Goal: Information Seeking & Learning: Learn about a topic

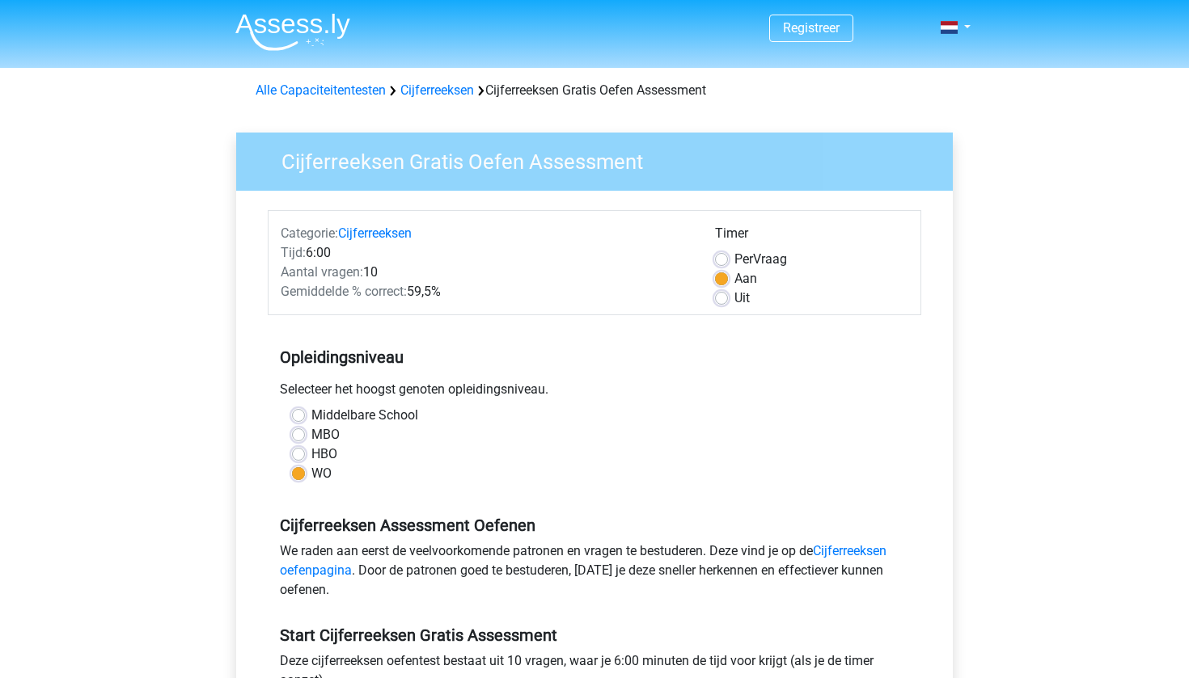
click at [311, 452] on label "HBO" at bounding box center [324, 454] width 26 height 19
click at [304, 452] on input "HBO" at bounding box center [298, 453] width 13 height 16
radio input "true"
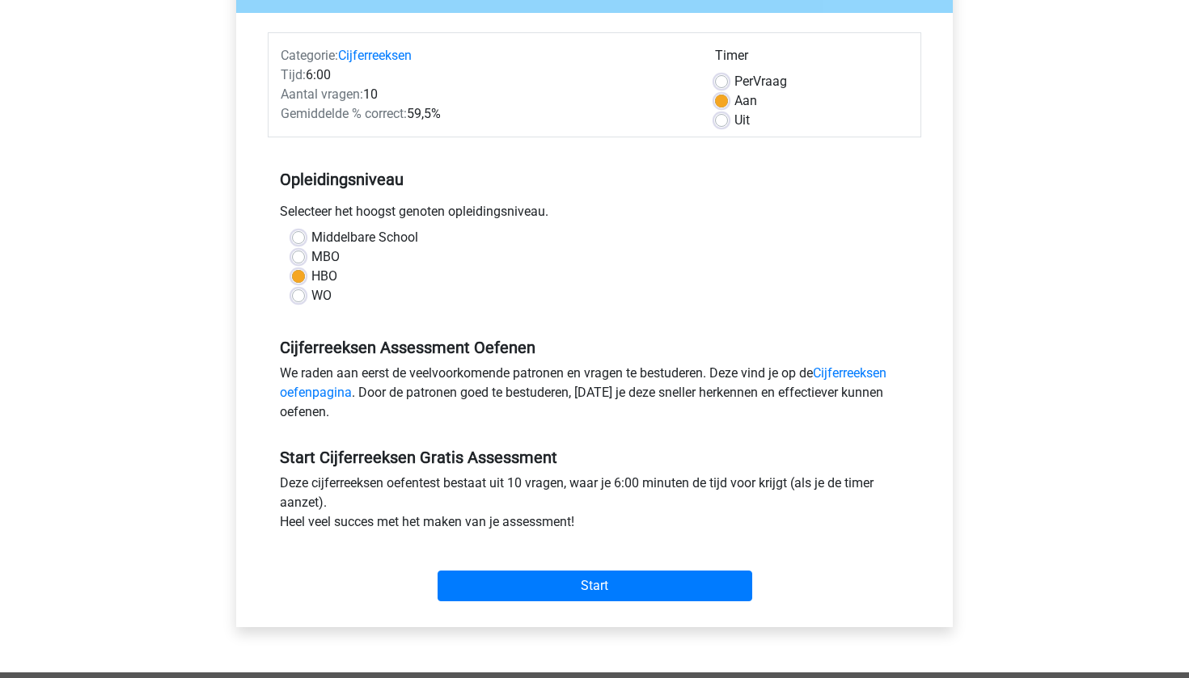
scroll to position [567, 0]
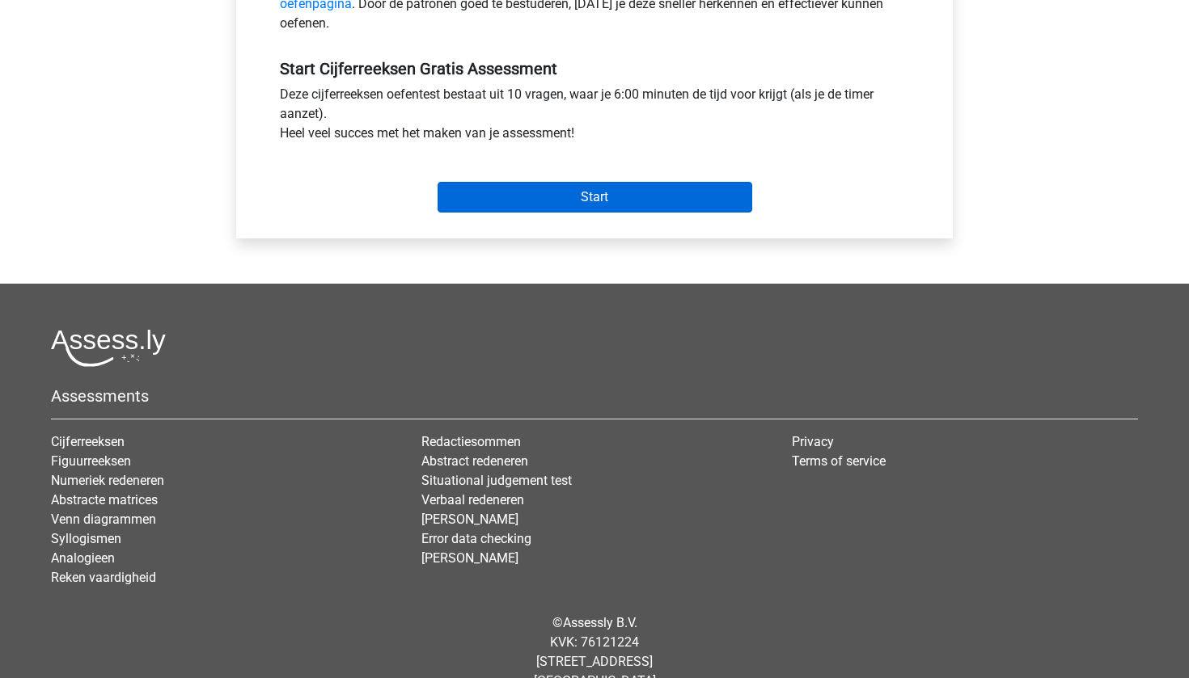
click at [640, 196] on input "Start" at bounding box center [594, 197] width 315 height 31
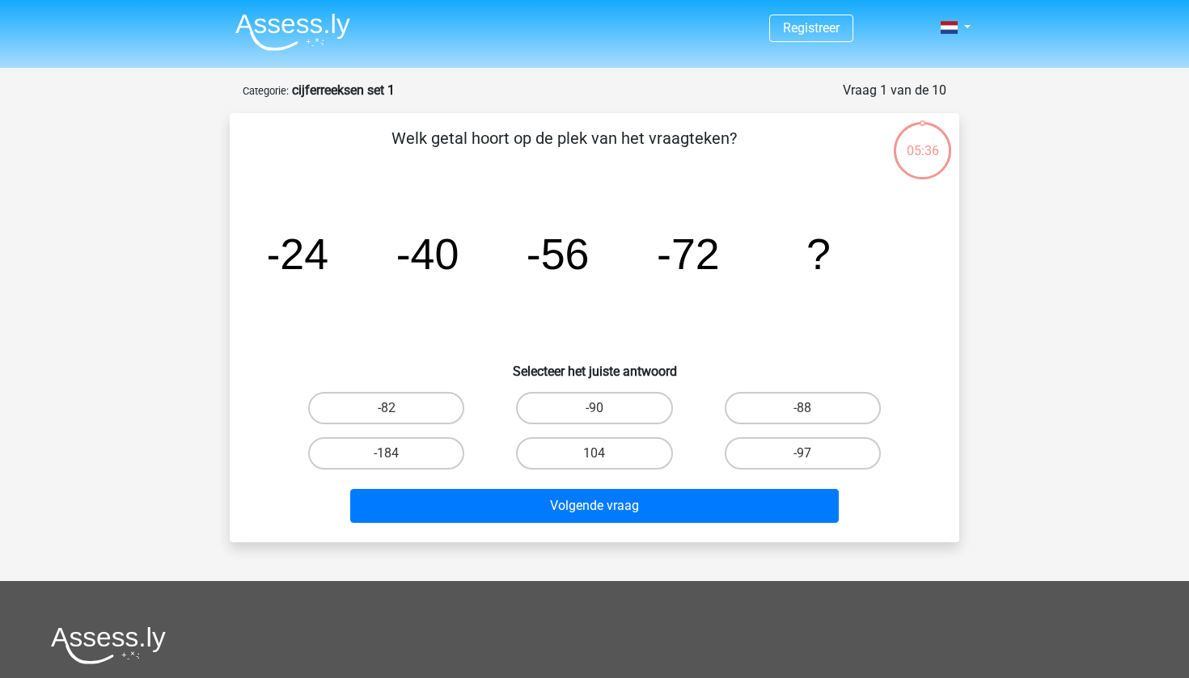
click at [797, 391] on div "-88" at bounding box center [803, 408] width 208 height 45
click at [797, 406] on label "-88" at bounding box center [802, 408] width 156 height 32
click at [802, 408] on input "-88" at bounding box center [807, 413] width 11 height 11
radio input "true"
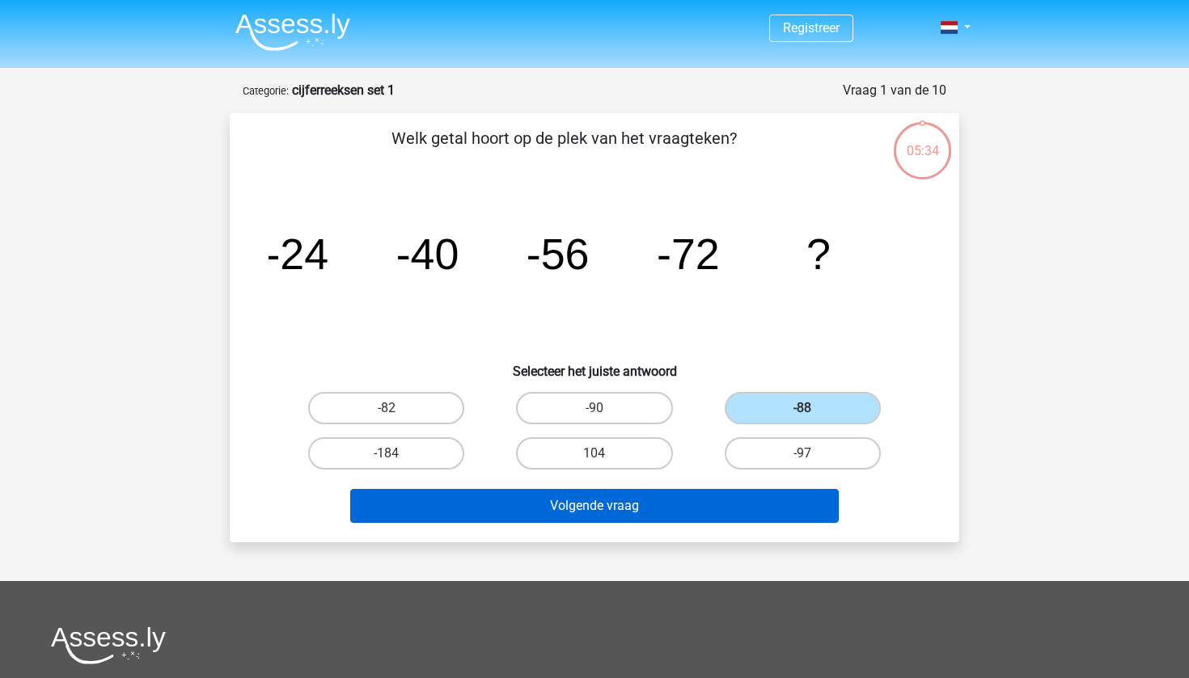
click at [678, 512] on button "Volgende vraag" at bounding box center [594, 506] width 489 height 34
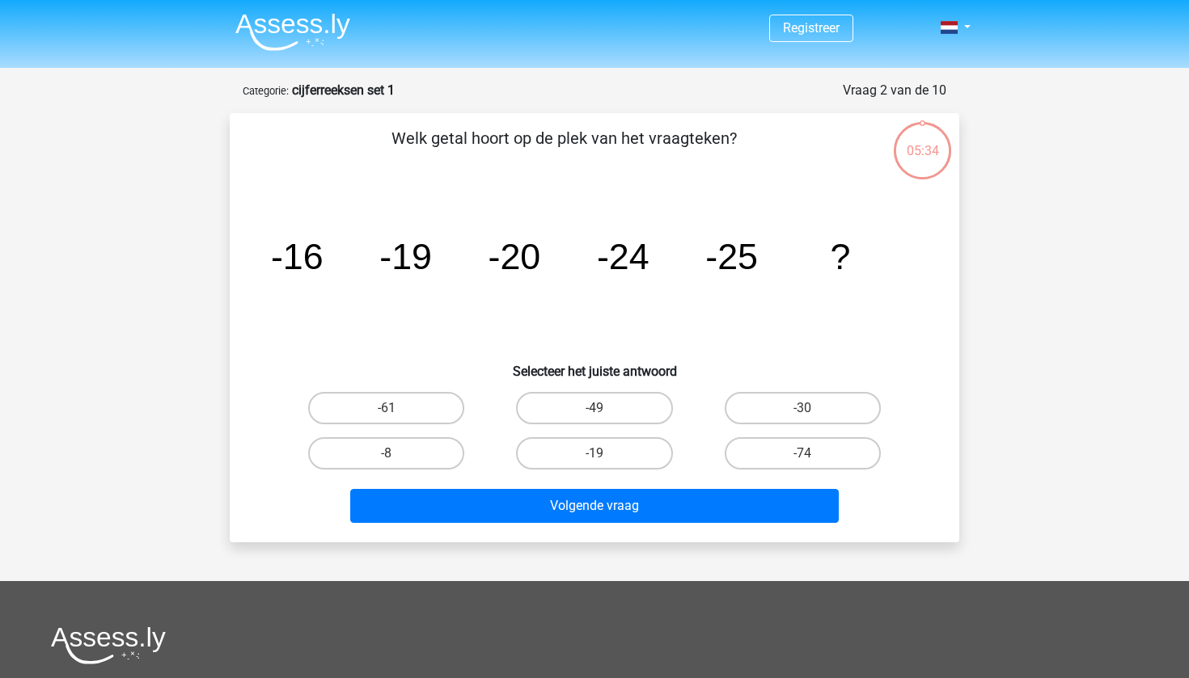
scroll to position [81, 0]
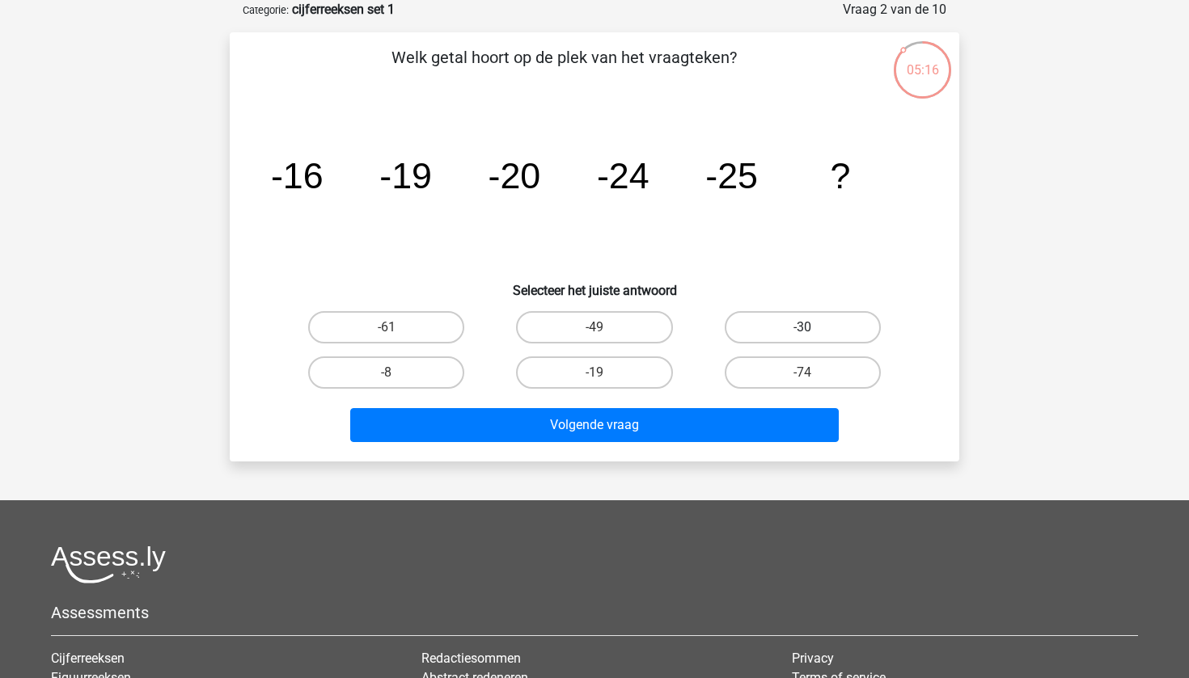
click at [819, 325] on label "-30" at bounding box center [802, 327] width 156 height 32
click at [813, 327] on input "-30" at bounding box center [807, 332] width 11 height 11
radio input "true"
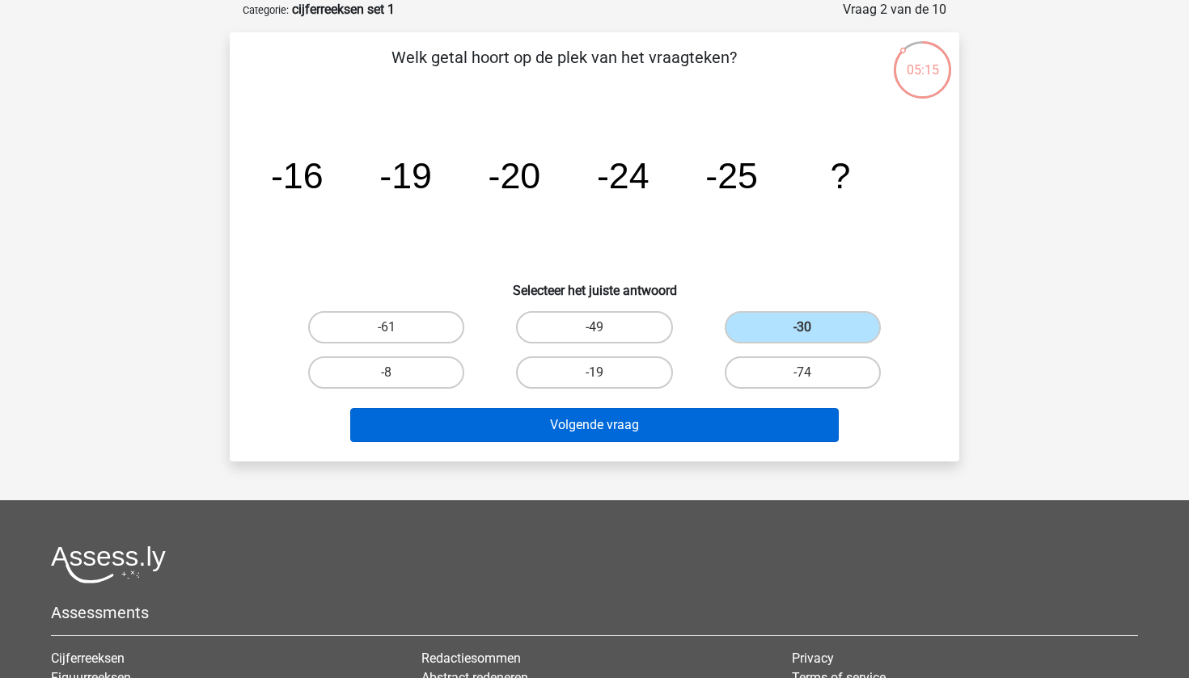
click at [628, 432] on button "Volgende vraag" at bounding box center [594, 425] width 489 height 34
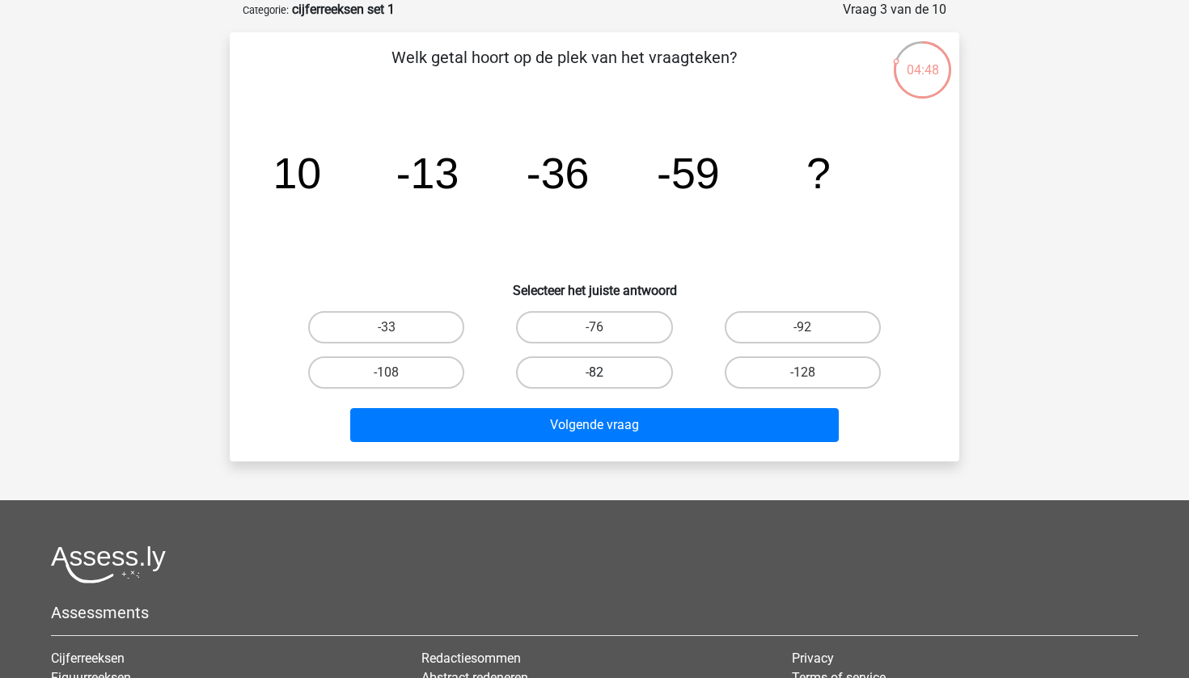
click at [602, 369] on label "-82" at bounding box center [594, 373] width 156 height 32
click at [602, 373] on input "-82" at bounding box center [599, 378] width 11 height 11
radio input "true"
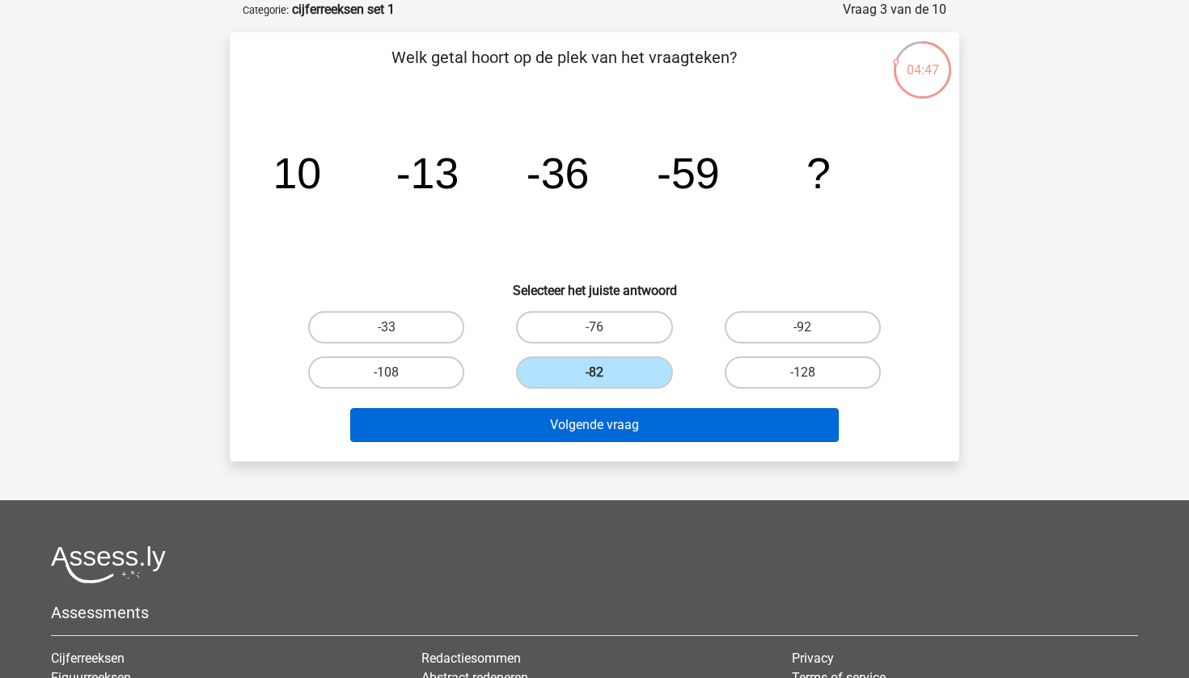
click at [593, 412] on button "Volgende vraag" at bounding box center [594, 425] width 489 height 34
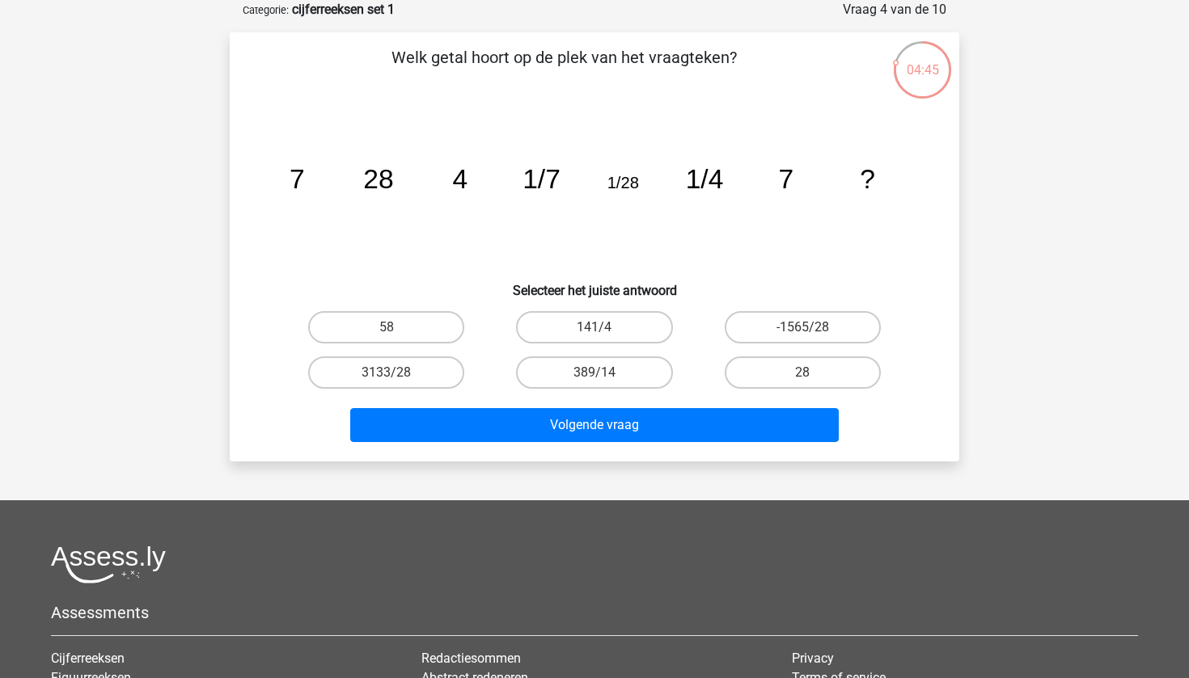
drag, startPoint x: 746, startPoint y: 173, endPoint x: 262, endPoint y: 186, distance: 484.5
click at [264, 186] on div "image/svg+xml 7 28 4 1/7 1/28 1/4 7 ?" at bounding box center [594, 188] width 678 height 163
click at [509, 120] on icon "image/svg+xml 7 28 4 1/7 1/28 1/4 7 ?" at bounding box center [594, 188] width 652 height 163
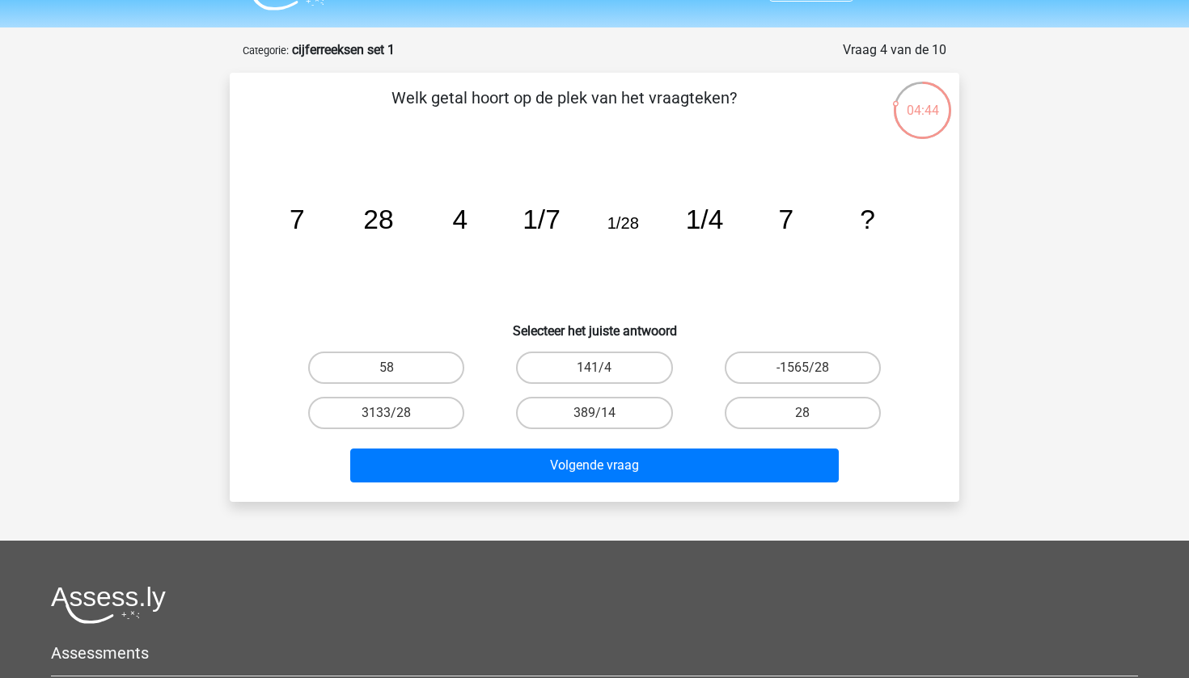
scroll to position [0, 0]
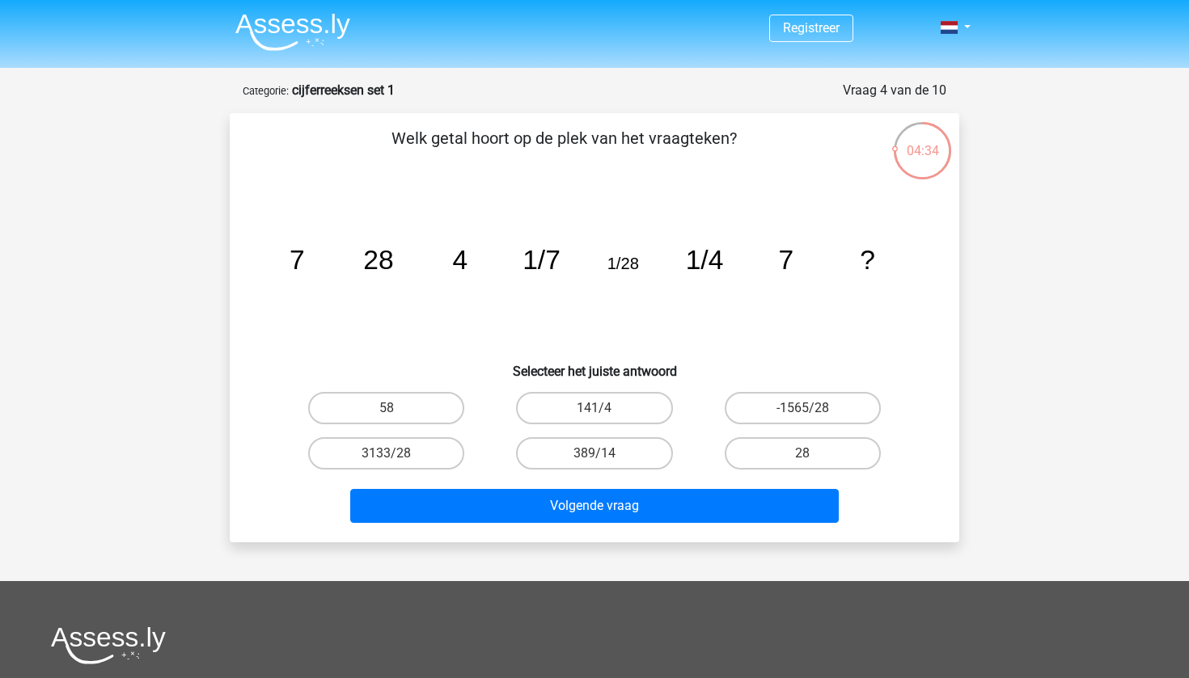
drag, startPoint x: 737, startPoint y: 266, endPoint x: 378, endPoint y: 240, distance: 359.1
click at [378, 240] on icon "image/svg+xml 7 28 4 1/7 1/28 1/4 7 ?" at bounding box center [594, 269] width 652 height 163
click at [785, 402] on label "-1565/28" at bounding box center [802, 408] width 156 height 32
click at [802, 408] on input "-1565/28" at bounding box center [807, 413] width 11 height 11
radio input "true"
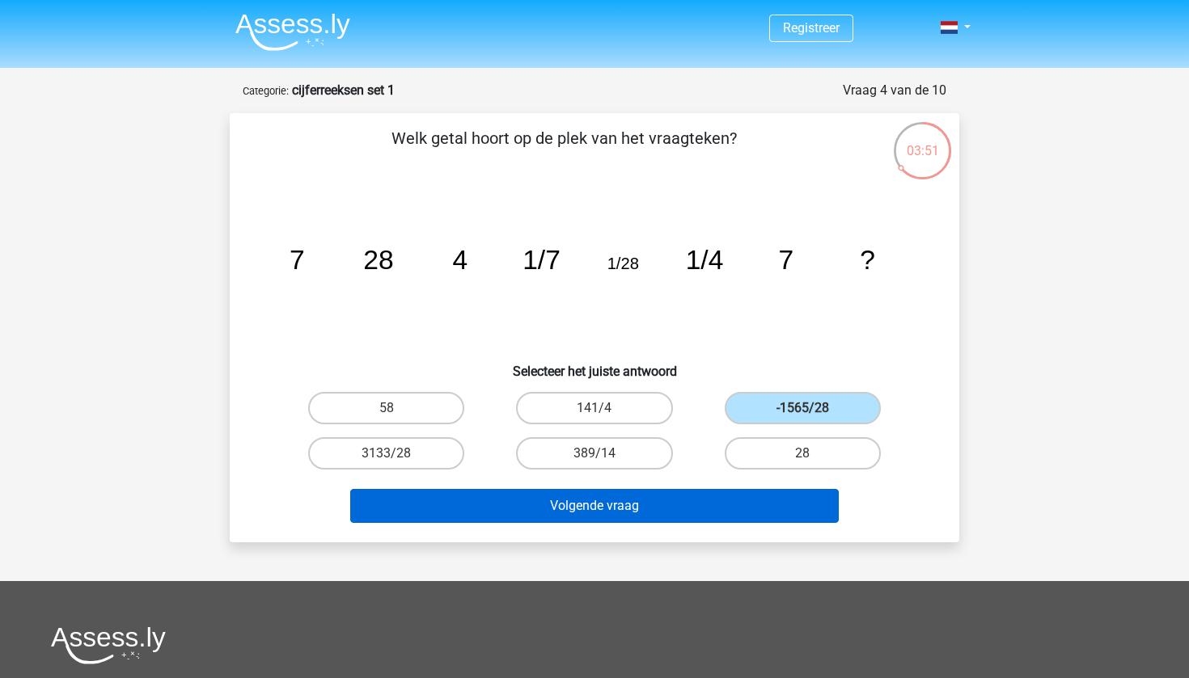
click at [700, 497] on button "Volgende vraag" at bounding box center [594, 506] width 489 height 34
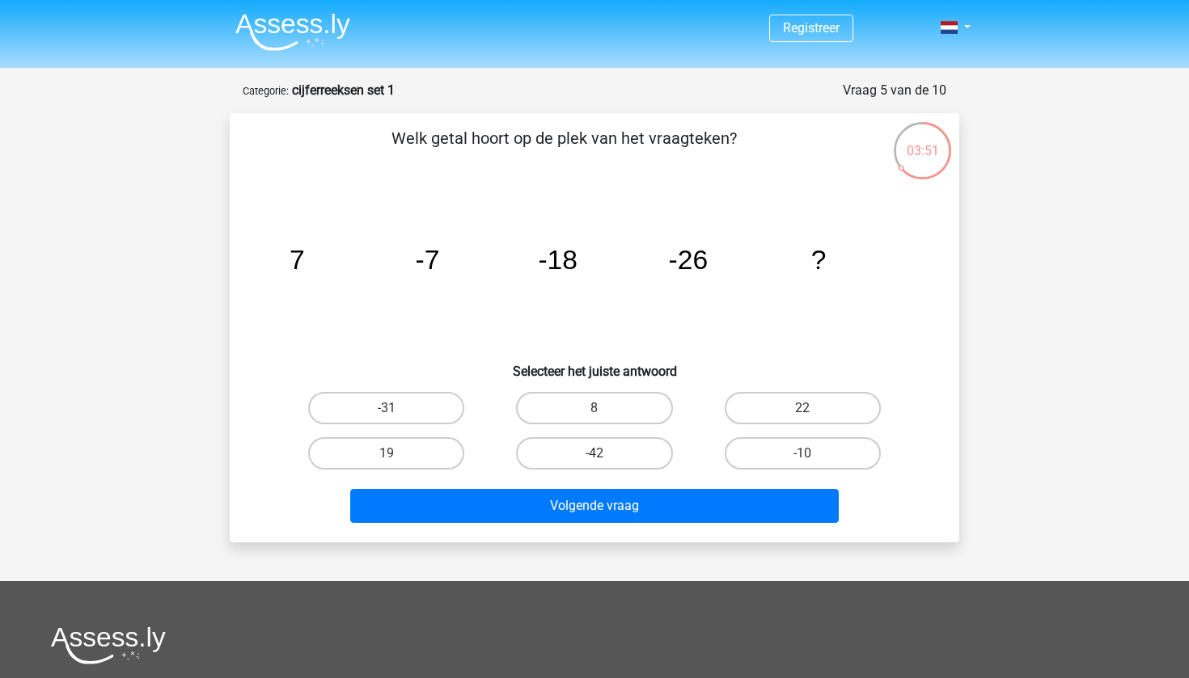
scroll to position [81, 0]
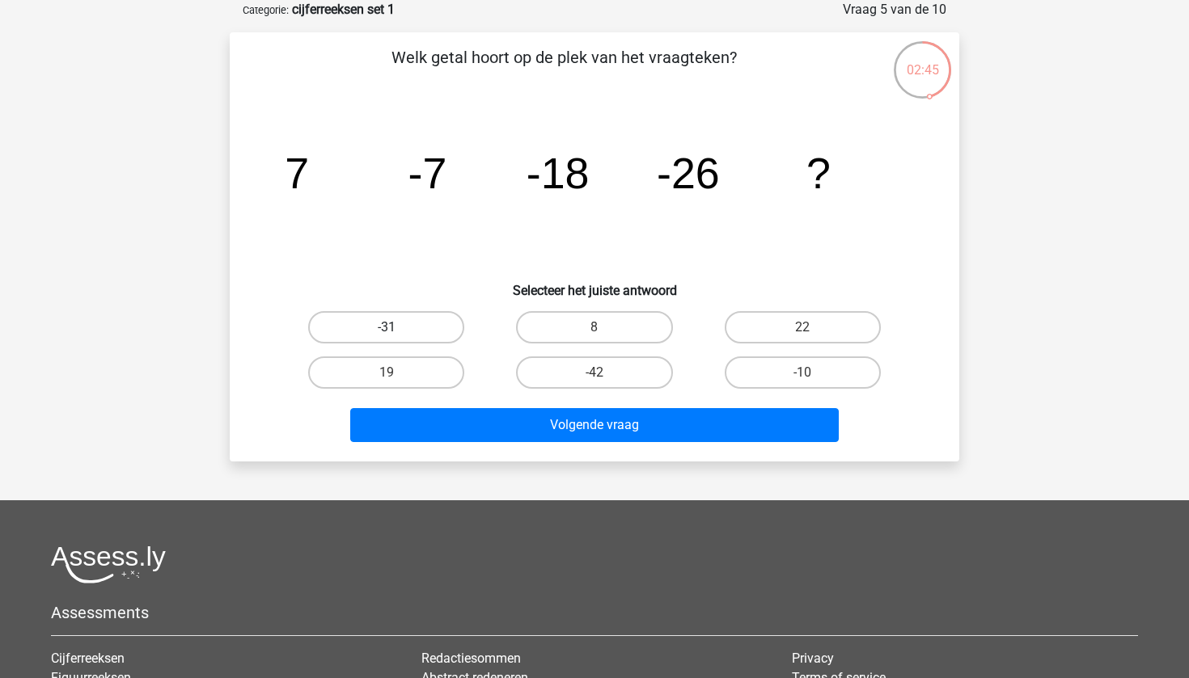
click at [436, 325] on label "-31" at bounding box center [386, 327] width 156 height 32
click at [397, 327] on input "-31" at bounding box center [391, 332] width 11 height 11
radio input "true"
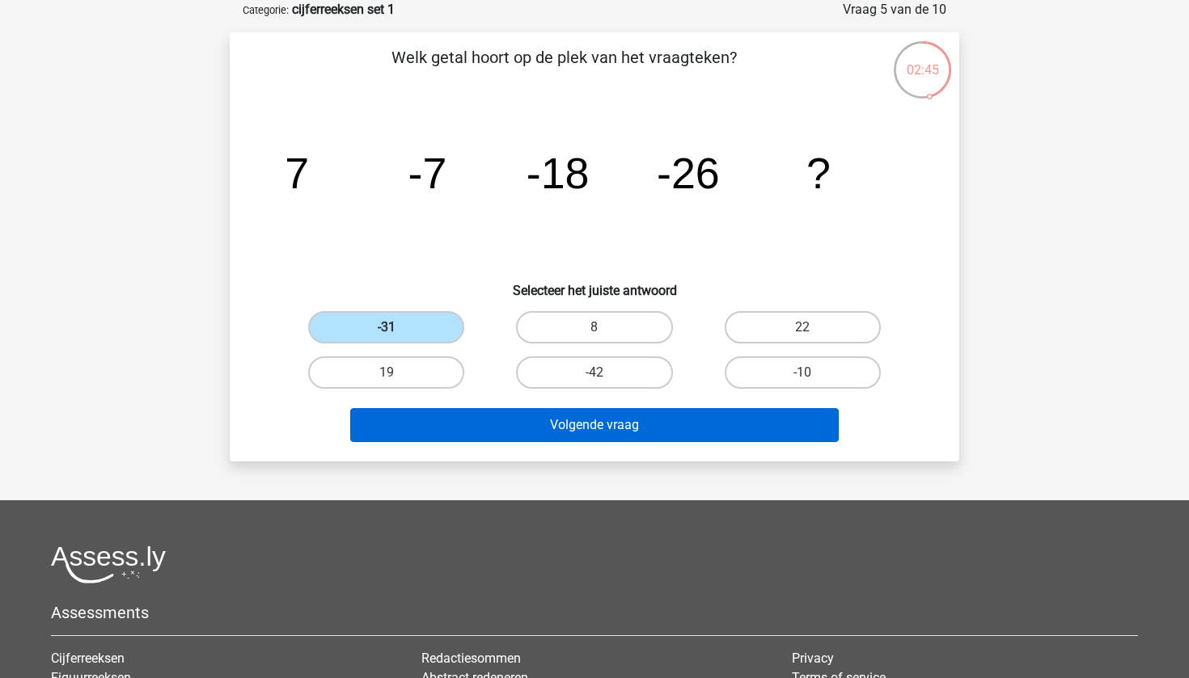
click at [581, 435] on button "Volgende vraag" at bounding box center [594, 425] width 489 height 34
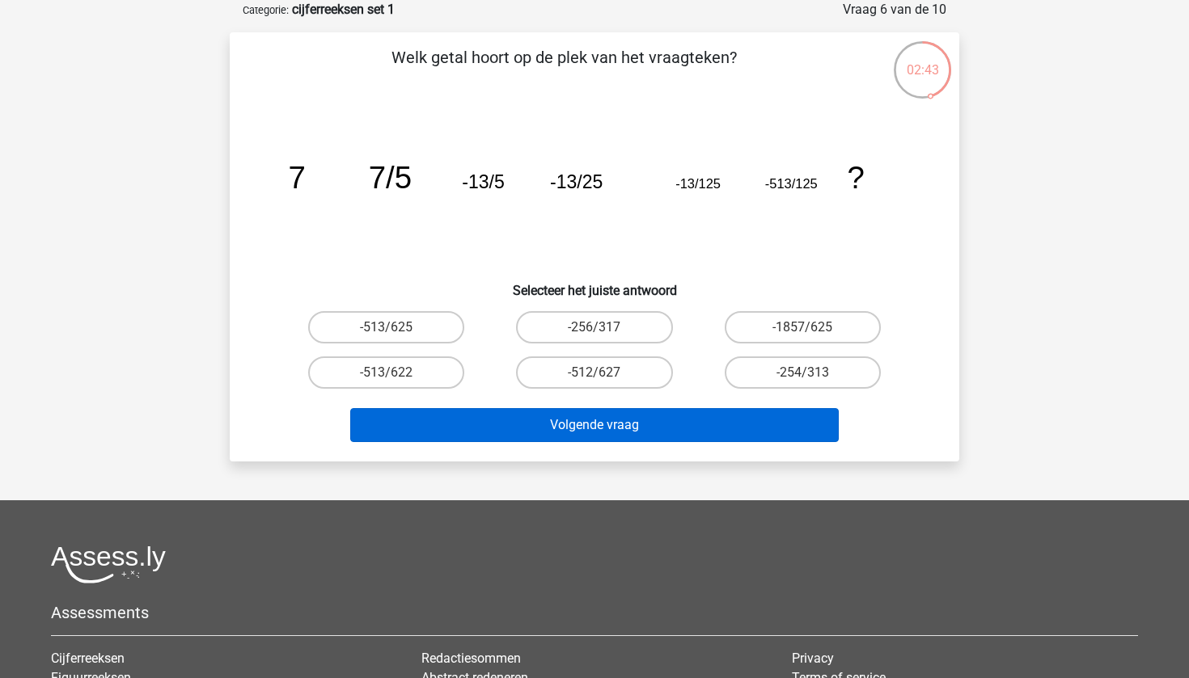
click at [583, 434] on button "Volgende vraag" at bounding box center [594, 425] width 489 height 34
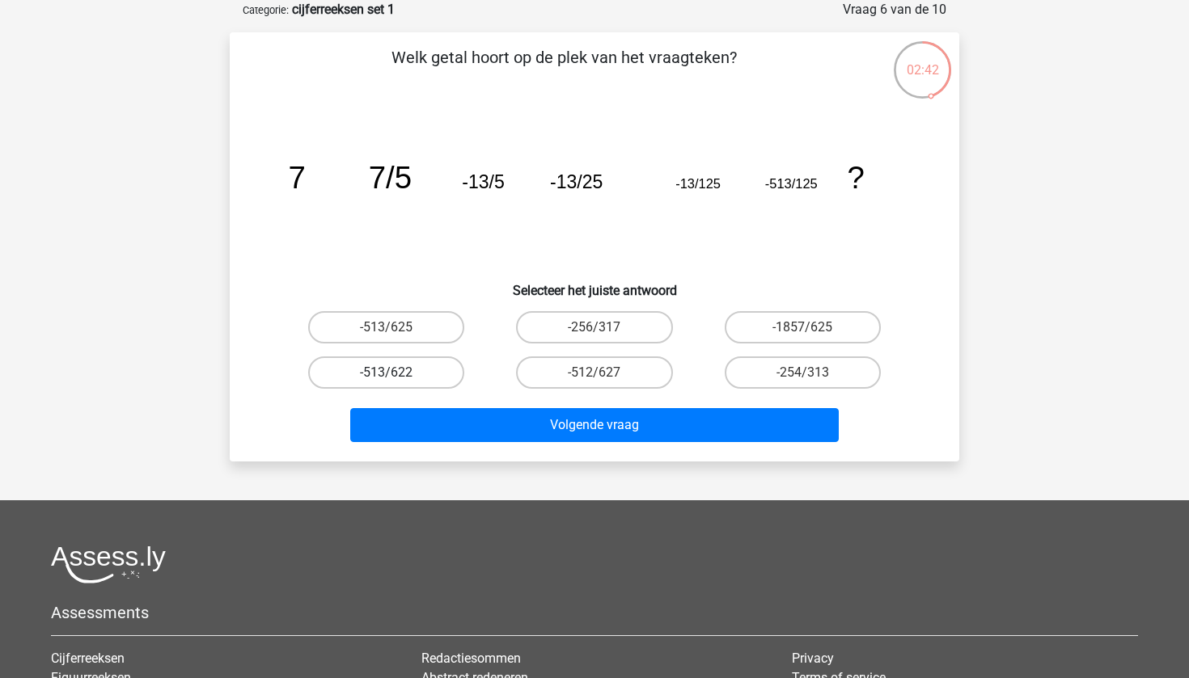
click at [420, 369] on label "-513/622" at bounding box center [386, 373] width 156 height 32
click at [397, 373] on input "-513/622" at bounding box center [391, 378] width 11 height 11
radio input "true"
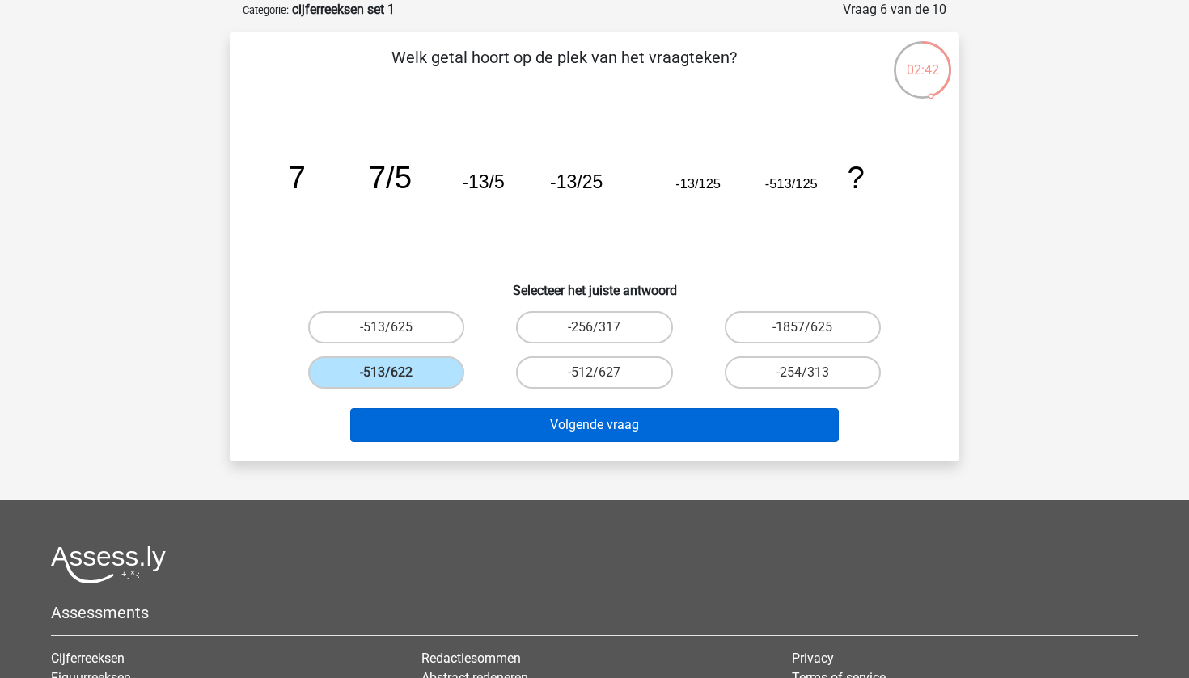
click at [538, 424] on button "Volgende vraag" at bounding box center [594, 425] width 489 height 34
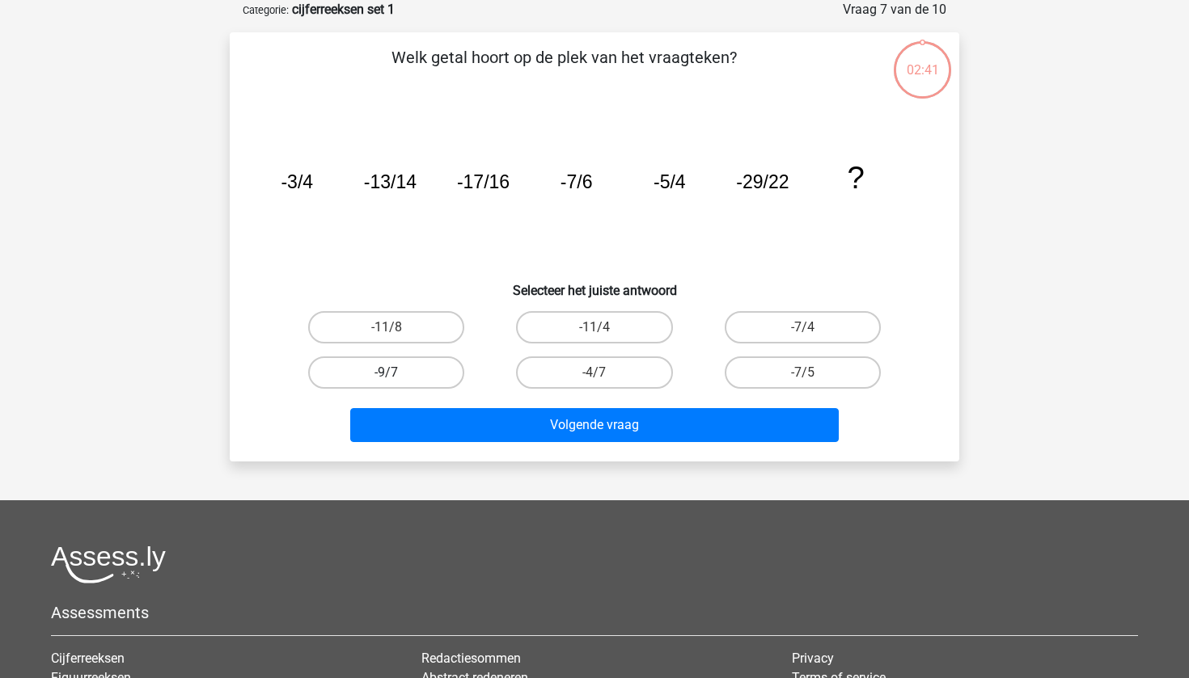
click at [378, 357] on label "-9/7" at bounding box center [386, 373] width 156 height 32
click at [386, 373] on input "-9/7" at bounding box center [391, 378] width 11 height 11
radio input "true"
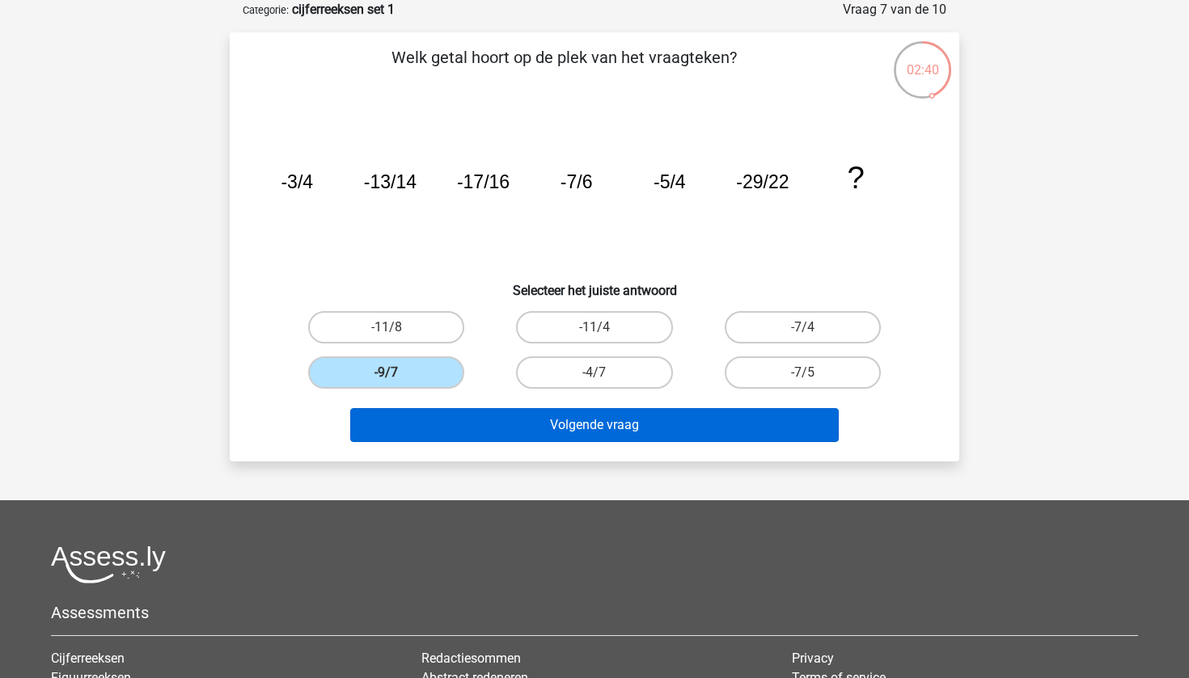
click at [468, 421] on button "Volgende vraag" at bounding box center [594, 425] width 489 height 34
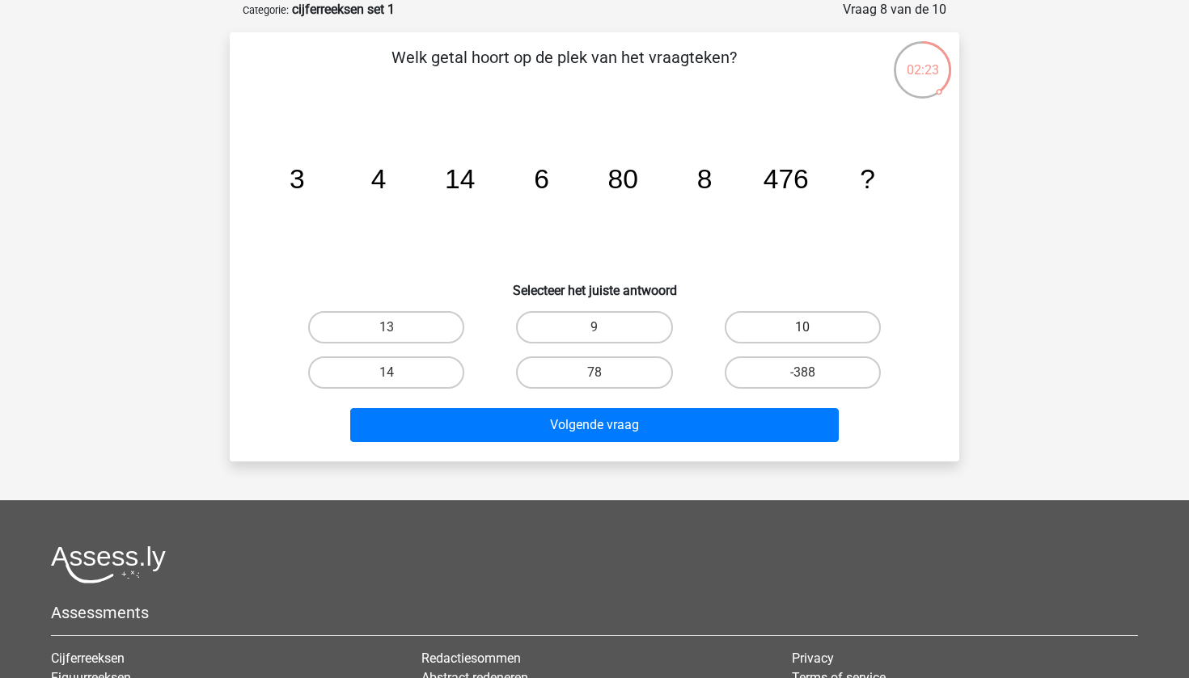
click at [791, 330] on label "10" at bounding box center [802, 327] width 156 height 32
click at [802, 330] on input "10" at bounding box center [807, 332] width 11 height 11
radio input "true"
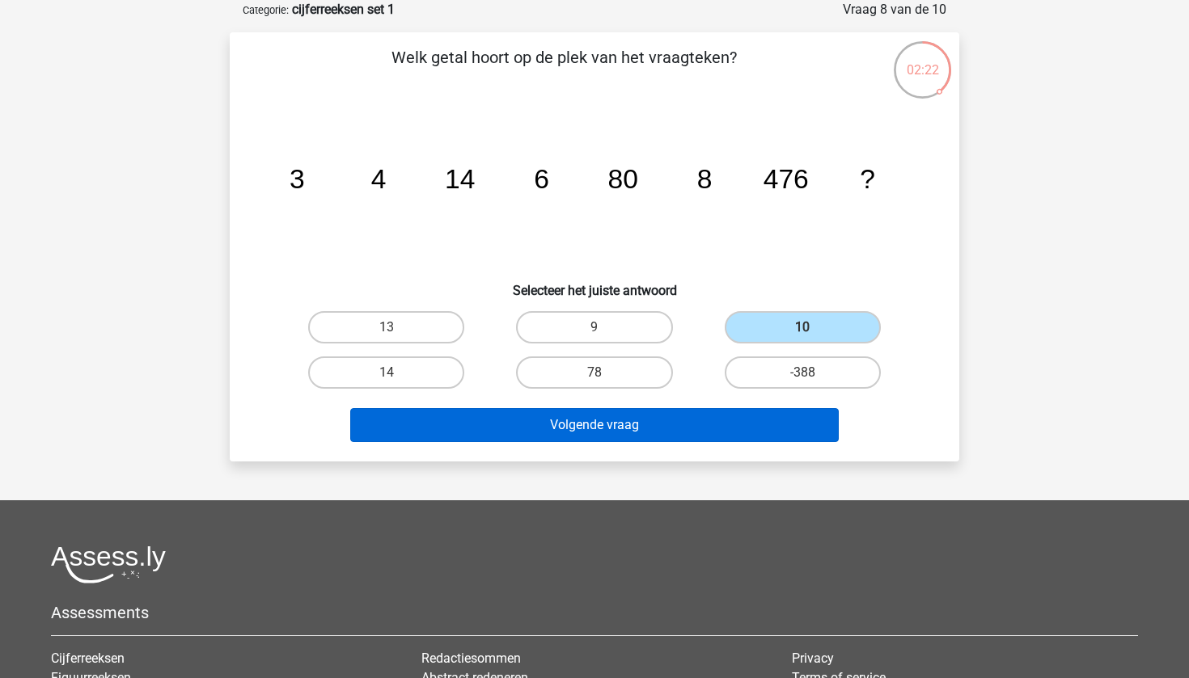
click at [720, 419] on button "Volgende vraag" at bounding box center [594, 425] width 489 height 34
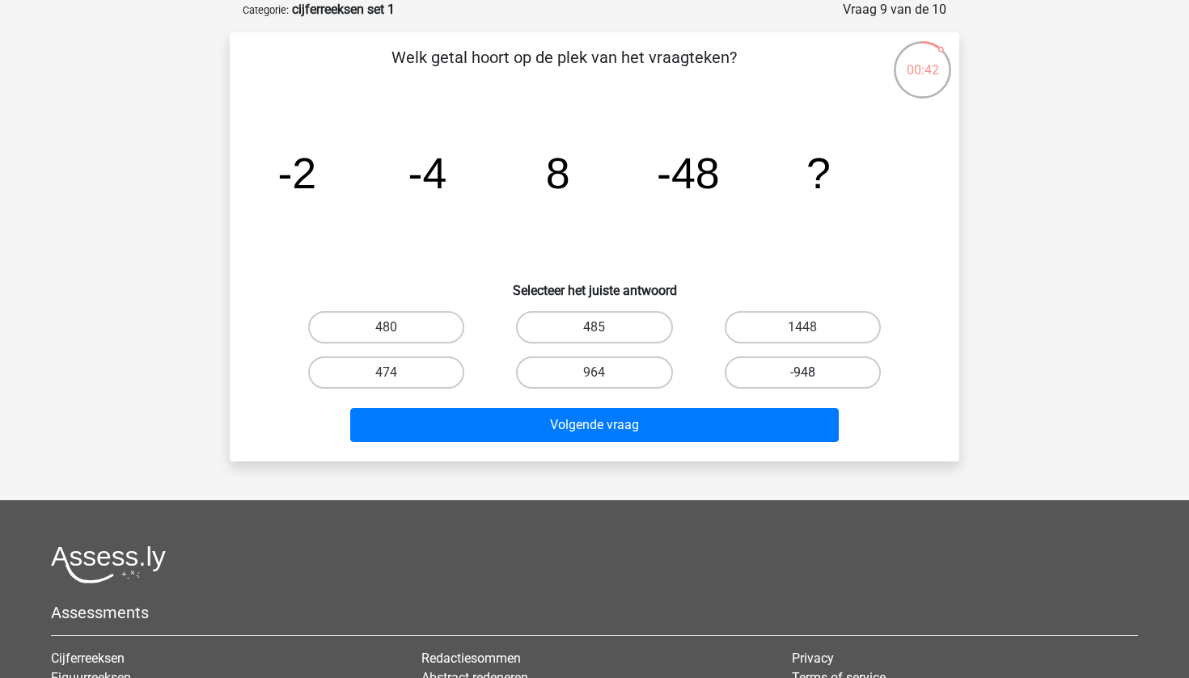
click at [810, 365] on label "-948" at bounding box center [802, 373] width 156 height 32
click at [810, 373] on input "-948" at bounding box center [807, 378] width 11 height 11
radio input "true"
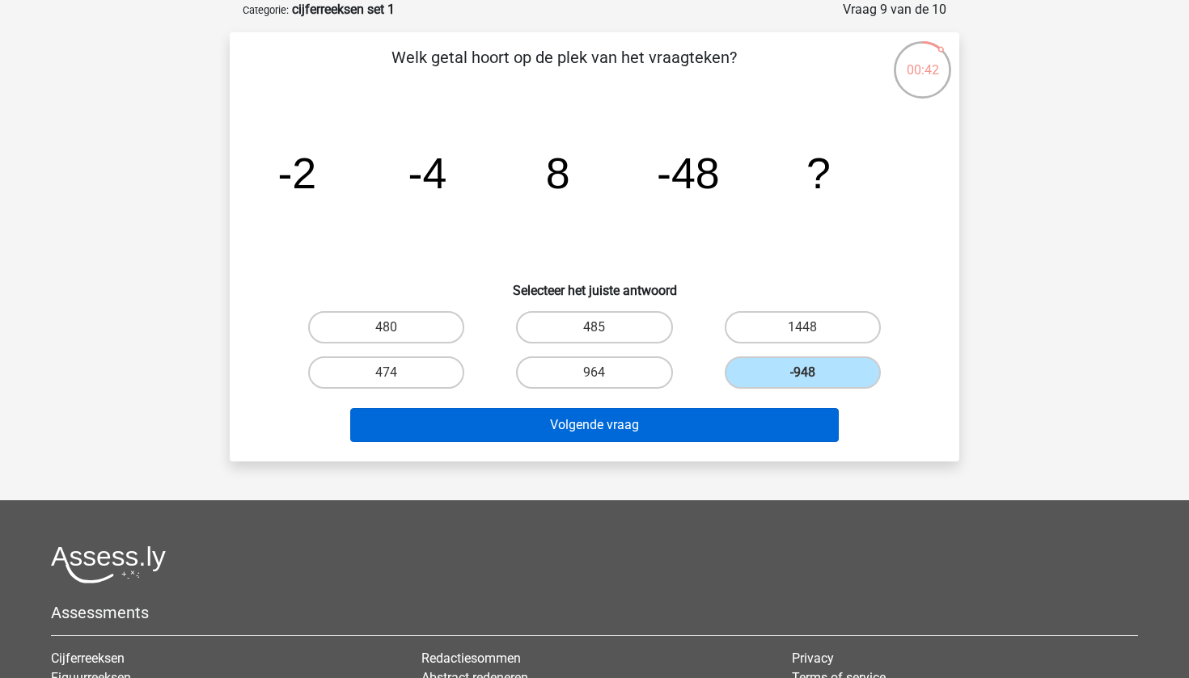
click at [770, 424] on button "Volgende vraag" at bounding box center [594, 425] width 489 height 34
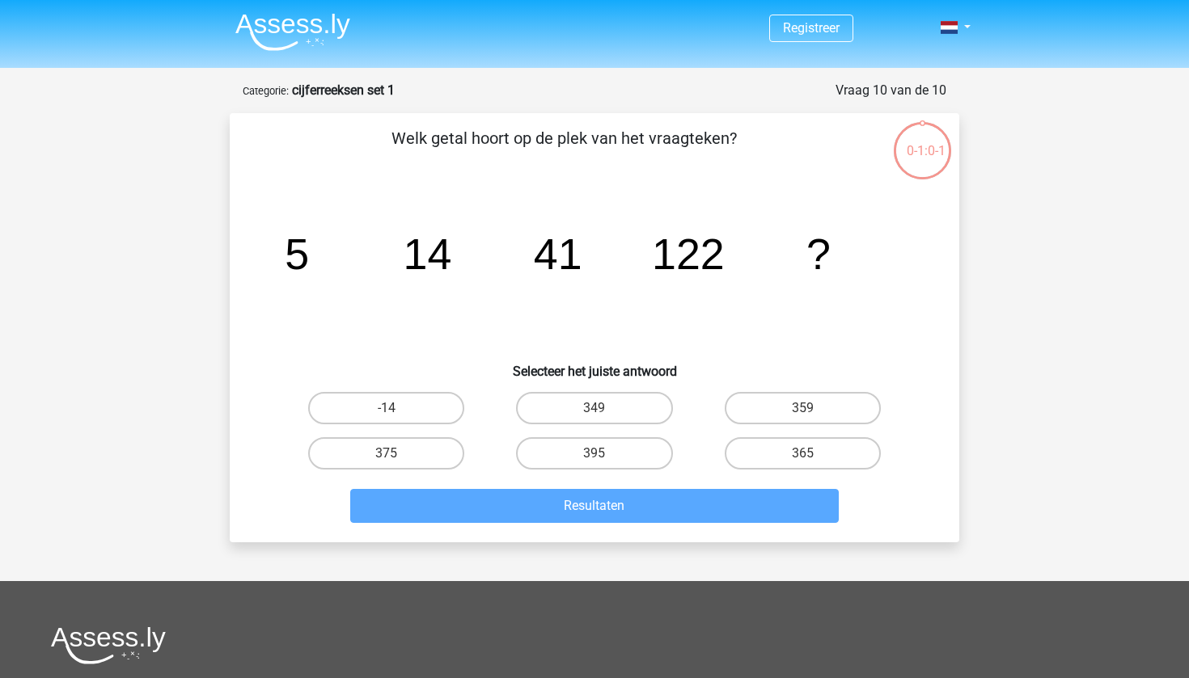
click at [310, 35] on img at bounding box center [292, 32] width 115 height 38
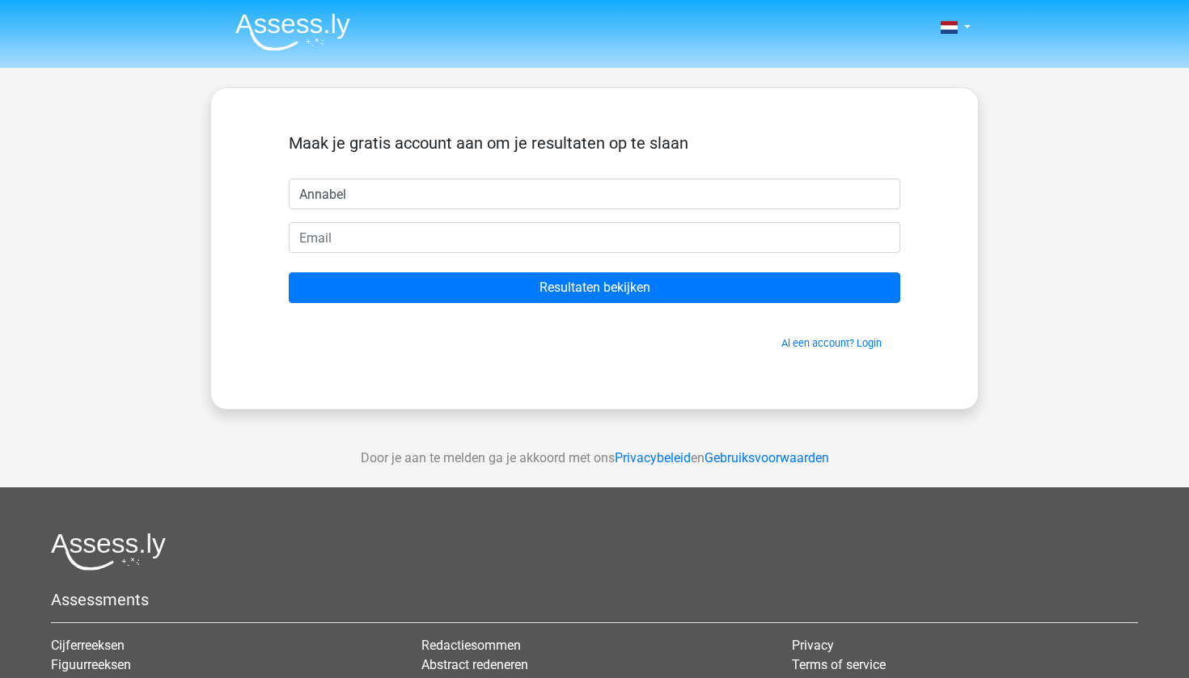
type input "Annabel"
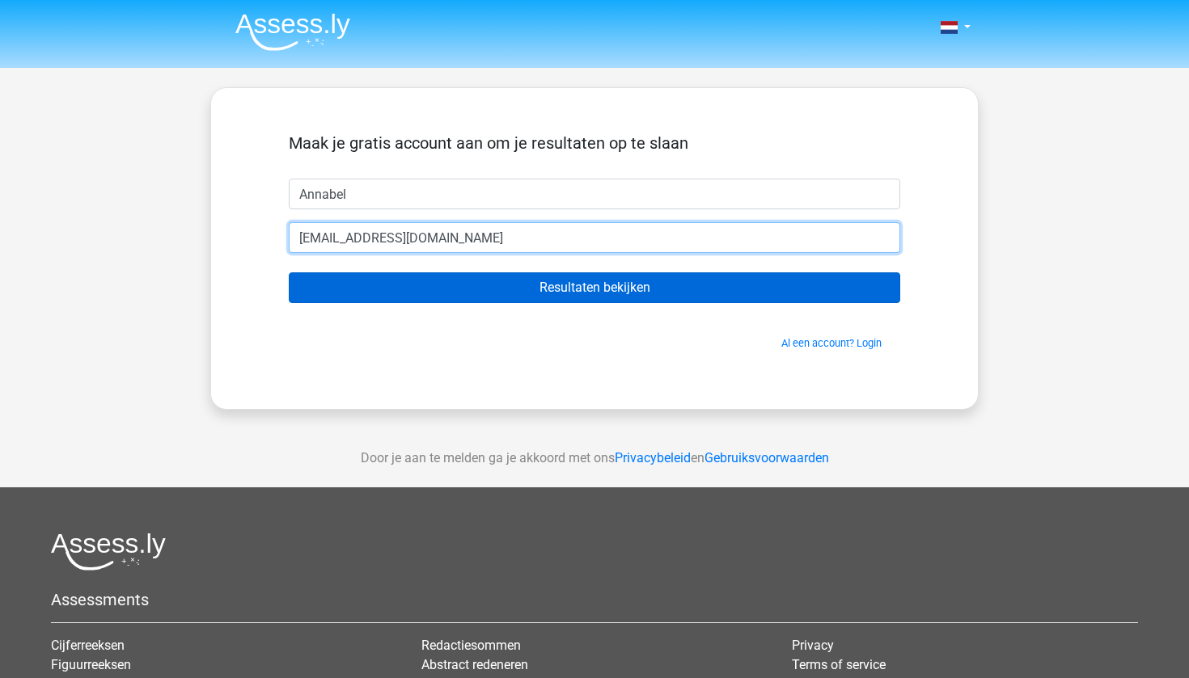
type input "annajuliedw@gmaill.com"
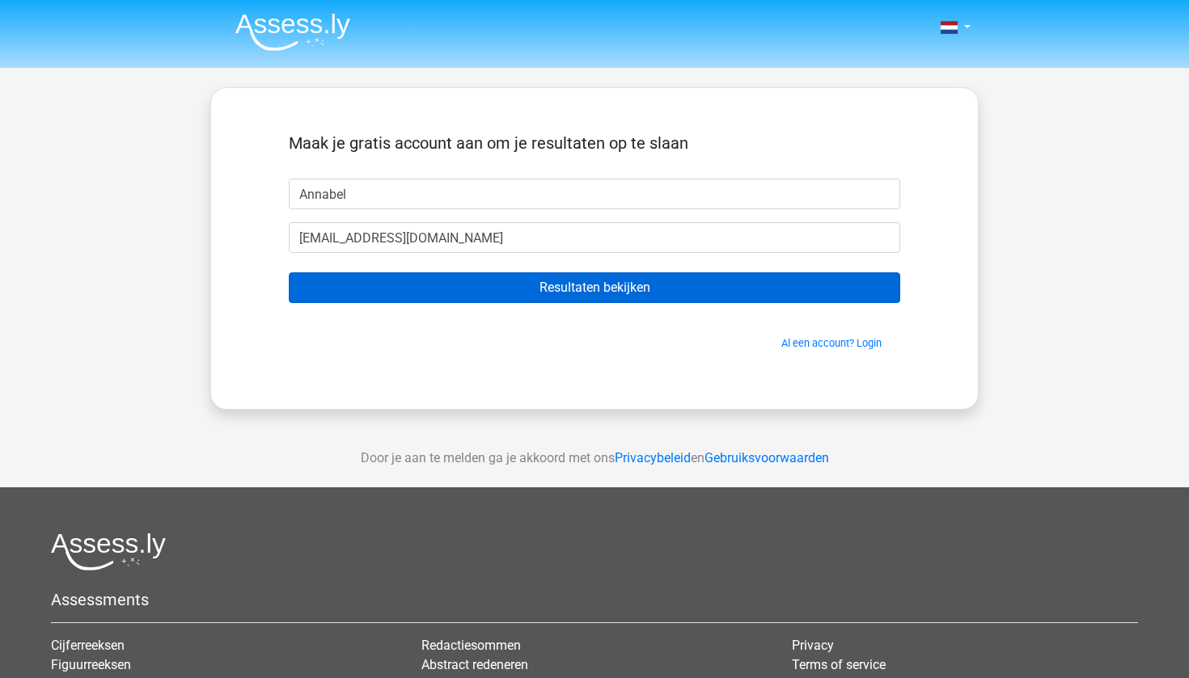
click at [694, 285] on input "Resultaten bekijken" at bounding box center [594, 287] width 611 height 31
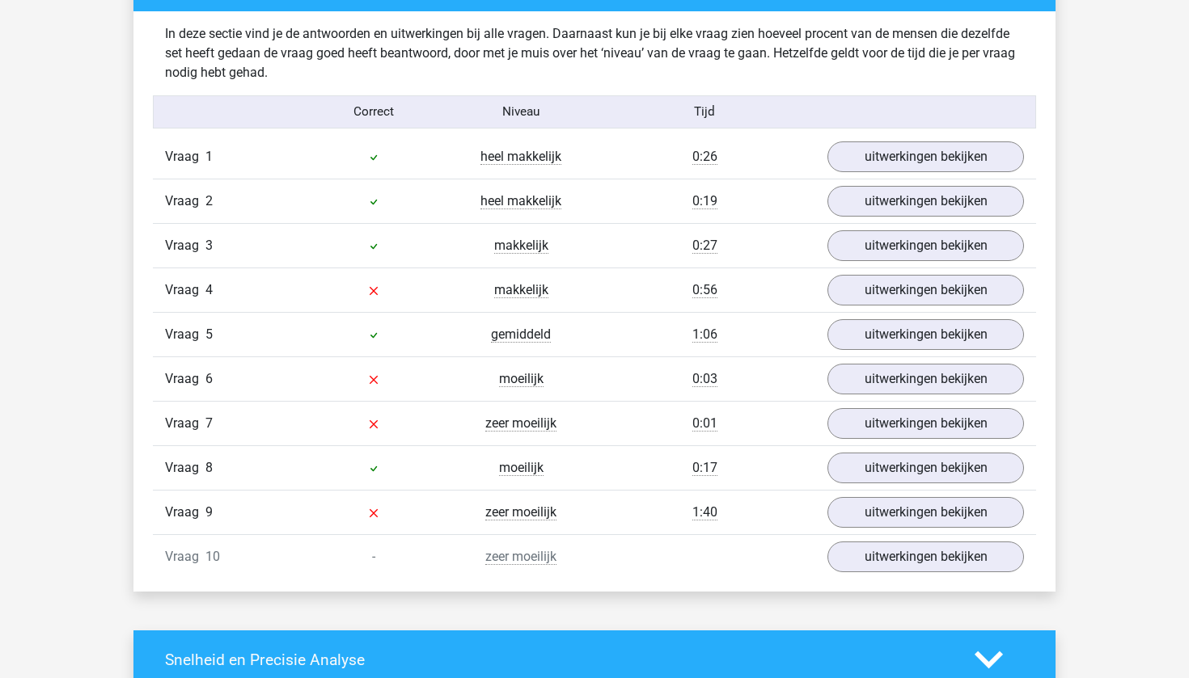
scroll to position [1321, 0]
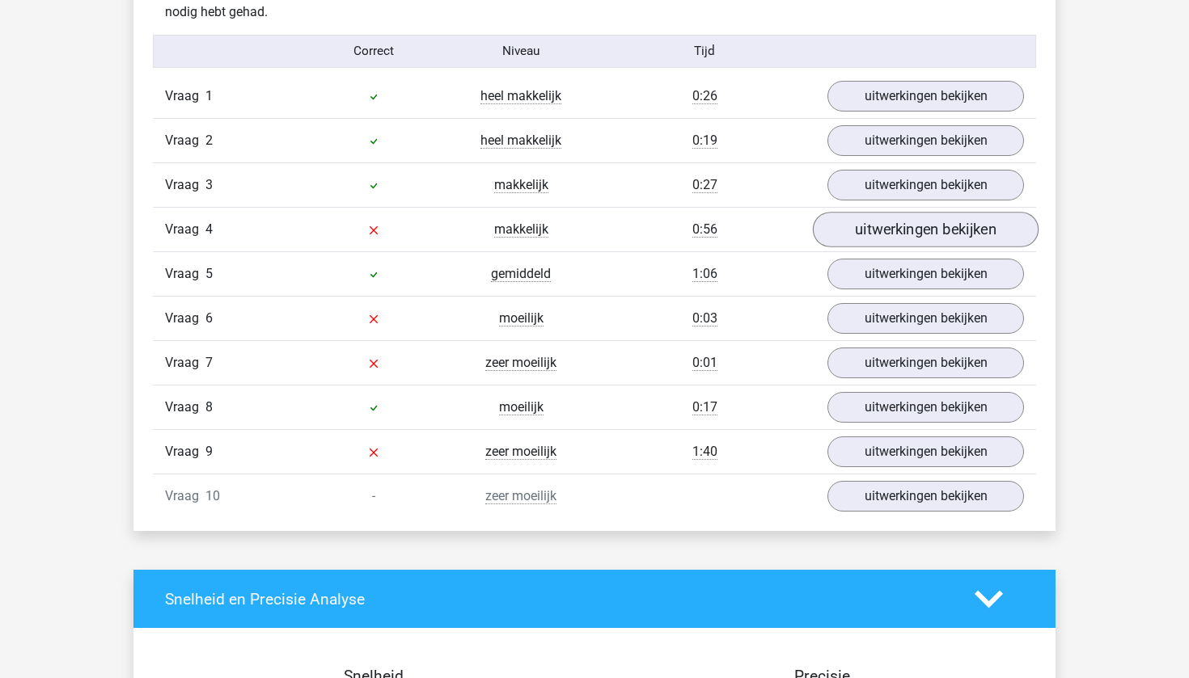
click at [895, 222] on link "uitwerkingen bekijken" at bounding box center [926, 230] width 226 height 36
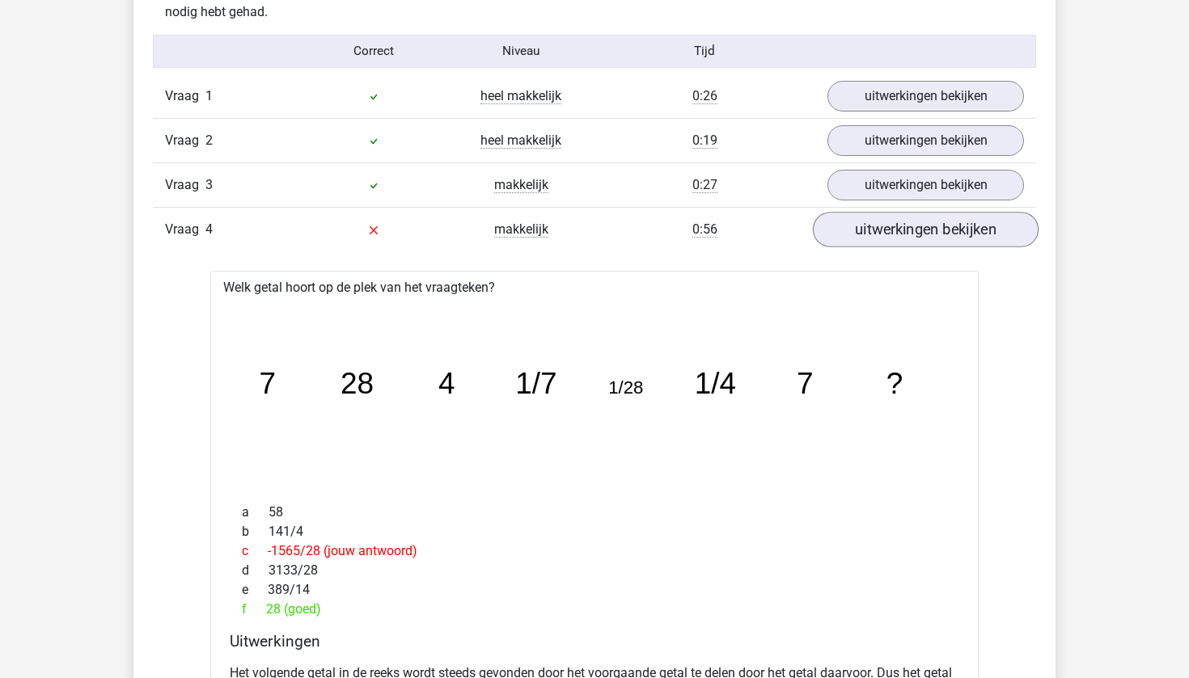
click at [895, 223] on link "uitwerkingen bekijken" at bounding box center [926, 230] width 226 height 36
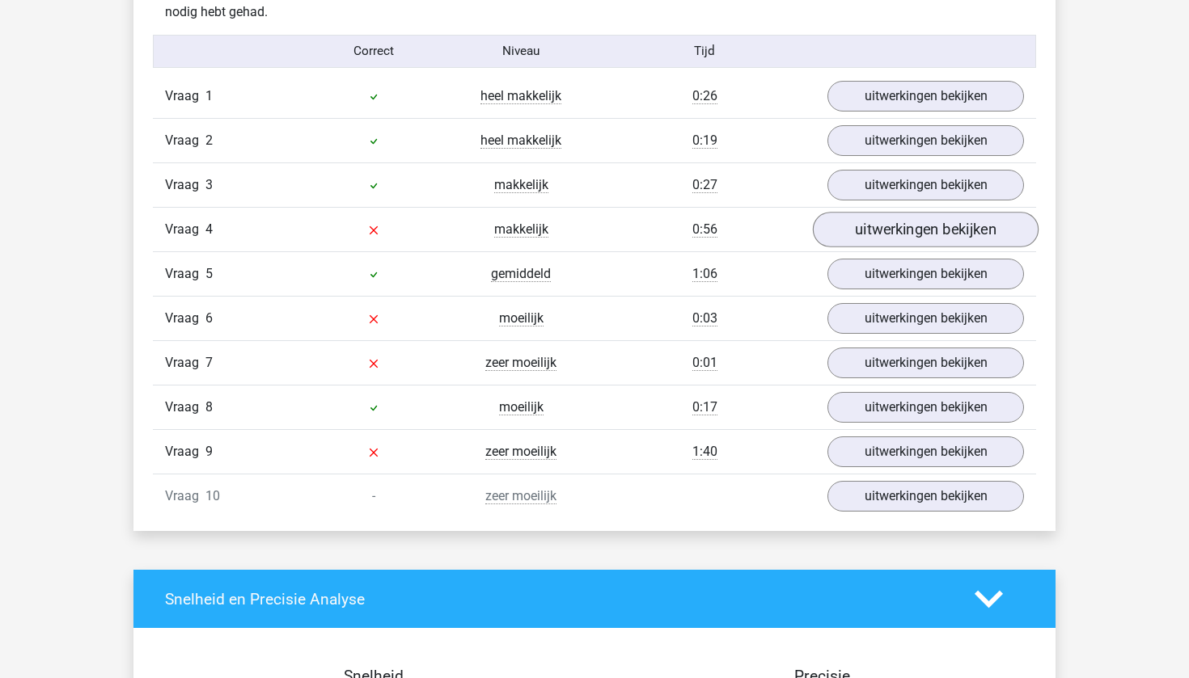
click at [897, 225] on link "uitwerkingen bekijken" at bounding box center [926, 230] width 226 height 36
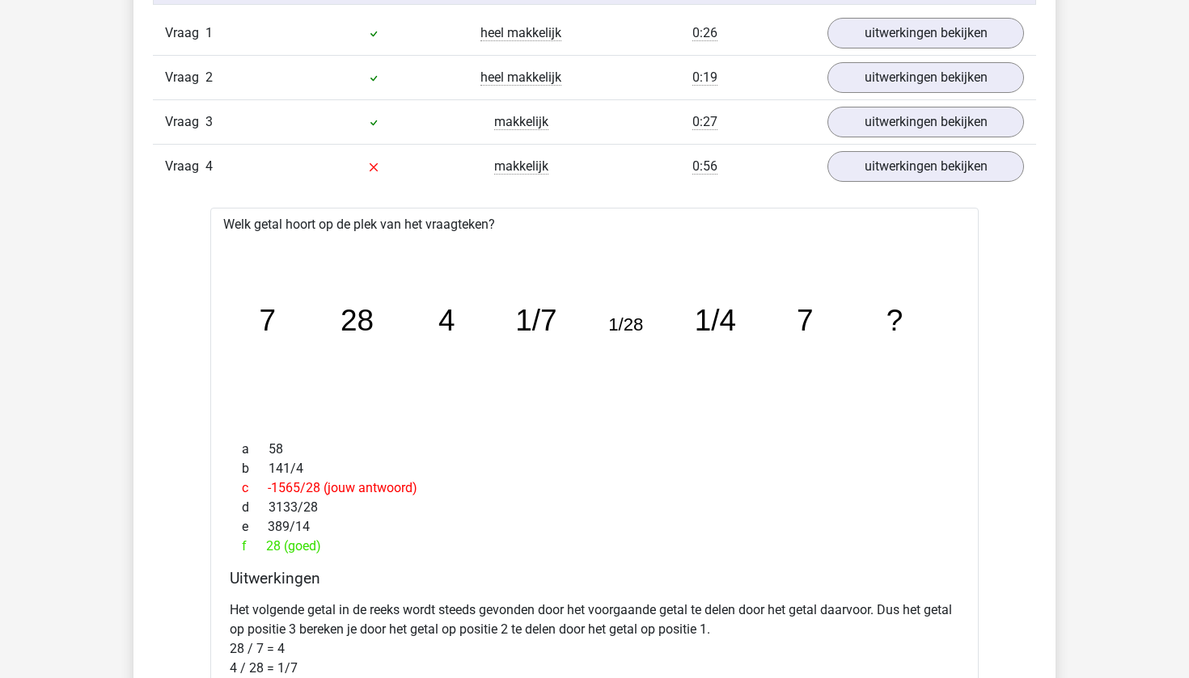
scroll to position [1386, 0]
click at [931, 171] on link "uitwerkingen bekijken" at bounding box center [926, 165] width 226 height 36
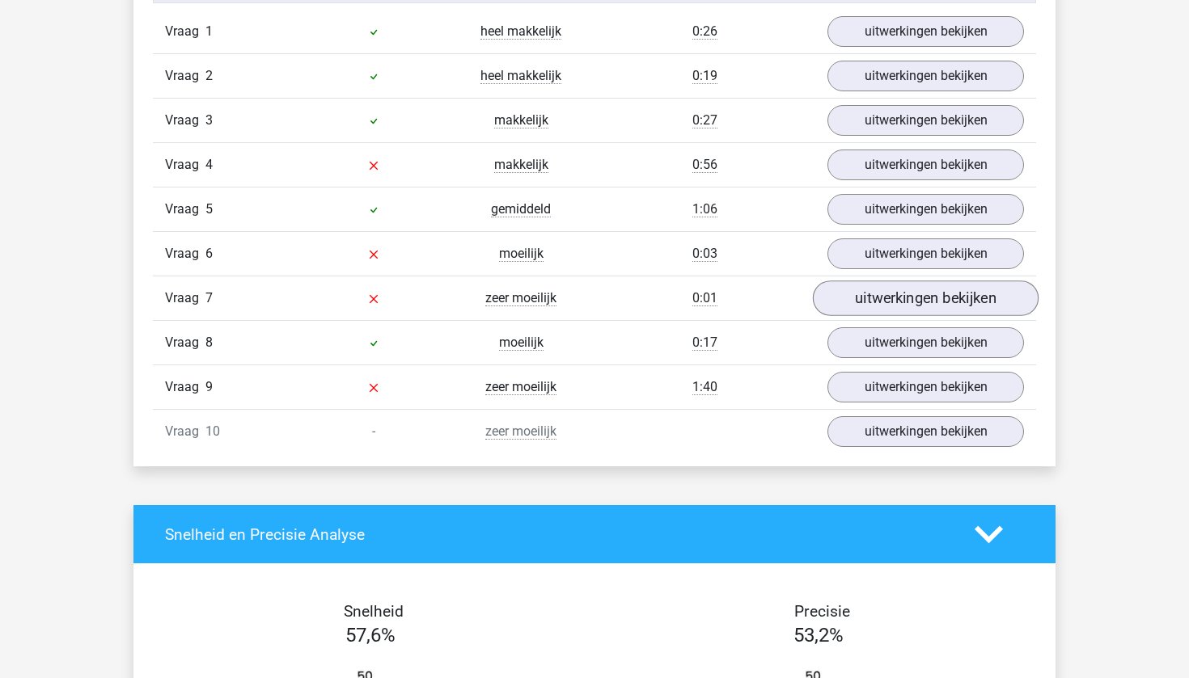
click at [888, 299] on link "uitwerkingen bekijken" at bounding box center [926, 299] width 226 height 36
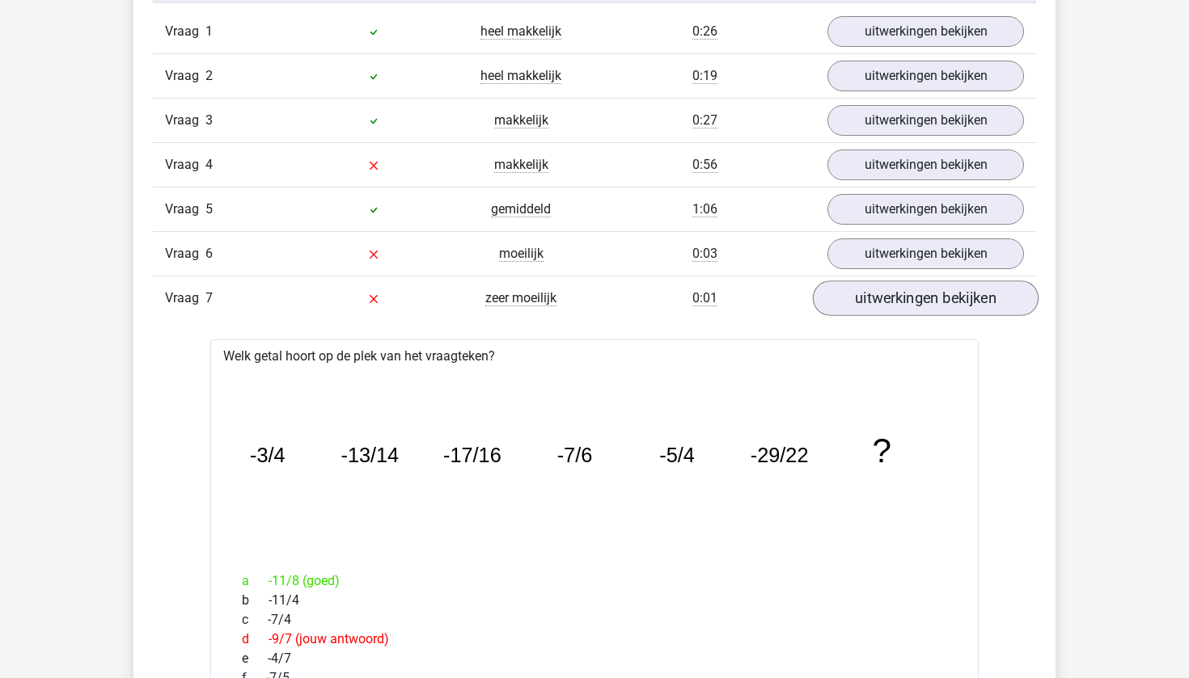
click at [888, 299] on link "uitwerkingen bekijken" at bounding box center [926, 299] width 226 height 36
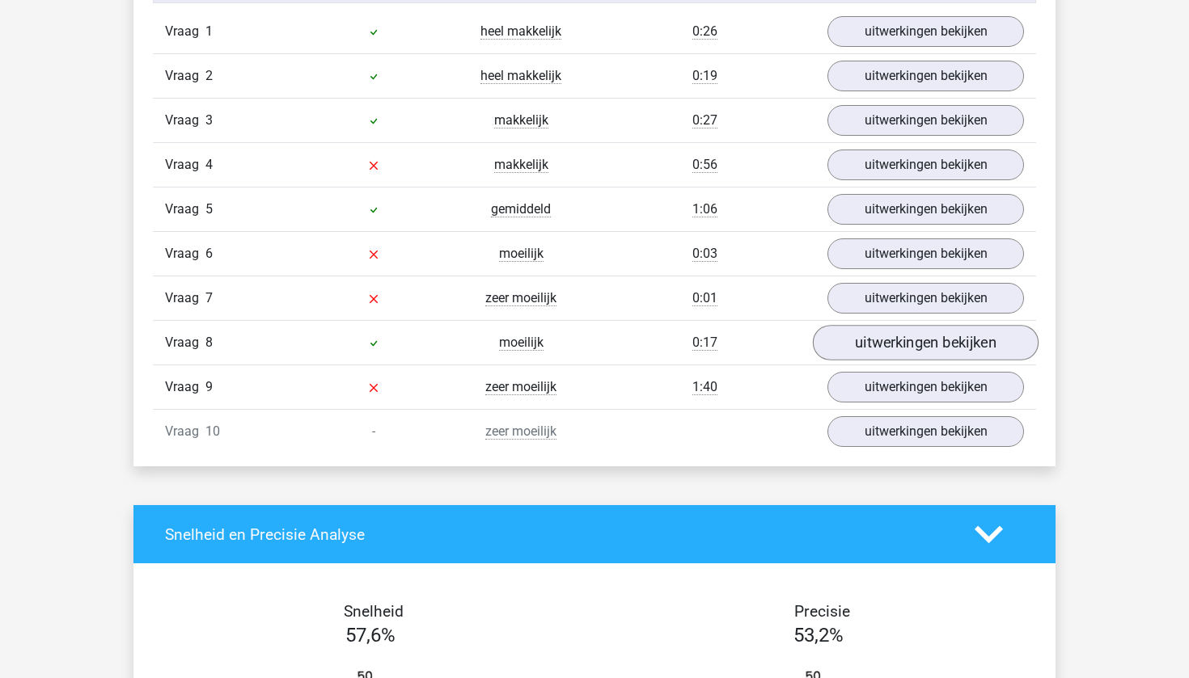
click at [886, 340] on link "uitwerkingen bekijken" at bounding box center [926, 343] width 226 height 36
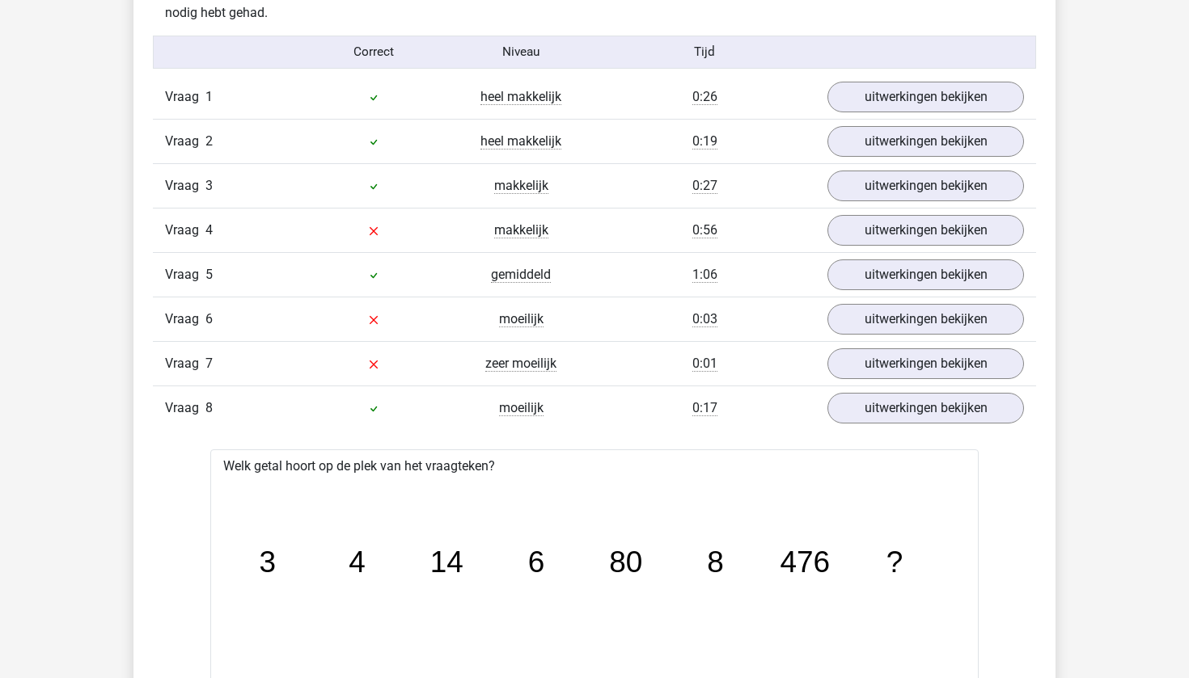
scroll to position [1320, 0]
click at [864, 405] on link "uitwerkingen bekijken" at bounding box center [926, 409] width 226 height 36
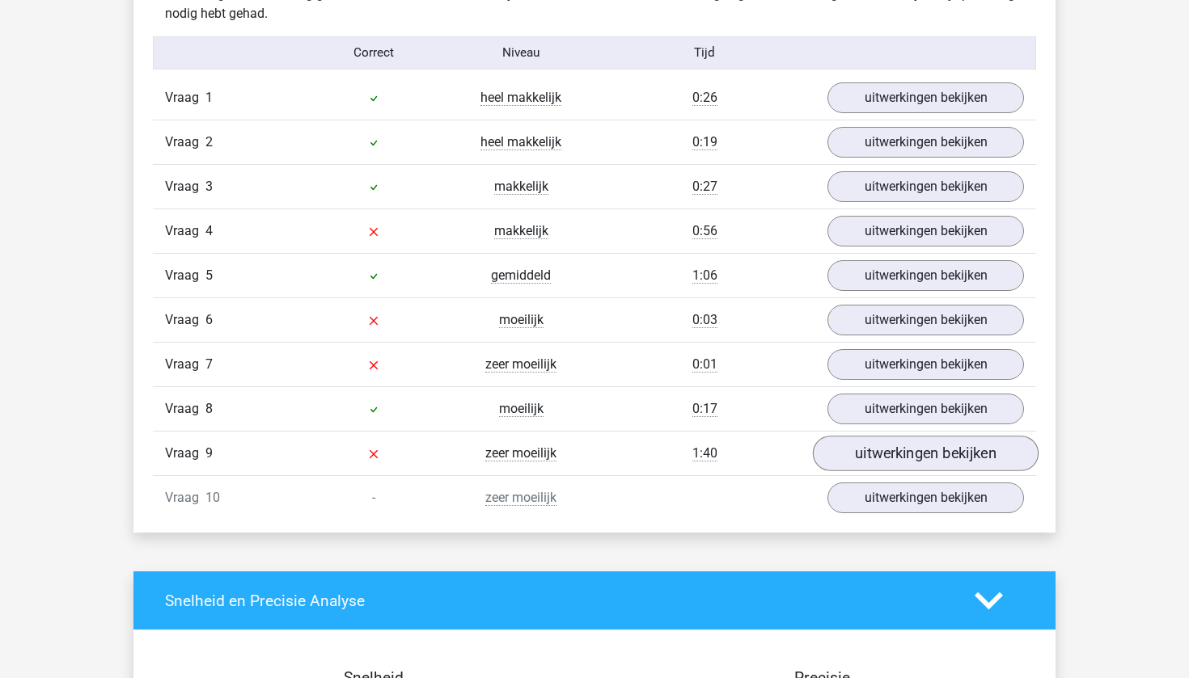
click at [852, 445] on link "uitwerkingen bekijken" at bounding box center [926, 454] width 226 height 36
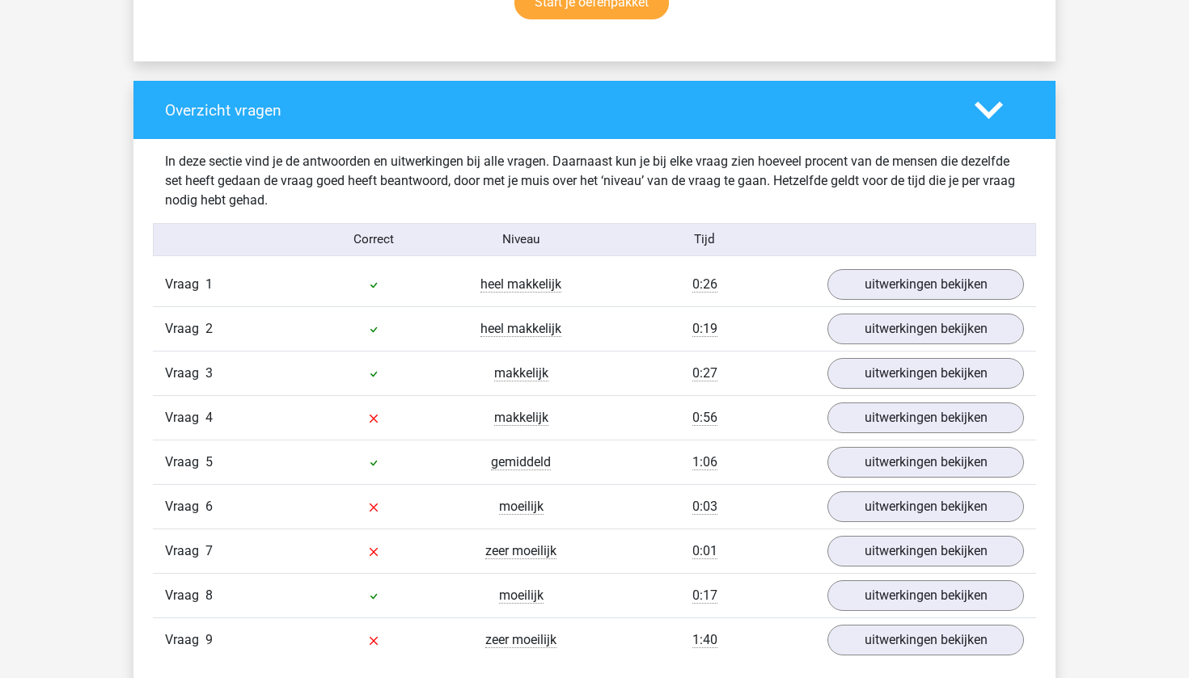
scroll to position [1185, 0]
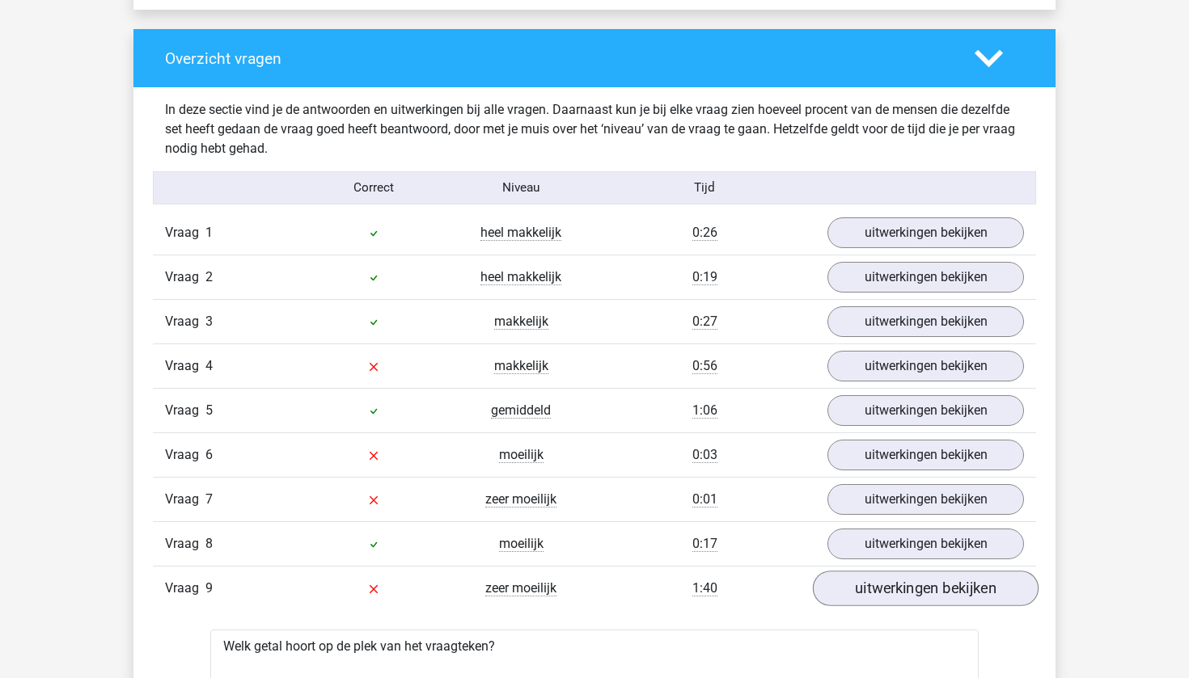
click at [838, 597] on link "uitwerkingen bekijken" at bounding box center [926, 589] width 226 height 36
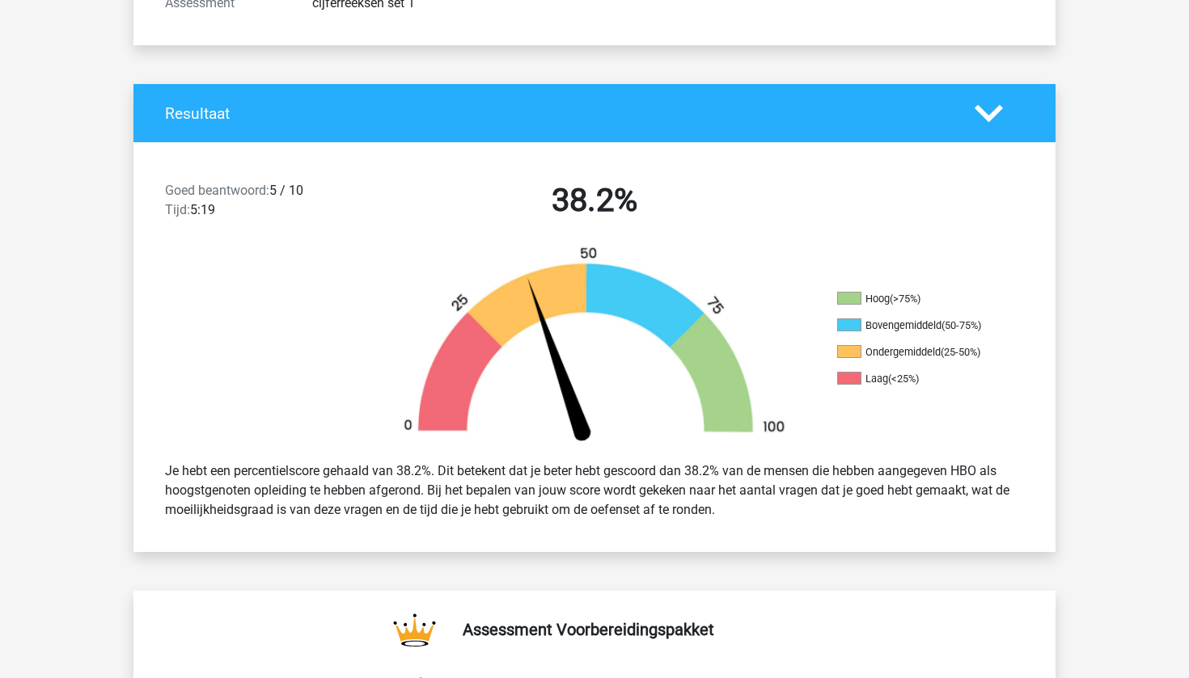
scroll to position [513, 0]
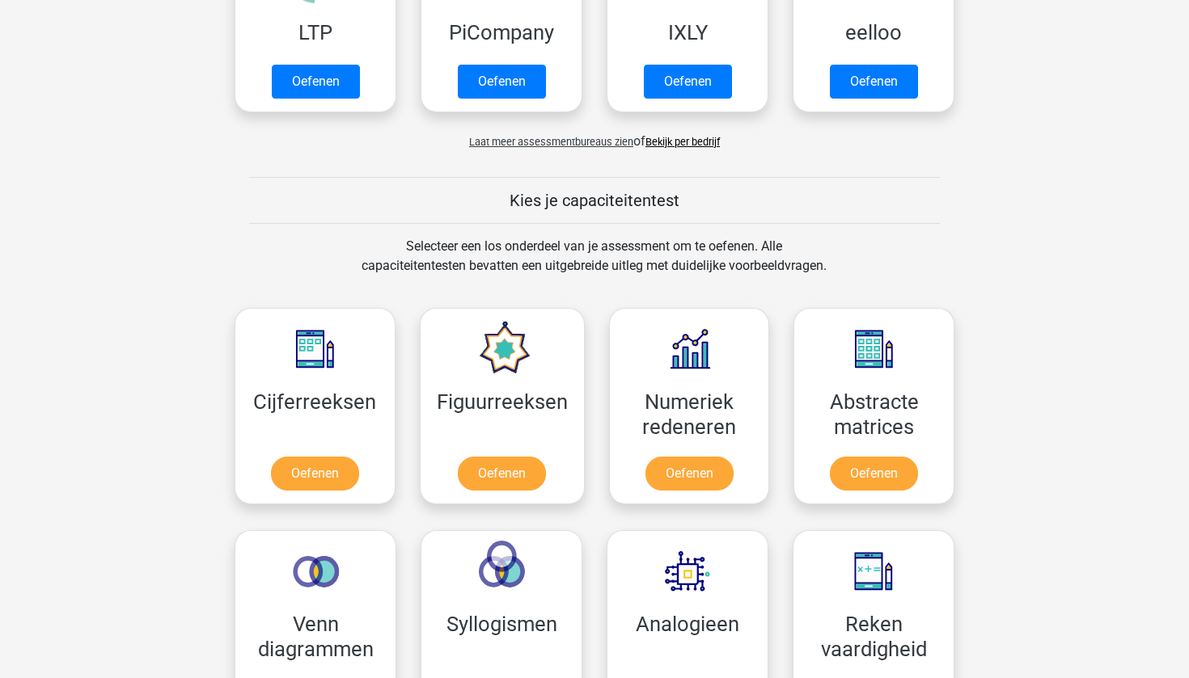
scroll to position [543, 0]
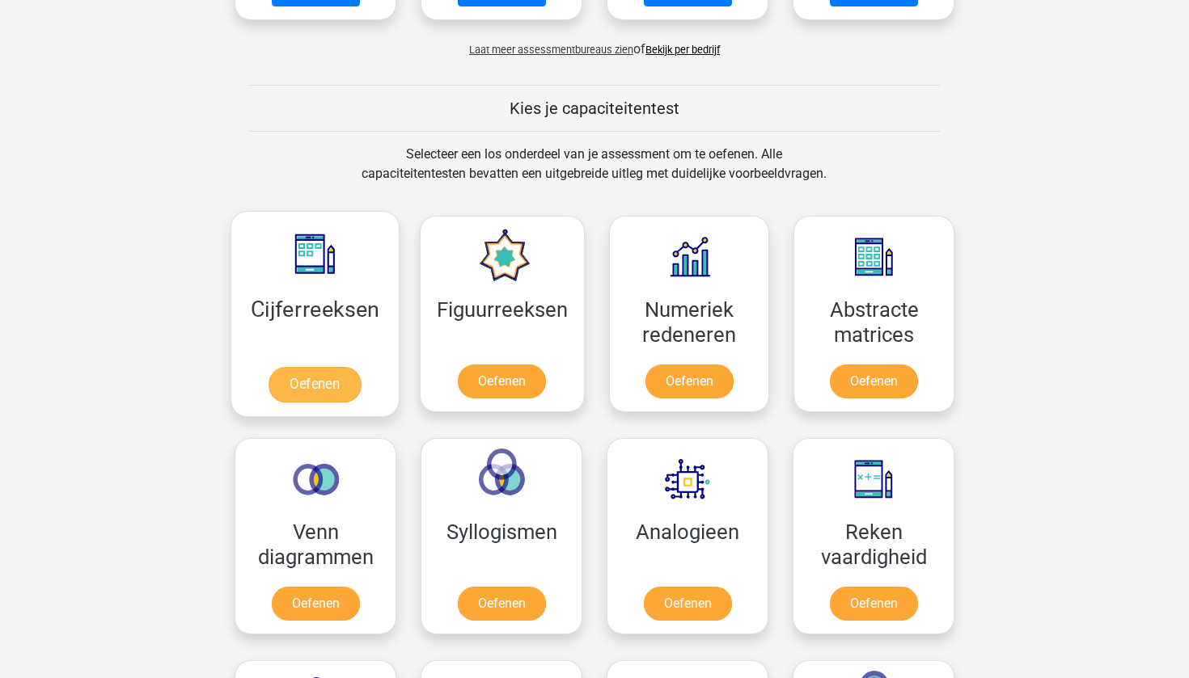
click at [306, 378] on link "Oefenen" at bounding box center [314, 385] width 92 height 36
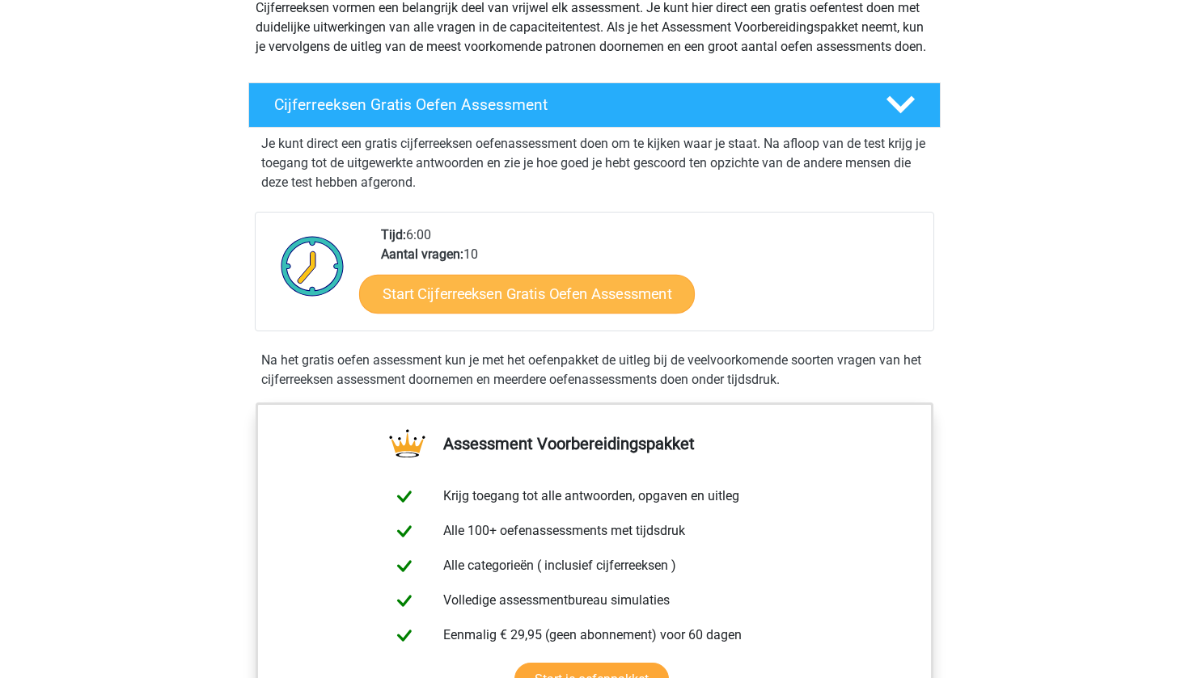
scroll to position [205, 0]
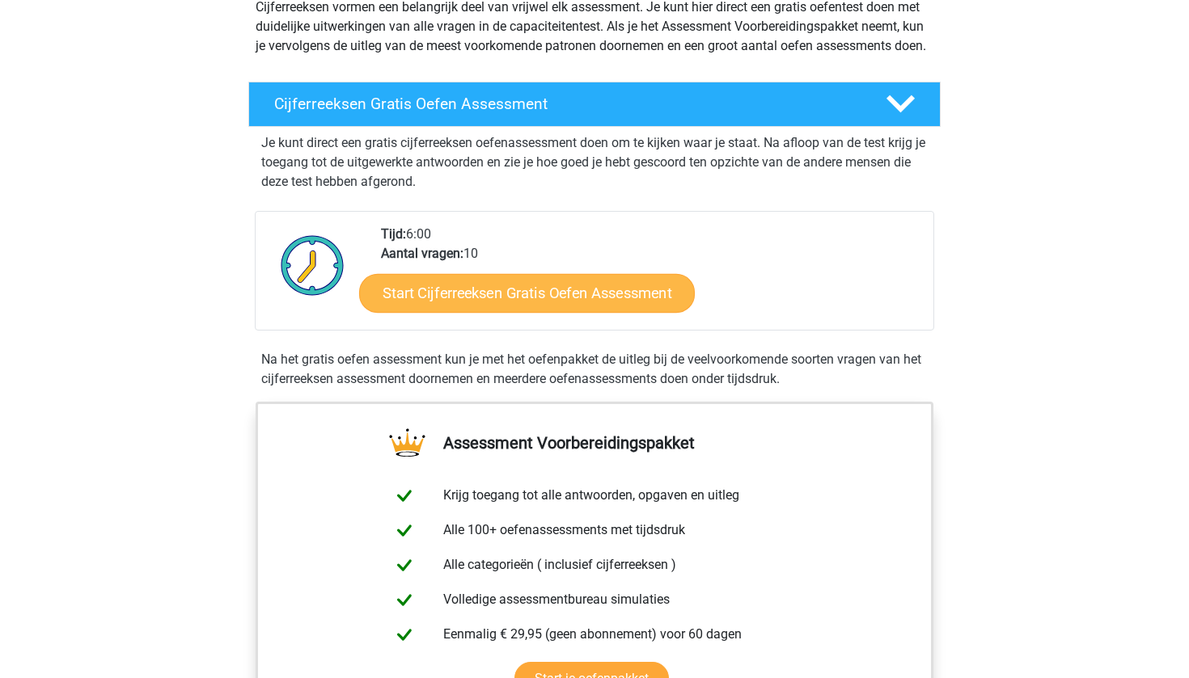
click at [444, 308] on link "Start Cijferreeksen Gratis Oefen Assessment" at bounding box center [527, 292] width 336 height 39
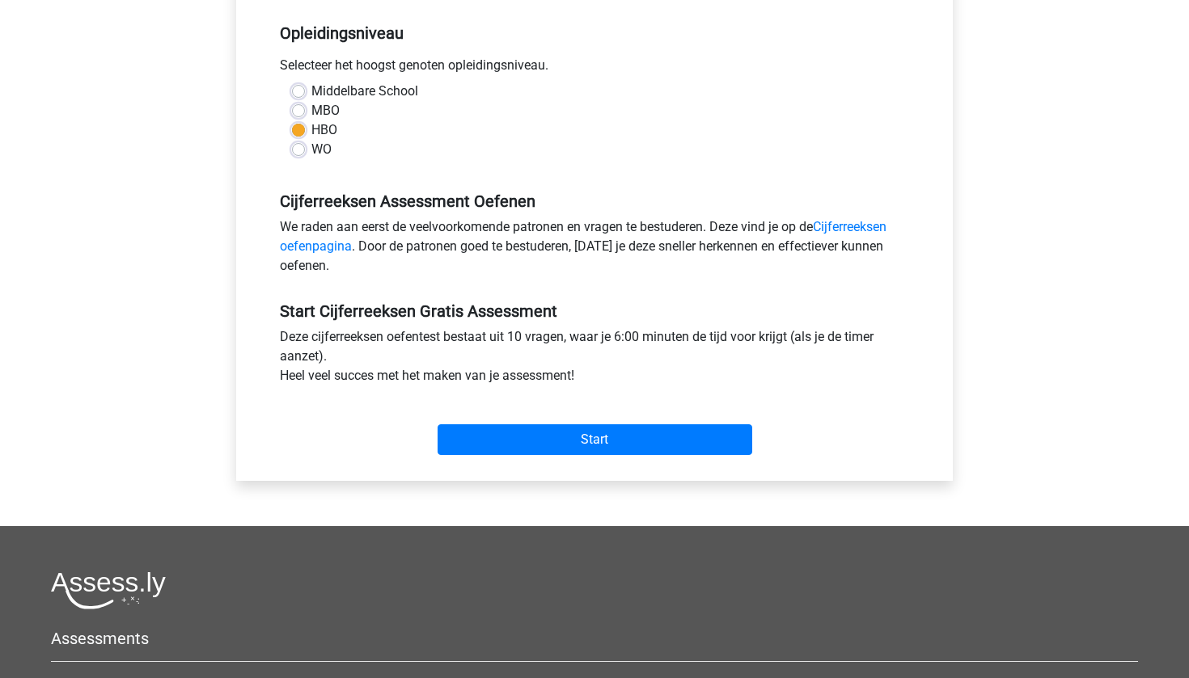
scroll to position [578, 0]
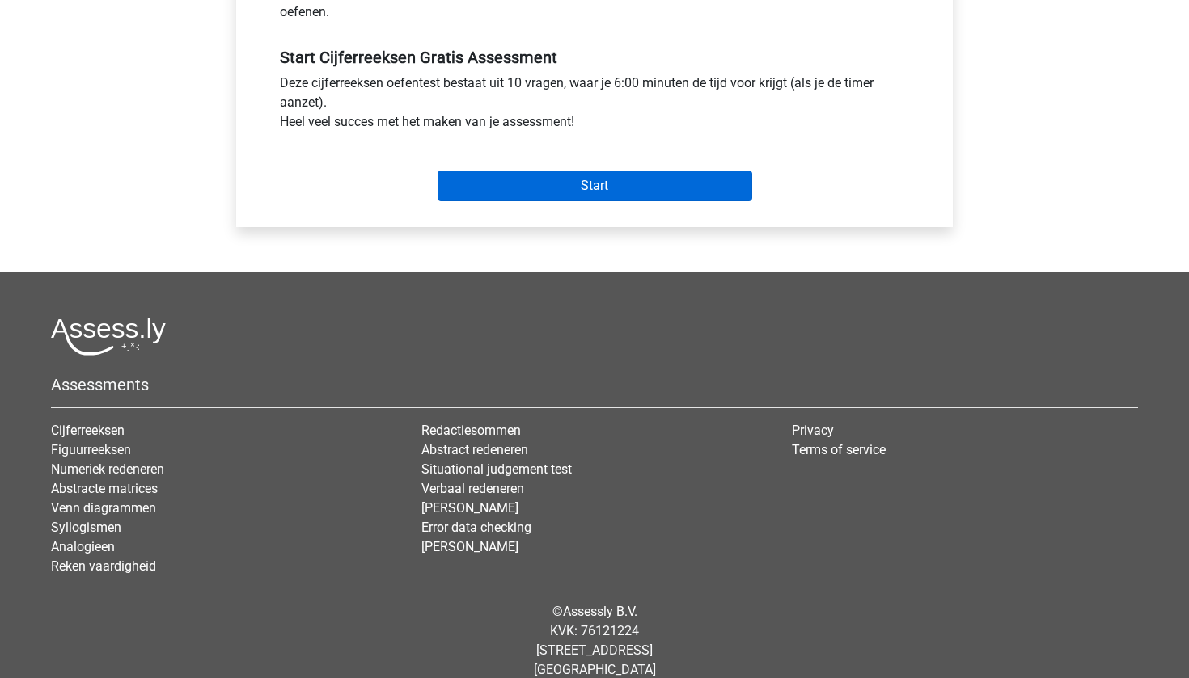
click at [626, 171] on div "Start" at bounding box center [594, 173] width 653 height 57
click at [598, 188] on input "Start" at bounding box center [594, 186] width 315 height 31
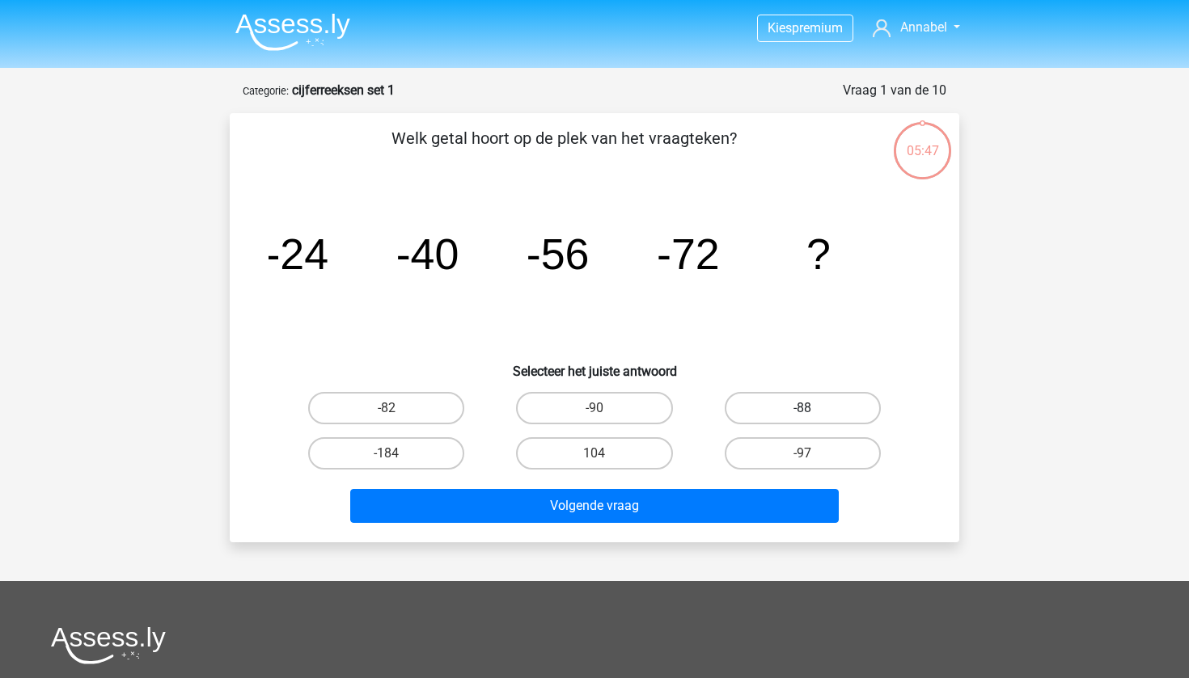
click at [762, 403] on label "-88" at bounding box center [802, 408] width 156 height 32
click at [802, 408] on input "-88" at bounding box center [807, 413] width 11 height 11
radio input "true"
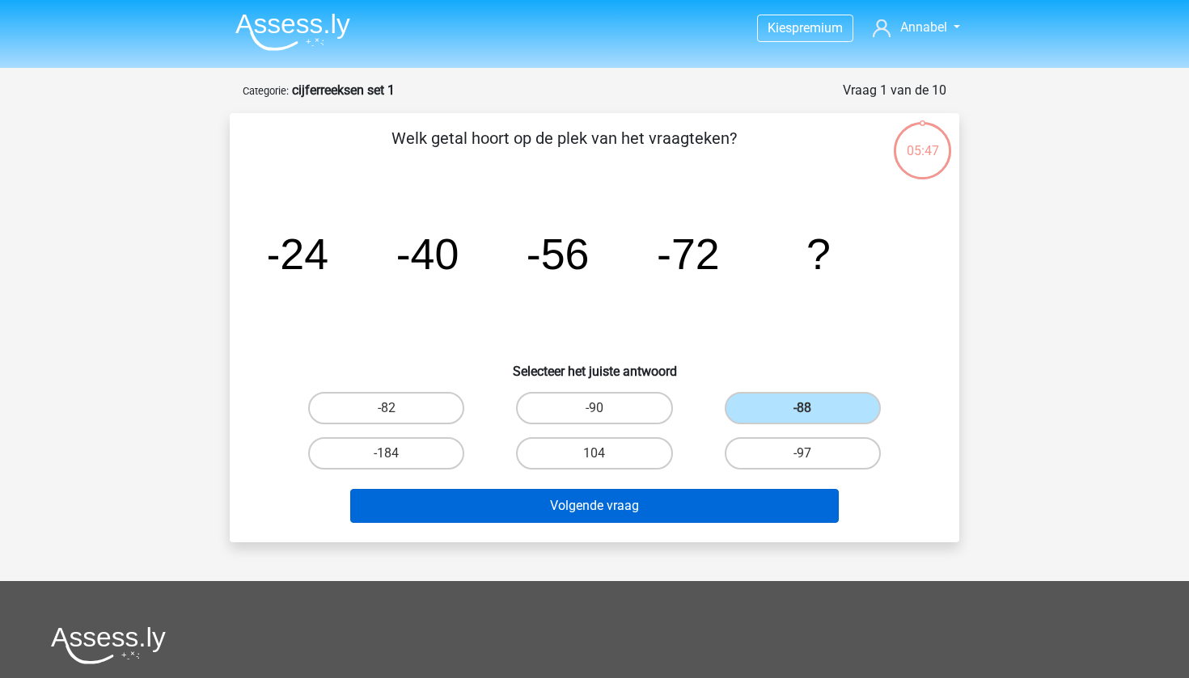
click at [696, 495] on button "Volgende vraag" at bounding box center [594, 506] width 489 height 34
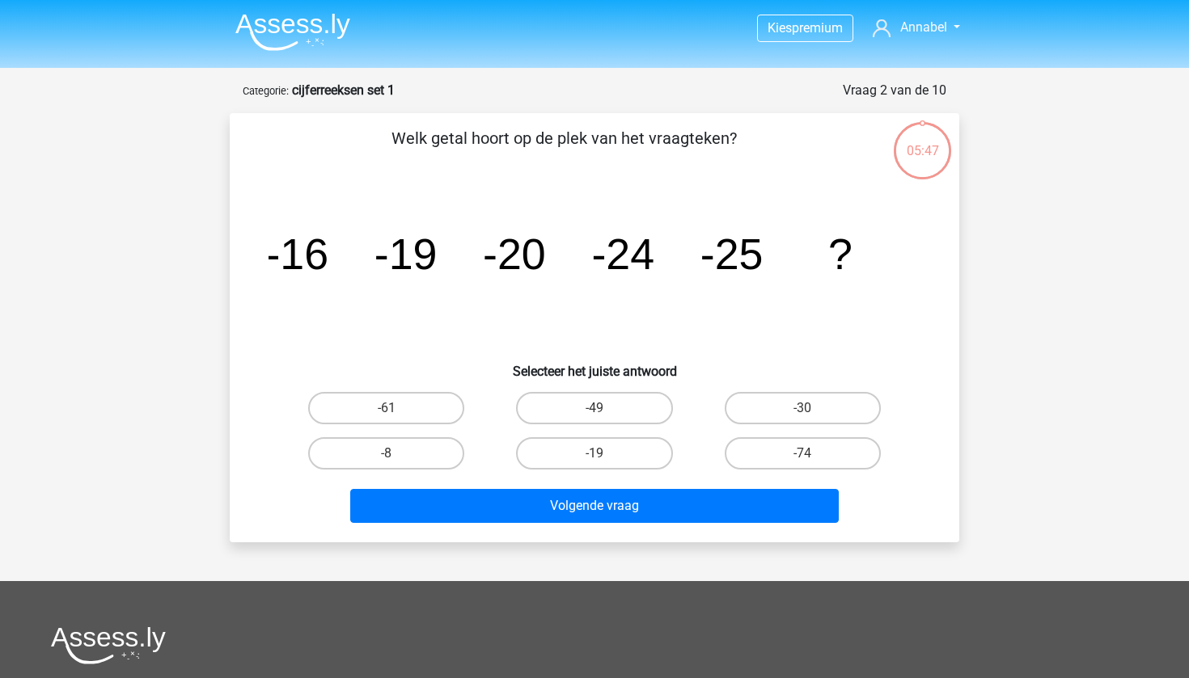
scroll to position [81, 0]
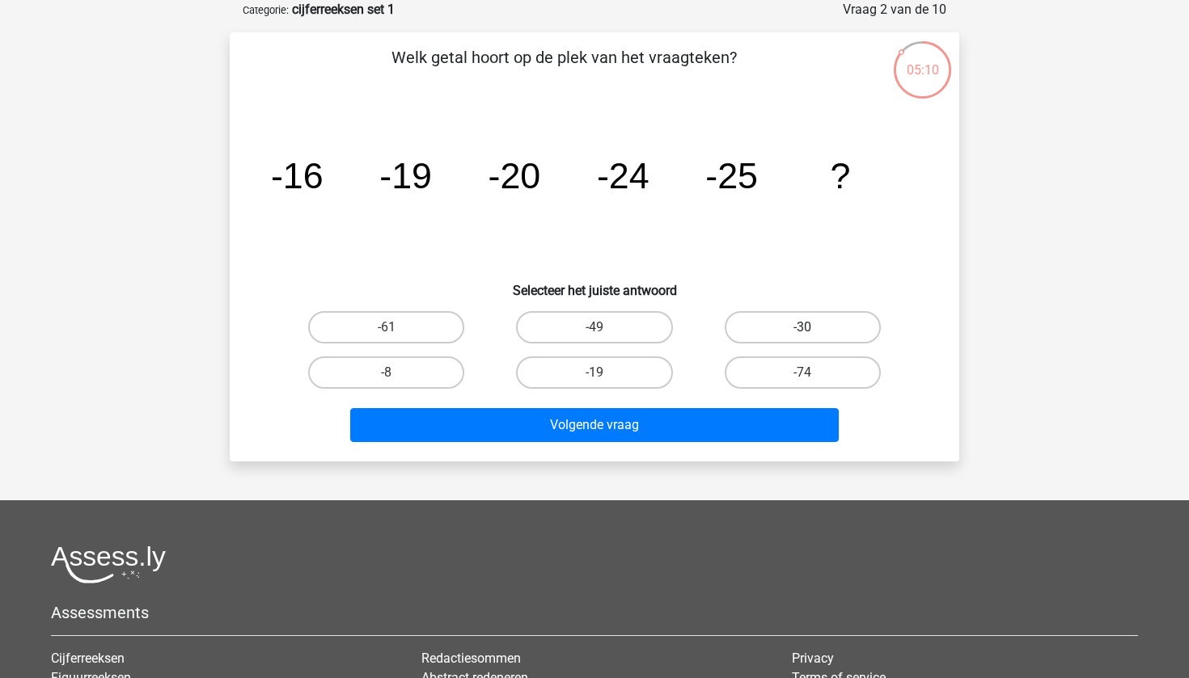
click at [825, 325] on label "-30" at bounding box center [802, 327] width 156 height 32
click at [813, 327] on input "-30" at bounding box center [807, 332] width 11 height 11
radio input "true"
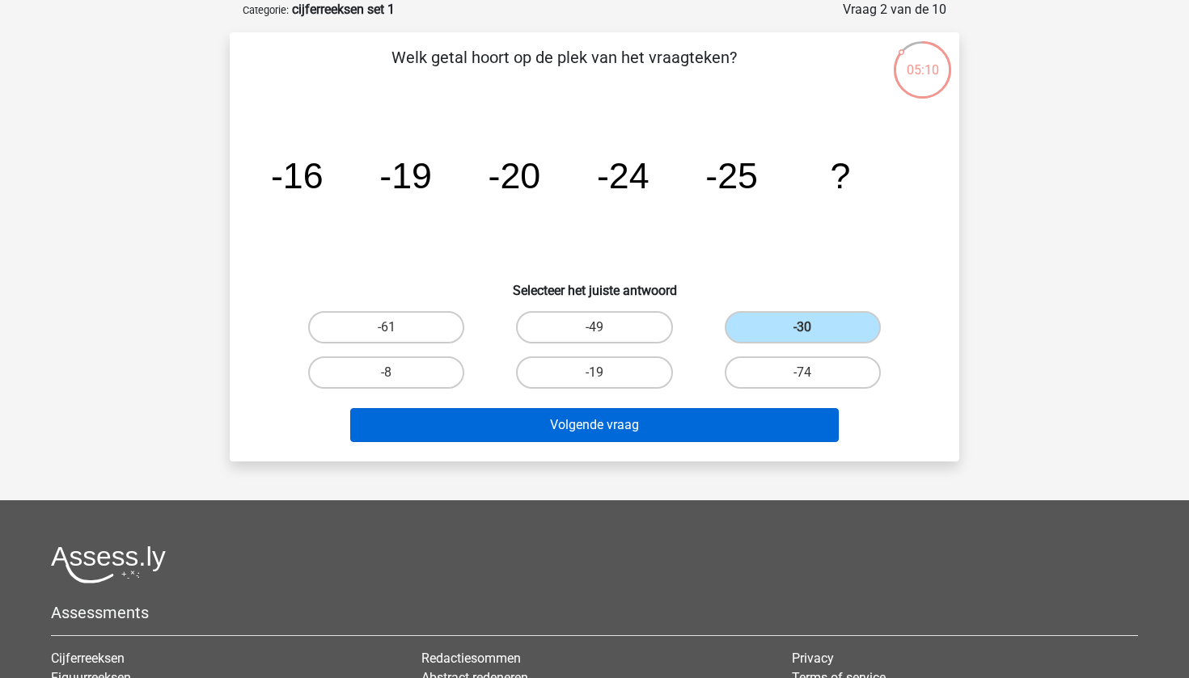
click at [627, 433] on button "Volgende vraag" at bounding box center [594, 425] width 489 height 34
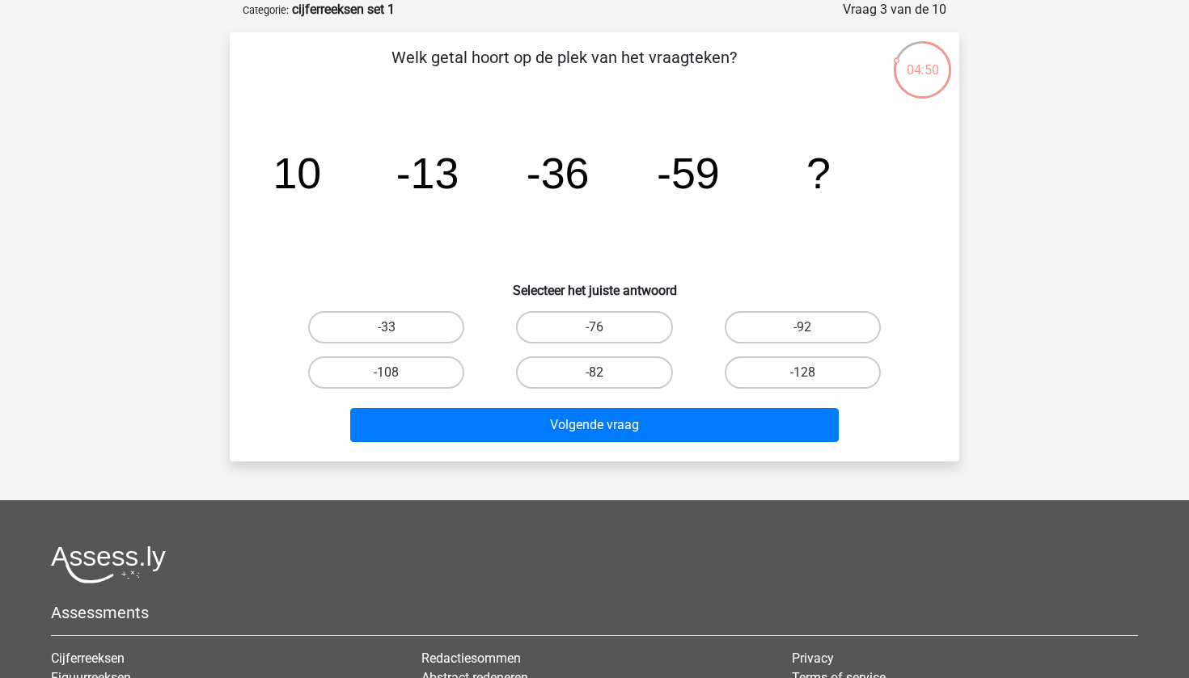
click at [515, 361] on div "-82" at bounding box center [593, 373] width 195 height 32
click at [542, 371] on label "-82" at bounding box center [594, 373] width 156 height 32
click at [594, 373] on input "-82" at bounding box center [599, 378] width 11 height 11
radio input "true"
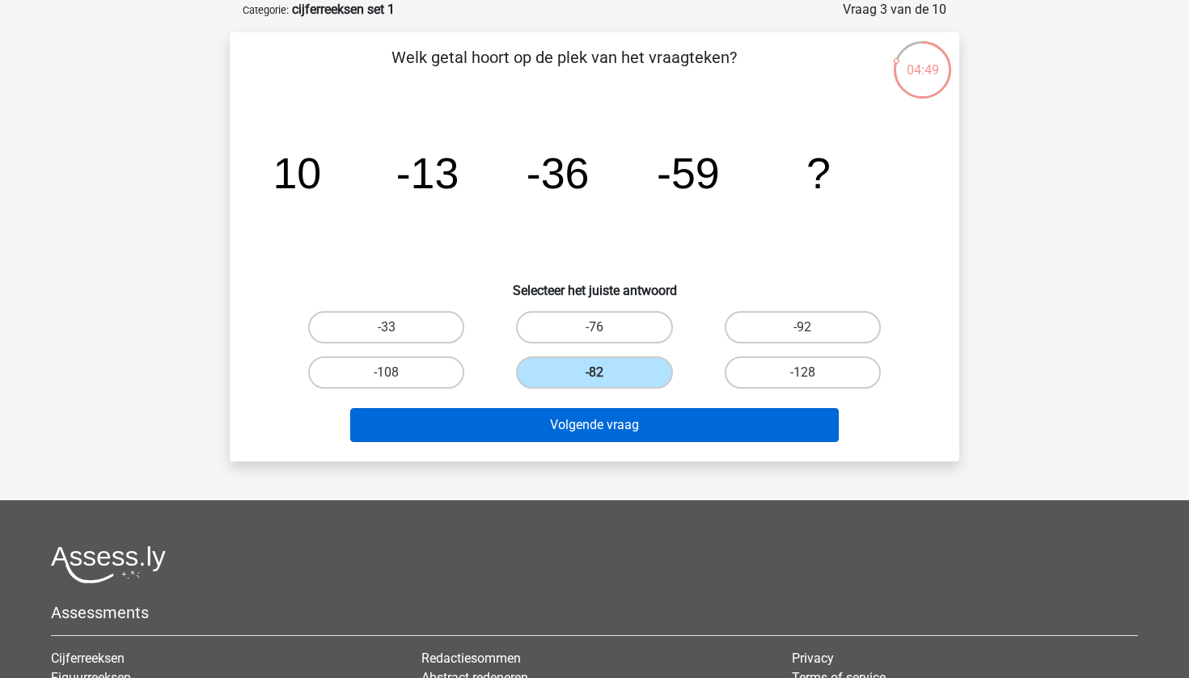
click at [519, 434] on button "Volgende vraag" at bounding box center [594, 425] width 489 height 34
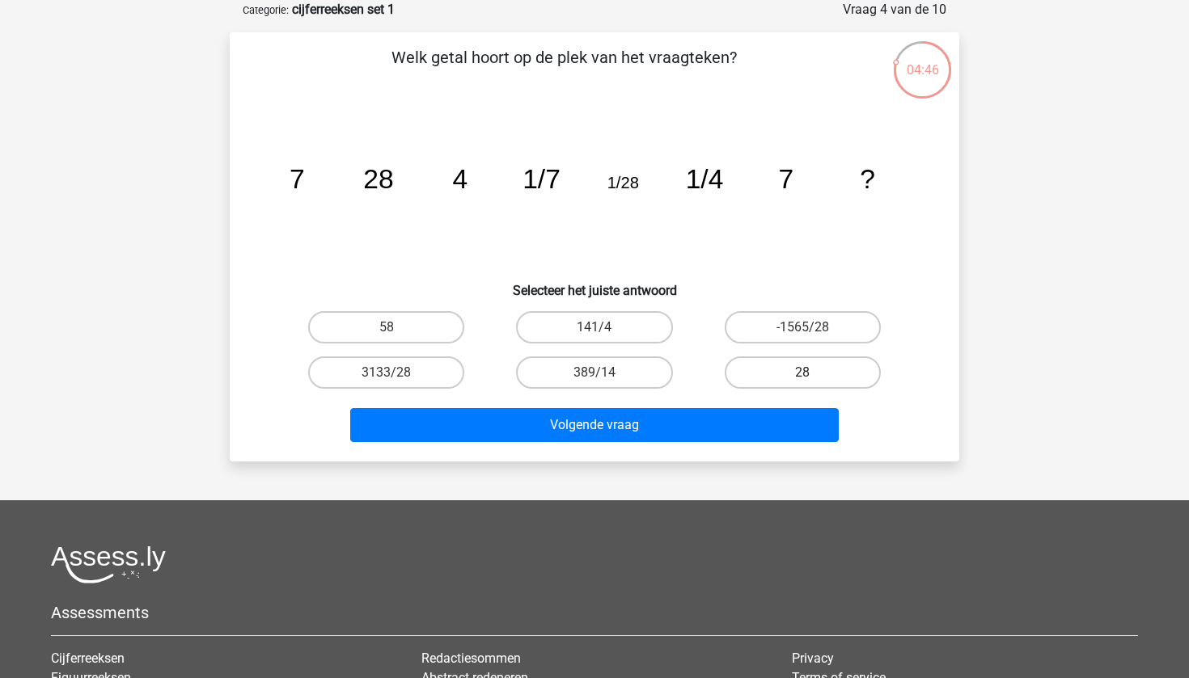
click at [750, 372] on label "28" at bounding box center [802, 373] width 156 height 32
click at [802, 373] on input "28" at bounding box center [807, 378] width 11 height 11
radio input "true"
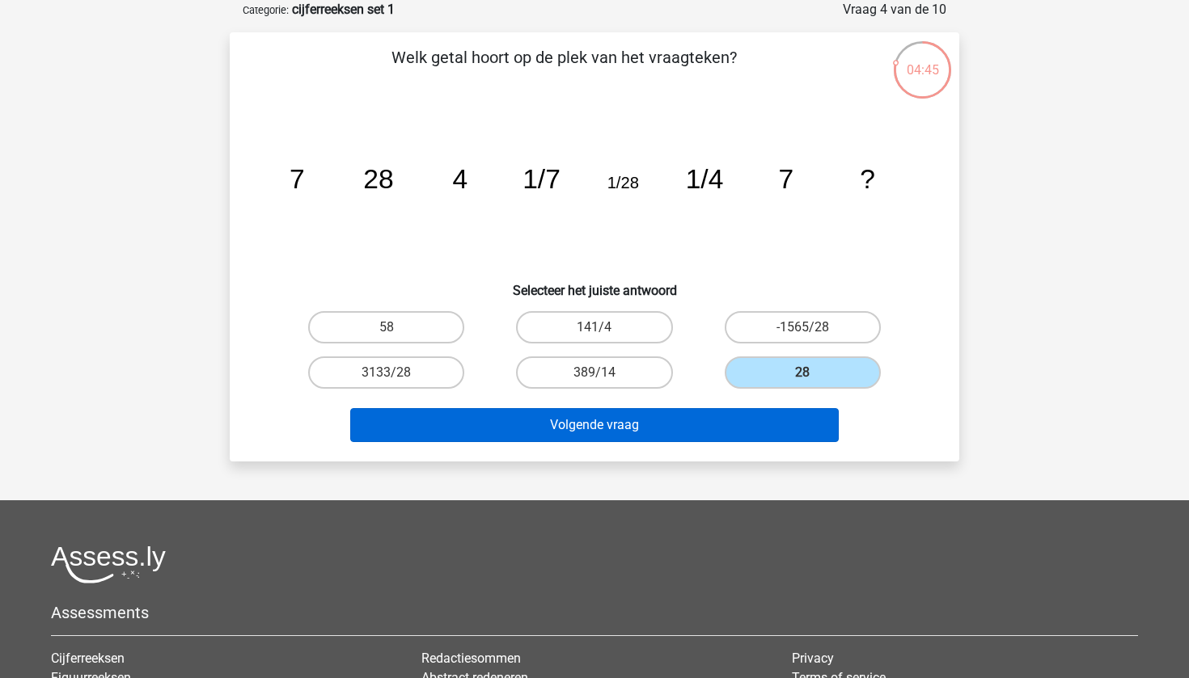
click at [701, 433] on button "Volgende vraag" at bounding box center [594, 425] width 489 height 34
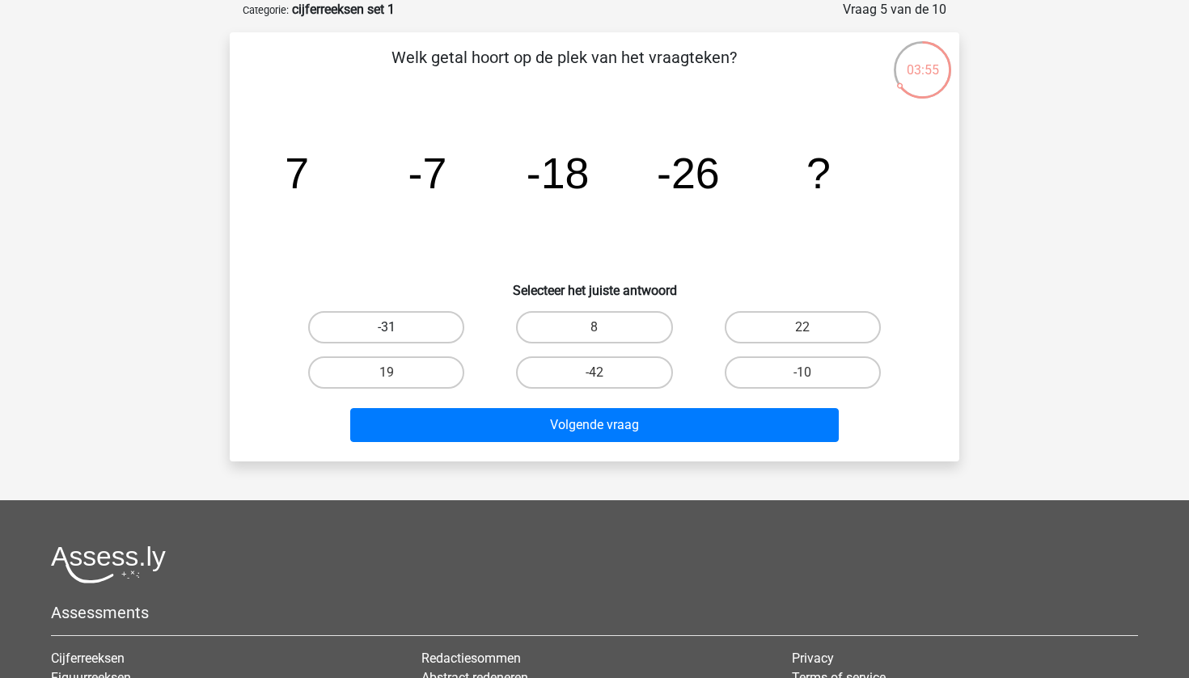
click at [399, 343] on label "-31" at bounding box center [386, 327] width 156 height 32
click at [397, 338] on input "-31" at bounding box center [391, 332] width 11 height 11
radio input "true"
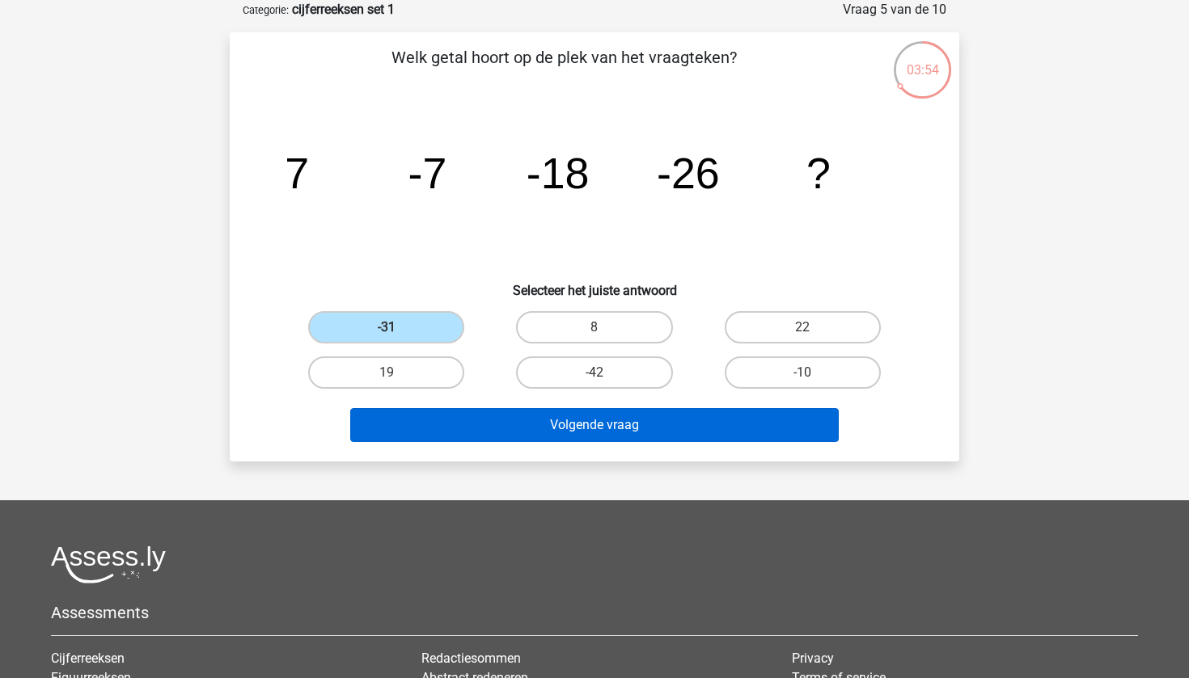
click at [530, 424] on button "Volgende vraag" at bounding box center [594, 425] width 489 height 34
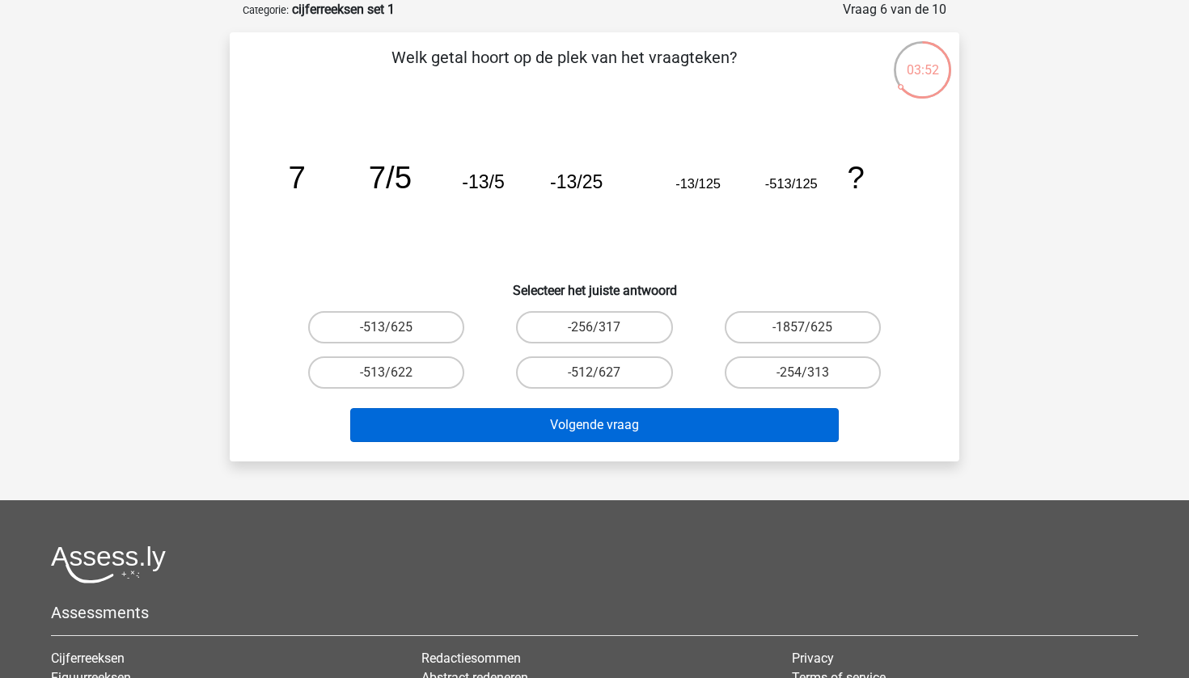
click at [613, 423] on button "Volgende vraag" at bounding box center [594, 425] width 489 height 34
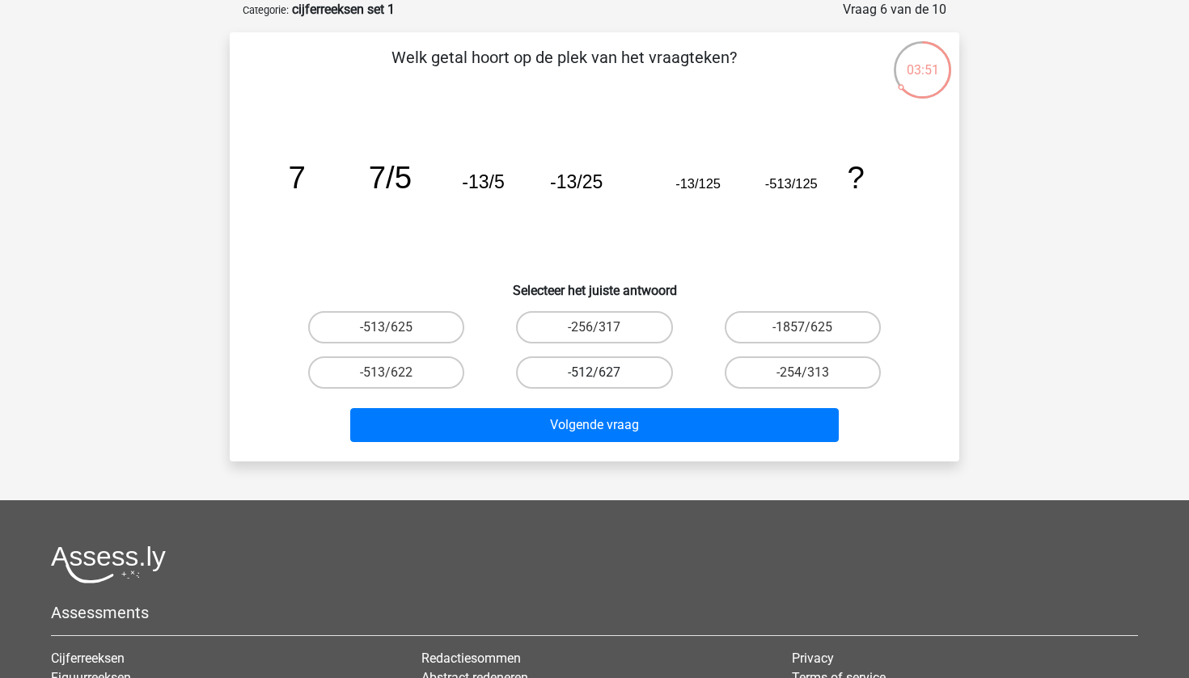
click at [567, 381] on label "-512/627" at bounding box center [594, 373] width 156 height 32
click at [594, 381] on input "-512/627" at bounding box center [599, 378] width 11 height 11
radio input "true"
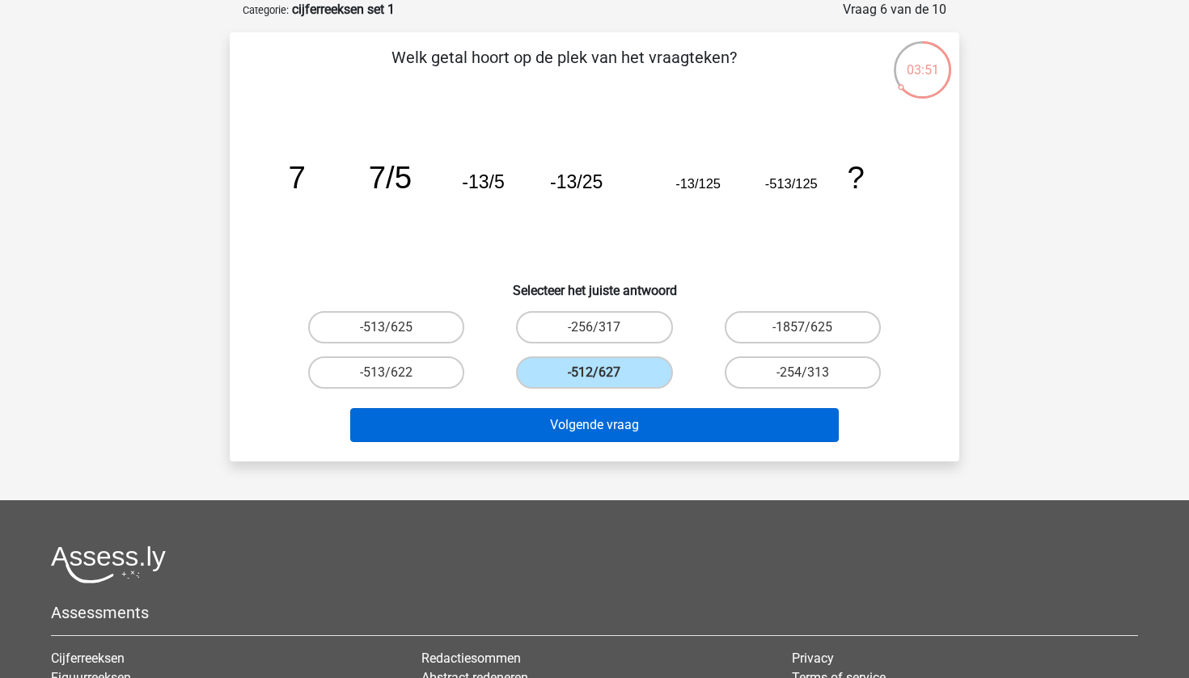
click at [567, 422] on button "Volgende vraag" at bounding box center [594, 425] width 489 height 34
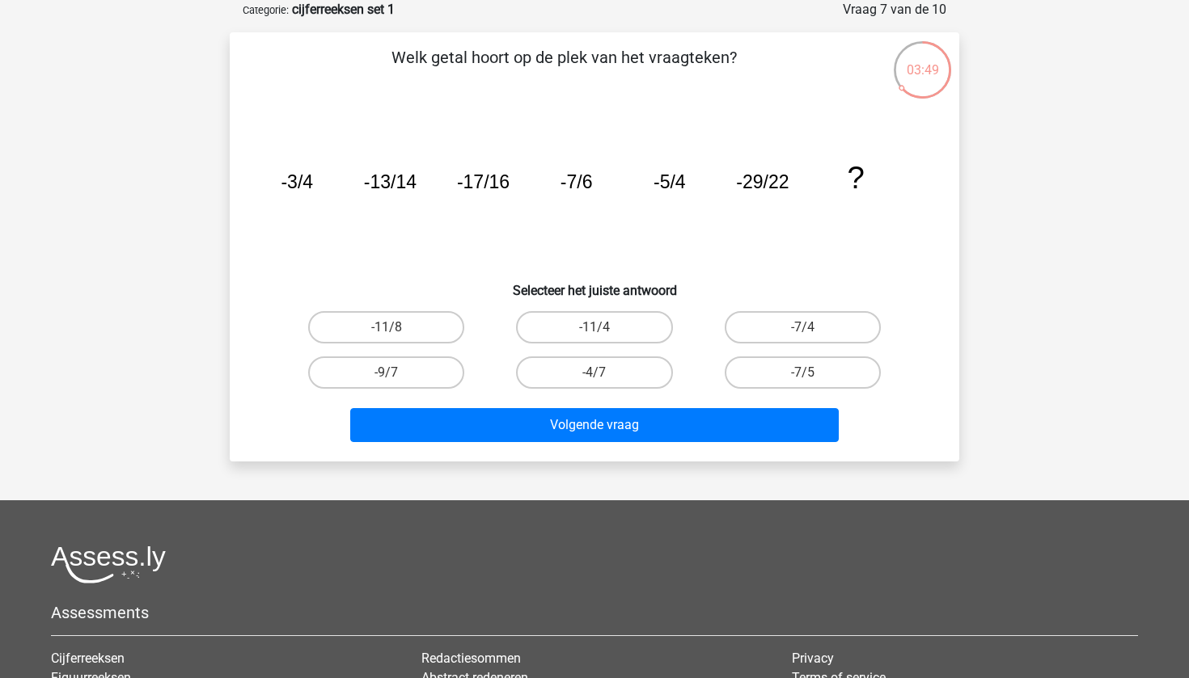
click at [580, 354] on div "-4/7" at bounding box center [594, 372] width 208 height 45
click at [574, 375] on label "-4/7" at bounding box center [594, 373] width 156 height 32
click at [594, 375] on input "-4/7" at bounding box center [599, 378] width 11 height 11
radio input "true"
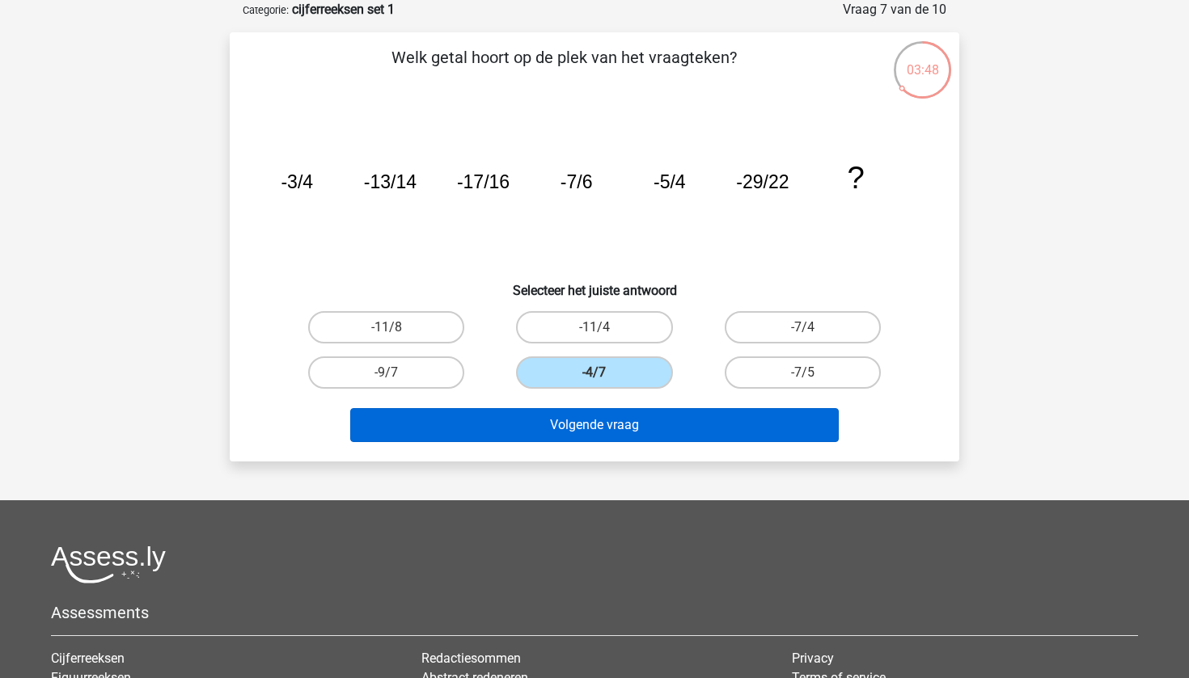
click at [576, 425] on button "Volgende vraag" at bounding box center [594, 425] width 489 height 34
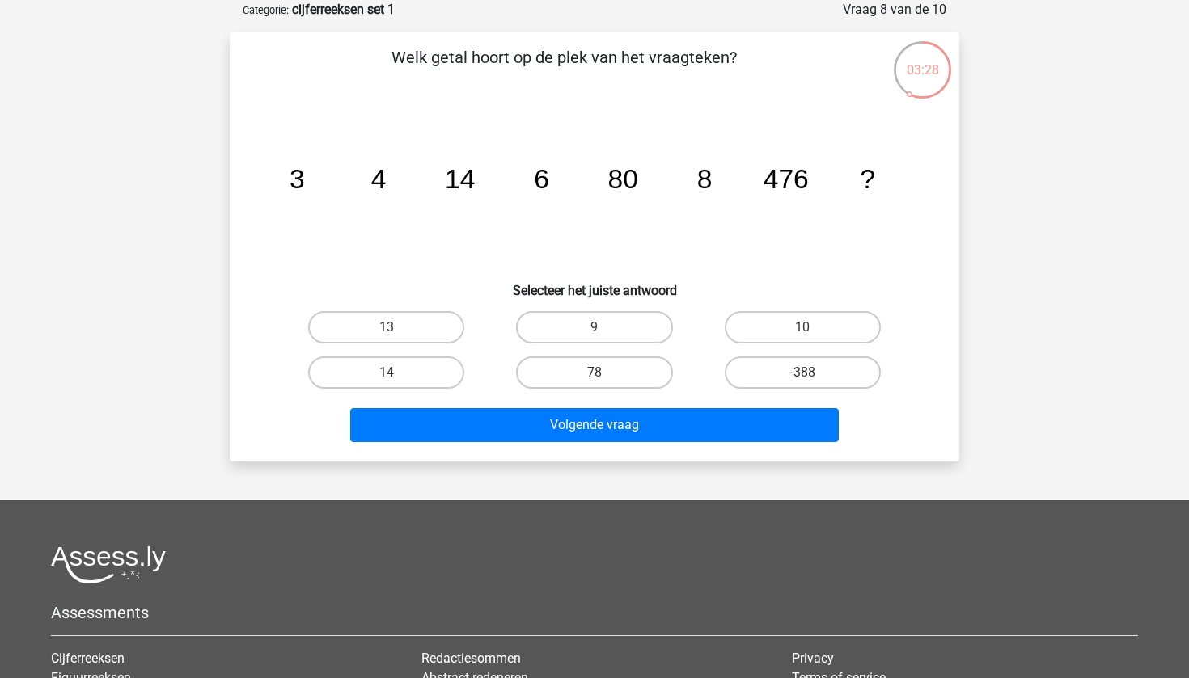
click at [791, 350] on div "-388" at bounding box center [803, 372] width 208 height 45
click at [793, 333] on label "10" at bounding box center [802, 327] width 156 height 32
click at [802, 333] on input "10" at bounding box center [807, 332] width 11 height 11
radio input "true"
click at [652, 463] on div "Kies premium Annabel annajuliedw@gmaill.com" at bounding box center [594, 423] width 1189 height 1008
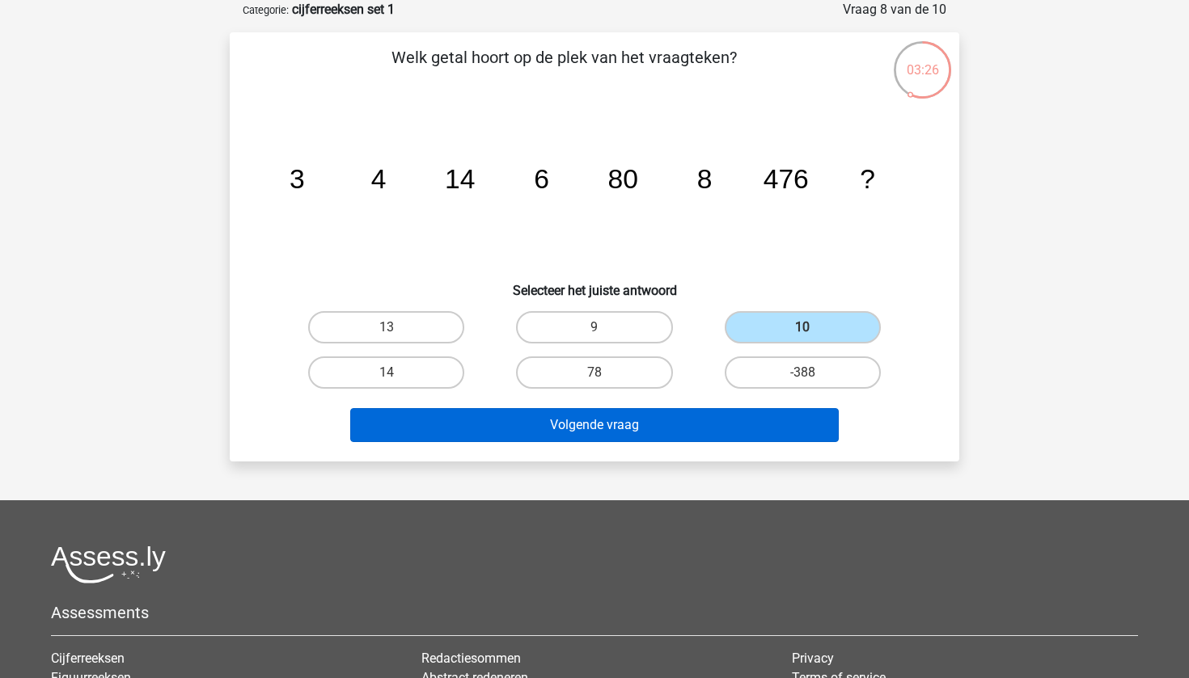
click at [647, 429] on button "Volgende vraag" at bounding box center [594, 425] width 489 height 34
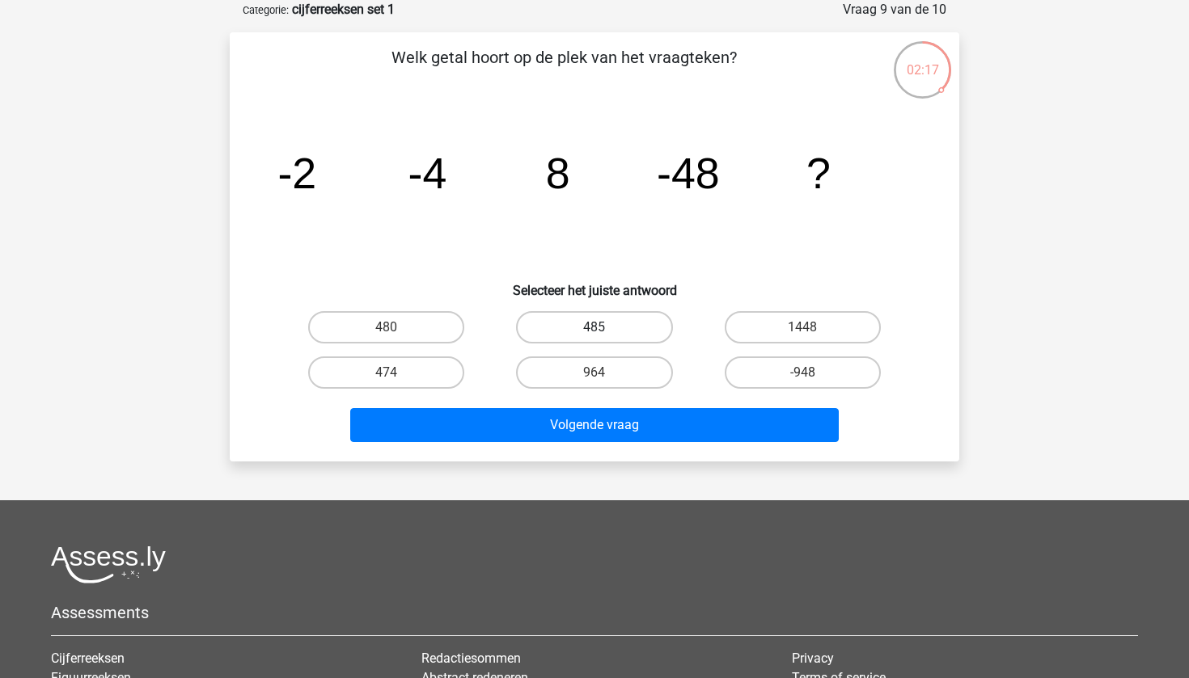
click at [619, 336] on label "485" at bounding box center [594, 327] width 156 height 32
click at [605, 336] on input "485" at bounding box center [599, 332] width 11 height 11
radio input "true"
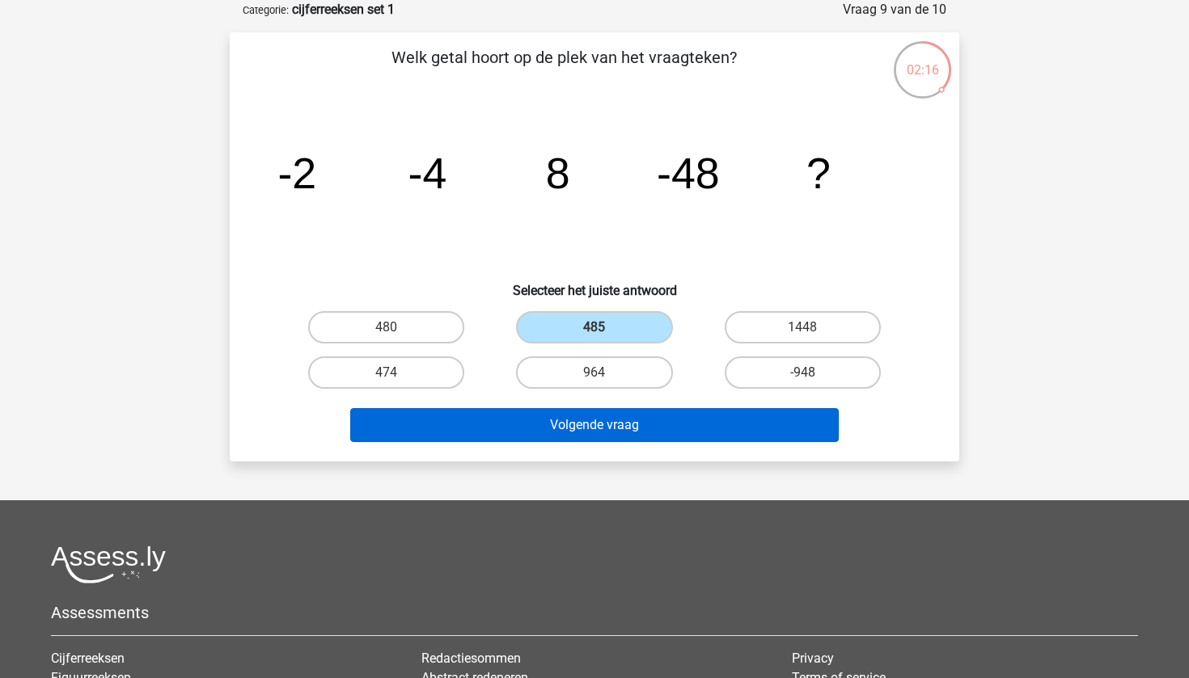
click at [614, 429] on button "Volgende vraag" at bounding box center [594, 425] width 489 height 34
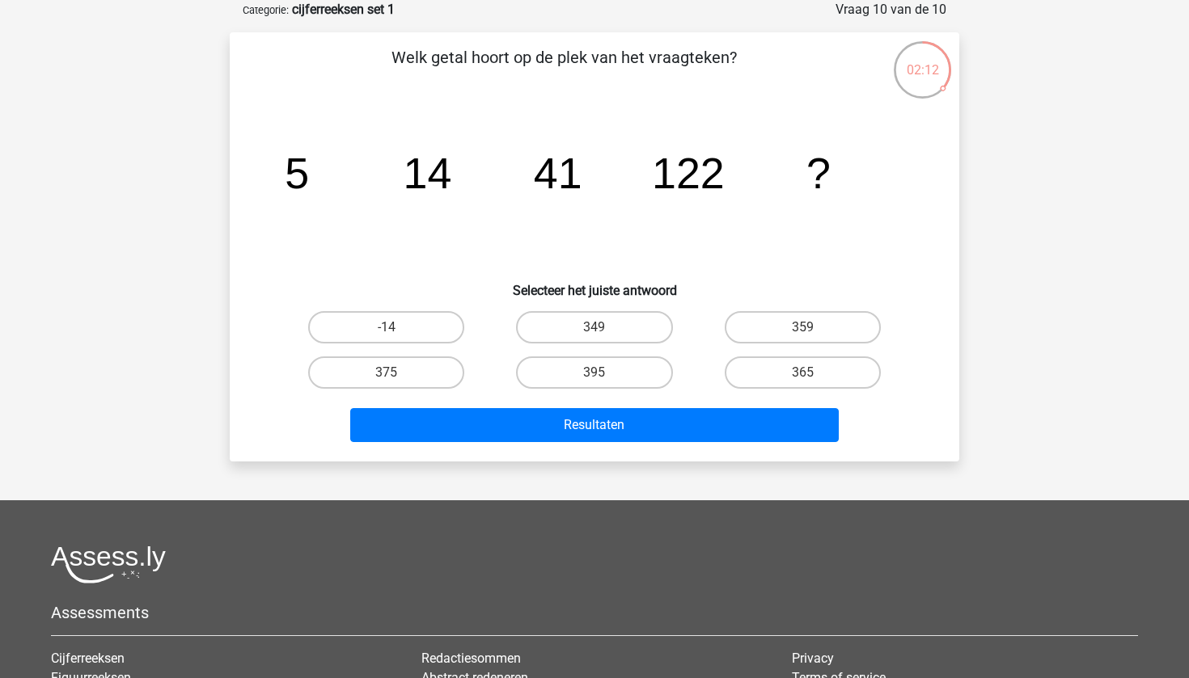
click at [837, 389] on div "365" at bounding box center [803, 372] width 208 height 45
click at [825, 376] on label "365" at bounding box center [802, 373] width 156 height 32
click at [813, 376] on input "365" at bounding box center [807, 378] width 11 height 11
radio input "true"
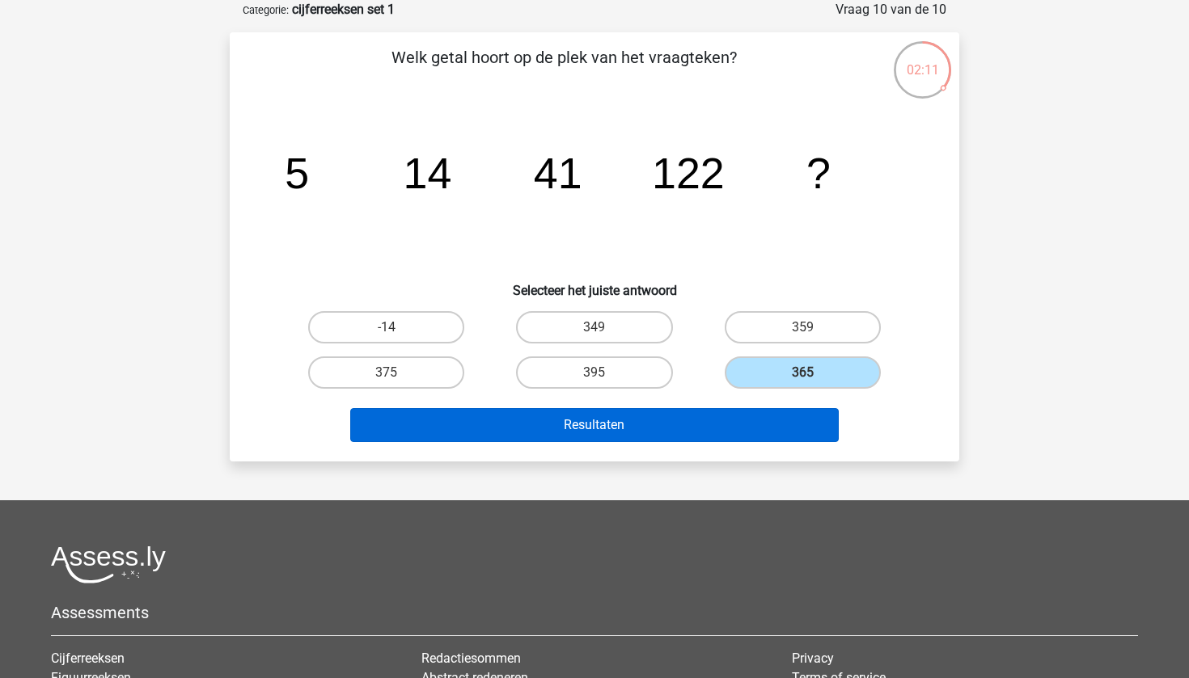
click at [734, 416] on button "Resultaten" at bounding box center [594, 425] width 489 height 34
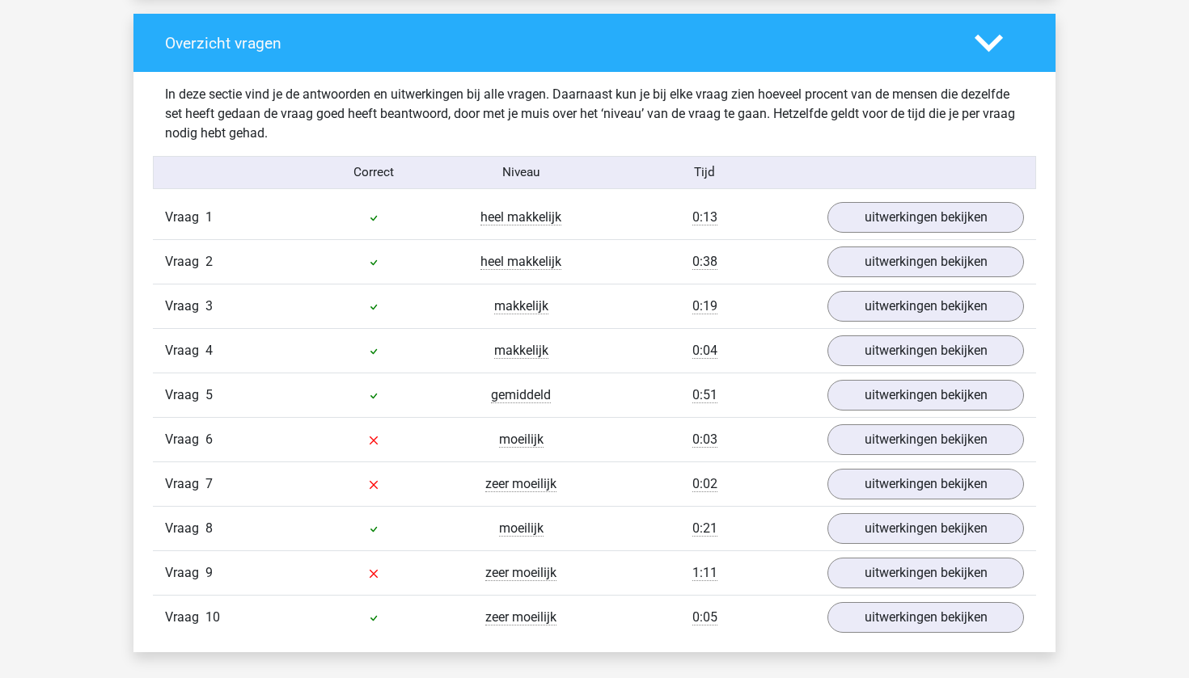
scroll to position [1214, 0]
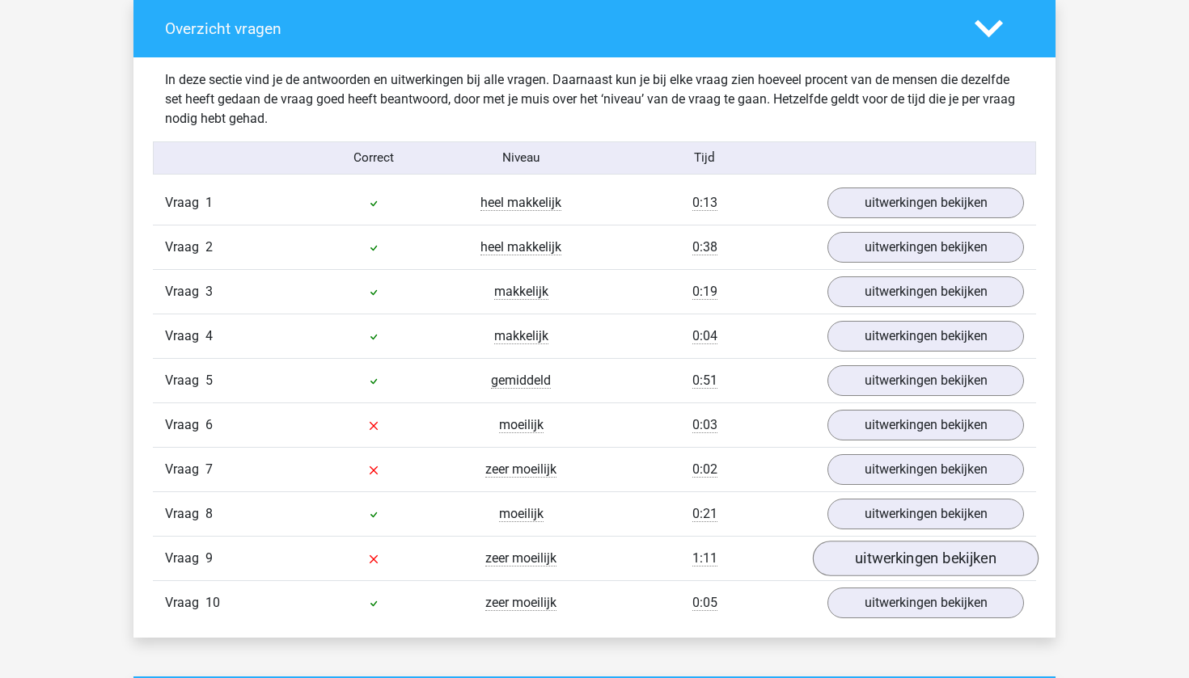
click at [864, 548] on link "uitwerkingen bekijken" at bounding box center [926, 559] width 226 height 36
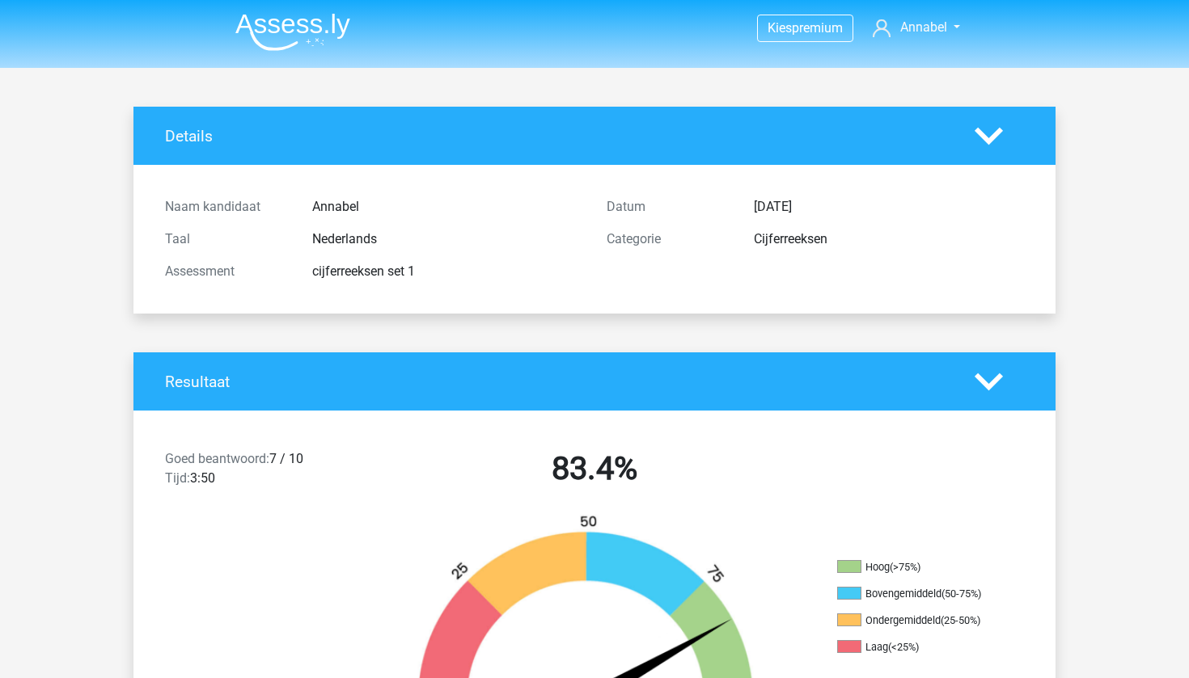
scroll to position [0, 0]
click at [310, 26] on img at bounding box center [292, 32] width 115 height 38
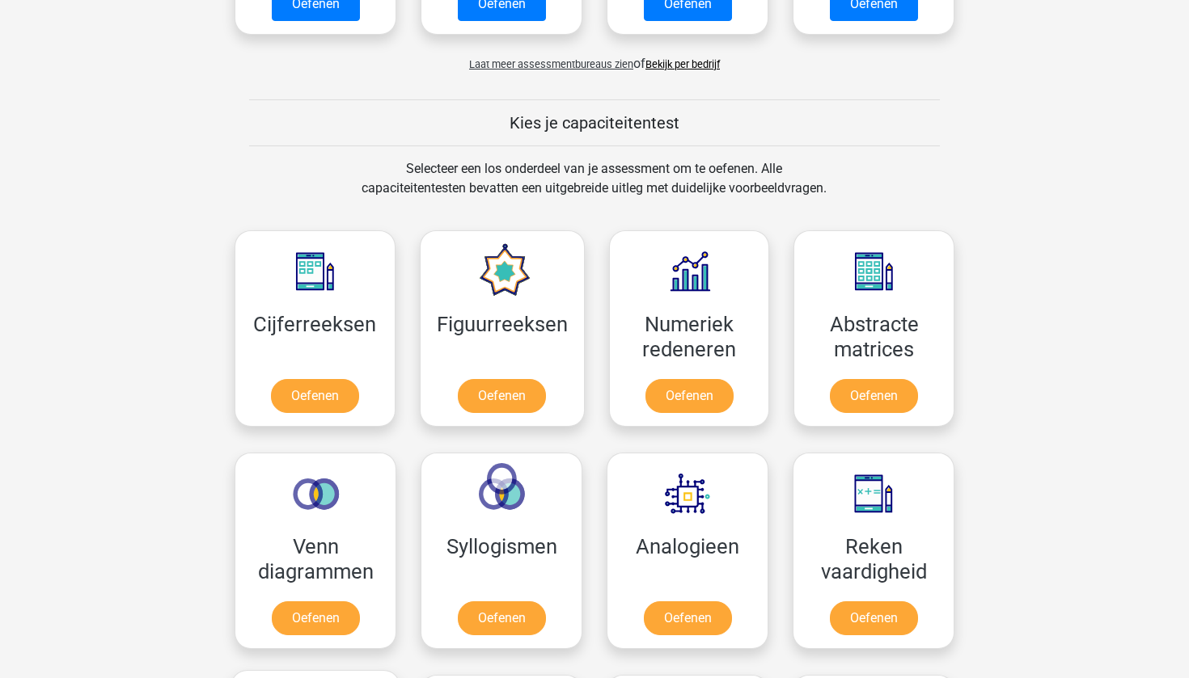
scroll to position [498, 0]
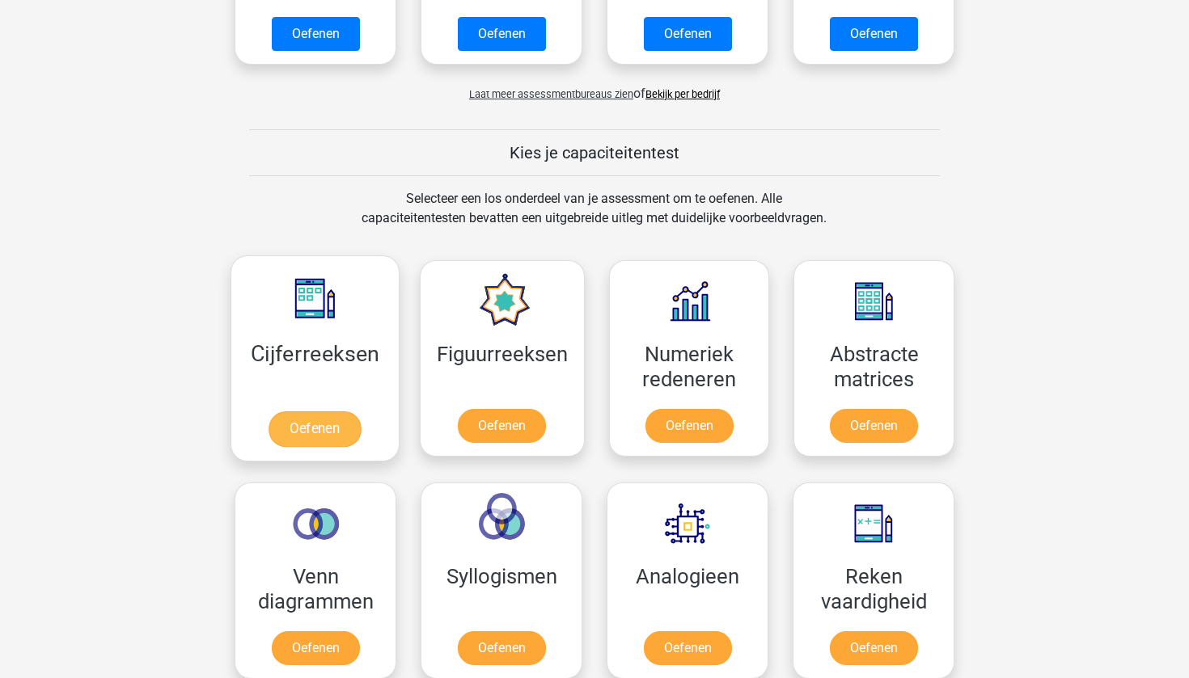
click at [345, 412] on link "Oefenen" at bounding box center [314, 430] width 92 height 36
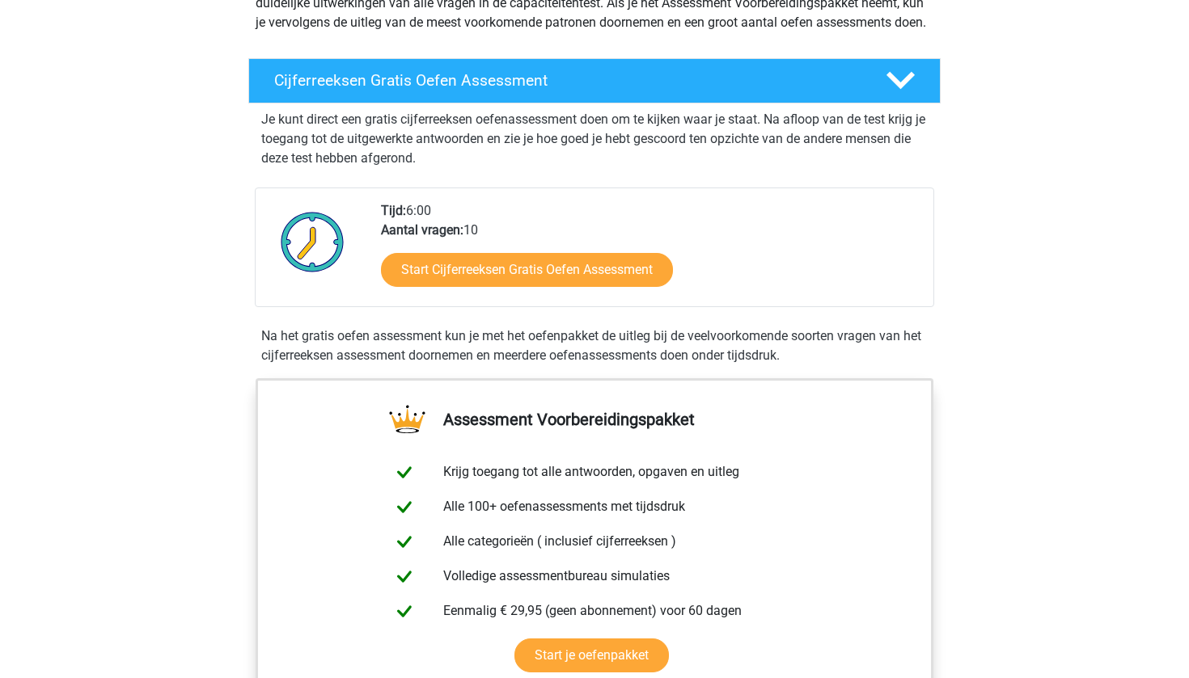
scroll to position [229, 0]
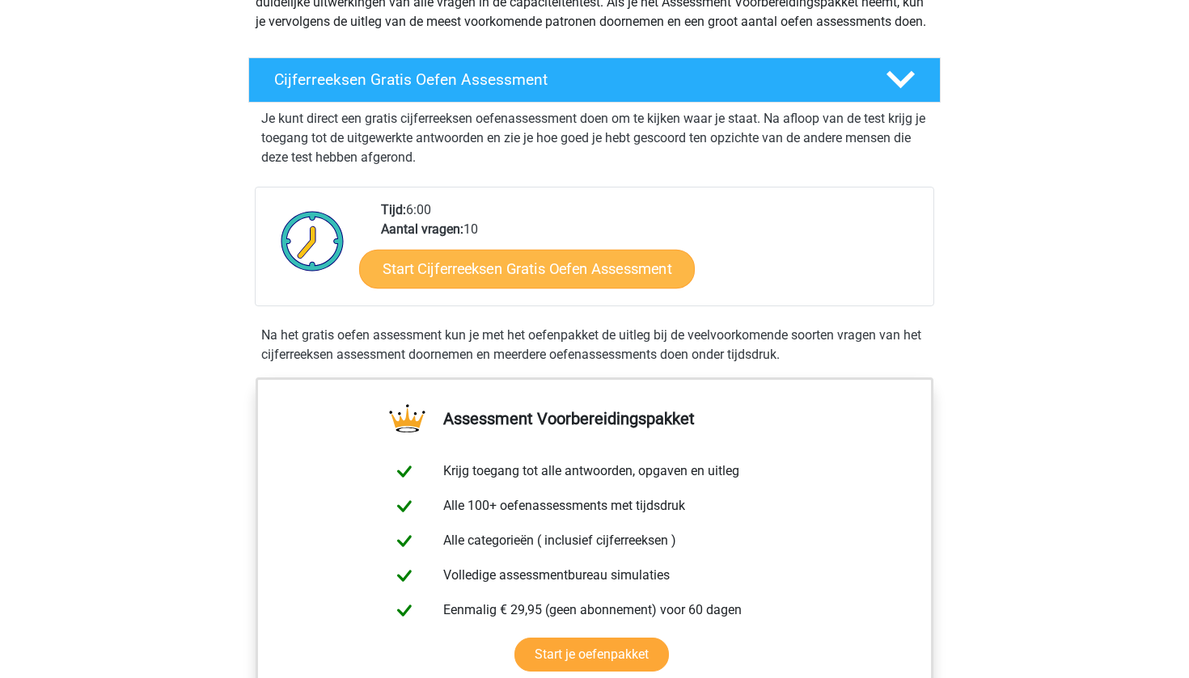
click at [498, 288] on link "Start Cijferreeksen Gratis Oefen Assessment" at bounding box center [527, 268] width 336 height 39
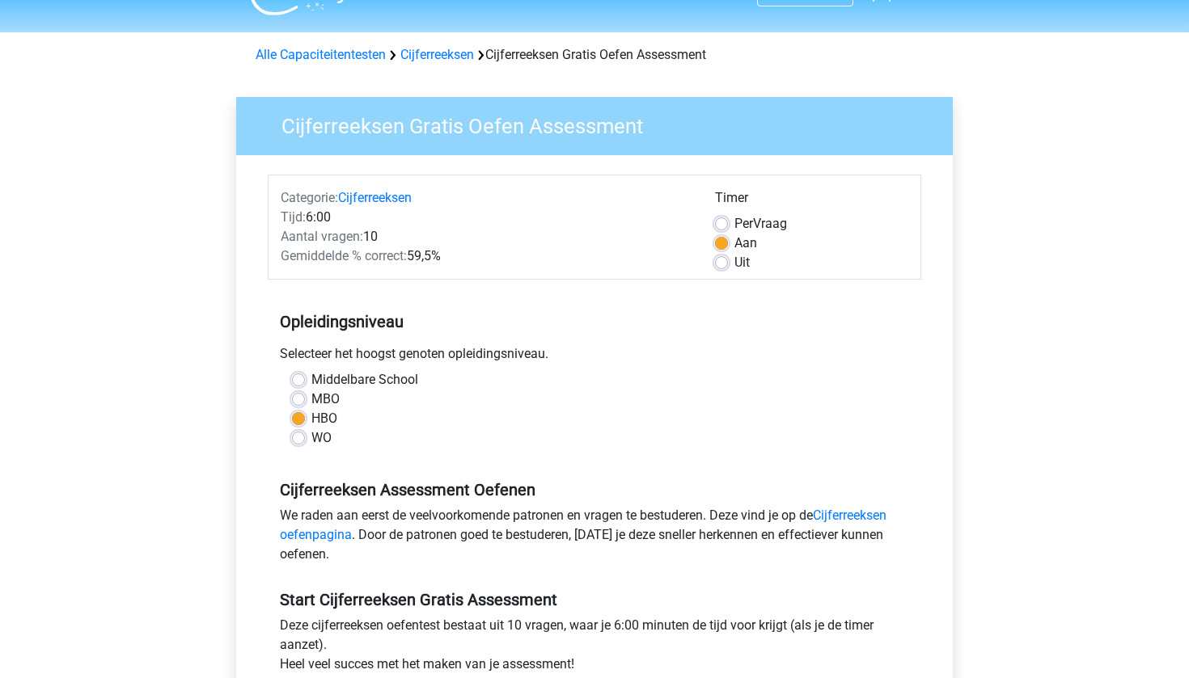
scroll to position [79, 0]
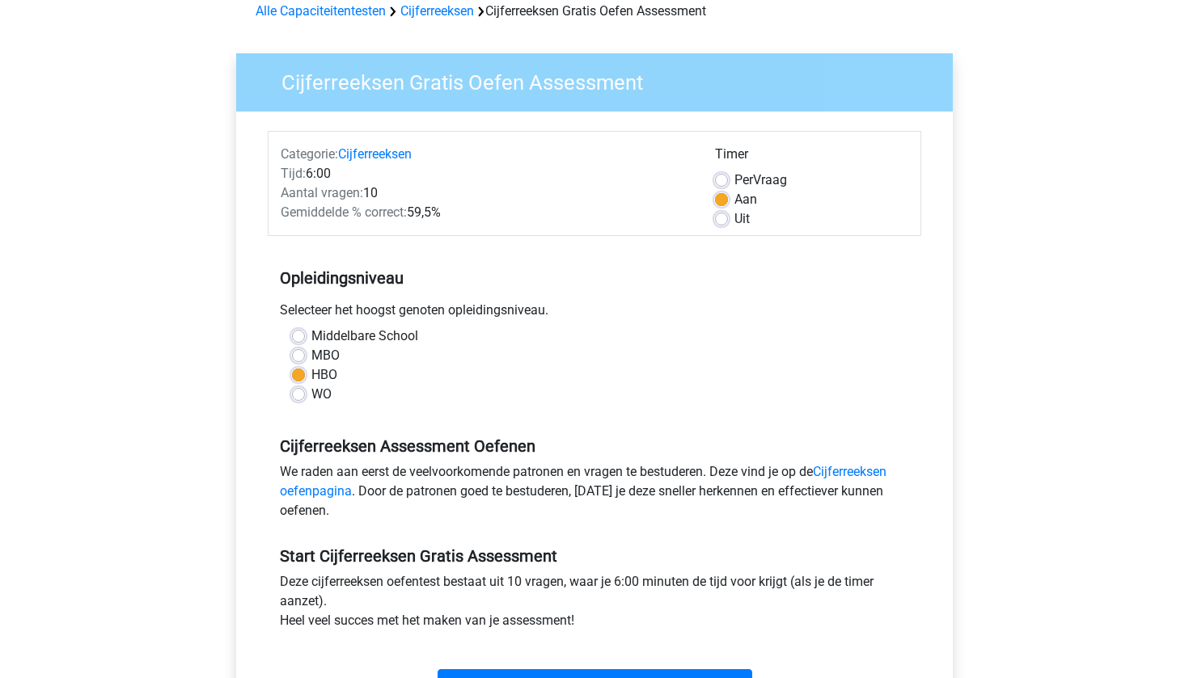
click at [320, 392] on label "WO" at bounding box center [321, 394] width 20 height 19
click at [305, 392] on input "WO" at bounding box center [298, 393] width 13 height 16
radio input "true"
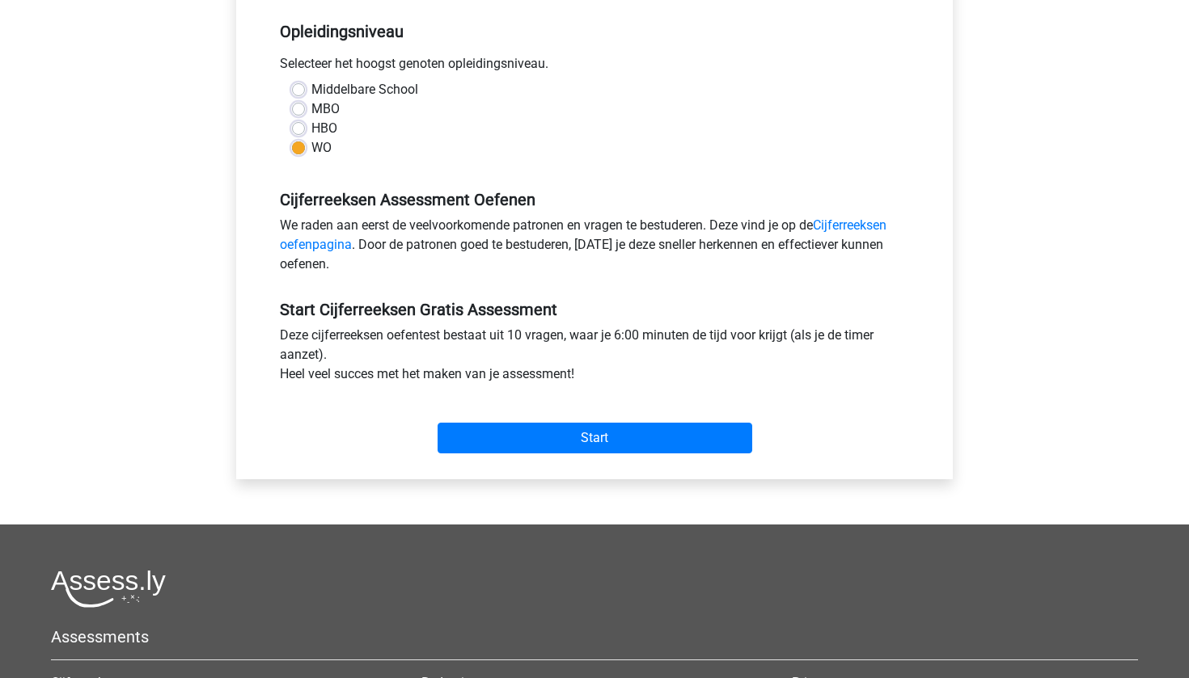
scroll to position [327, 0]
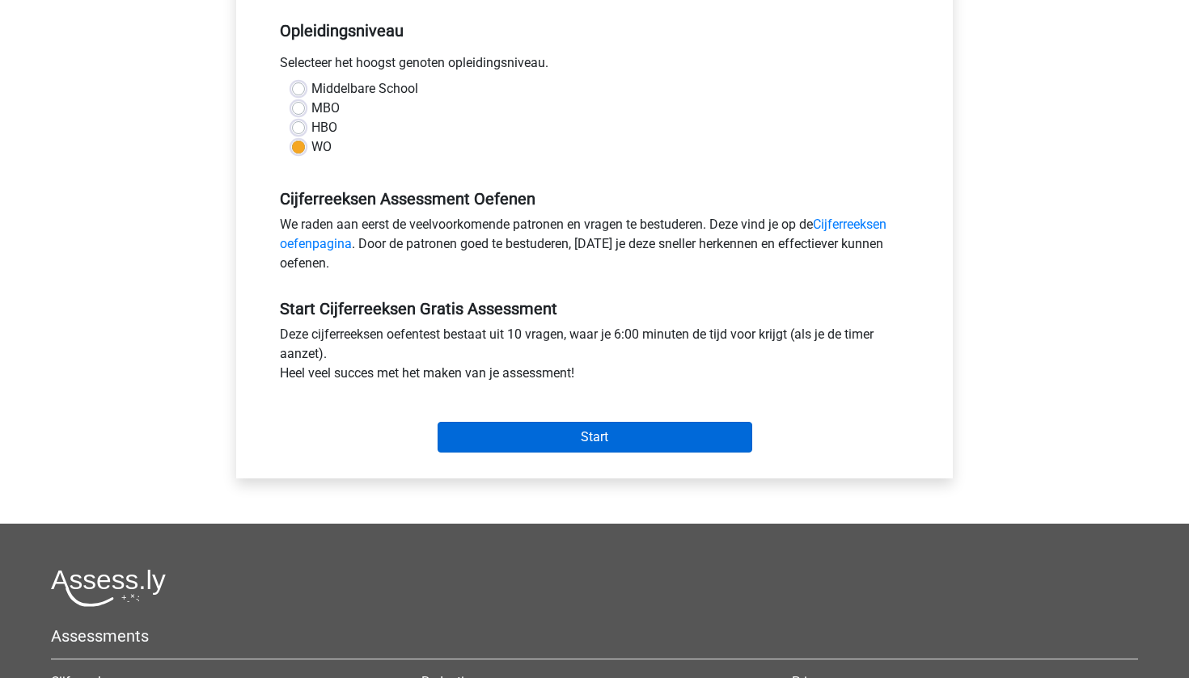
click at [515, 438] on input "Start" at bounding box center [594, 437] width 315 height 31
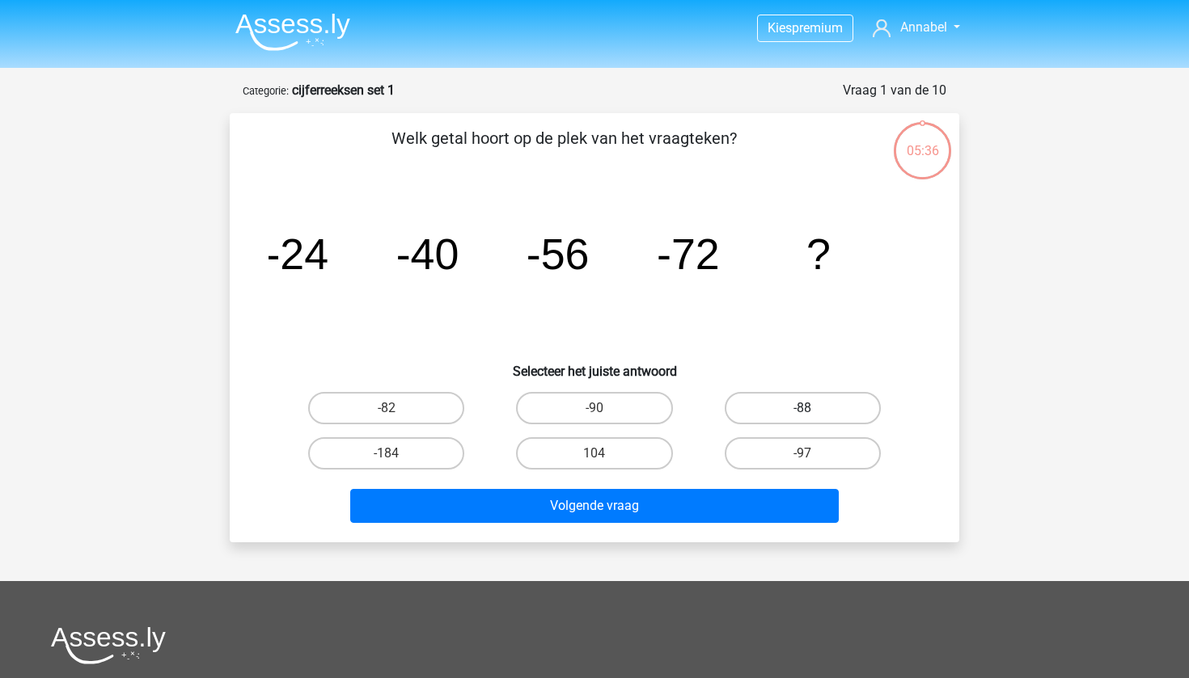
click at [831, 412] on label "-88" at bounding box center [802, 408] width 156 height 32
click at [813, 412] on input "-88" at bounding box center [807, 413] width 11 height 11
radio input "true"
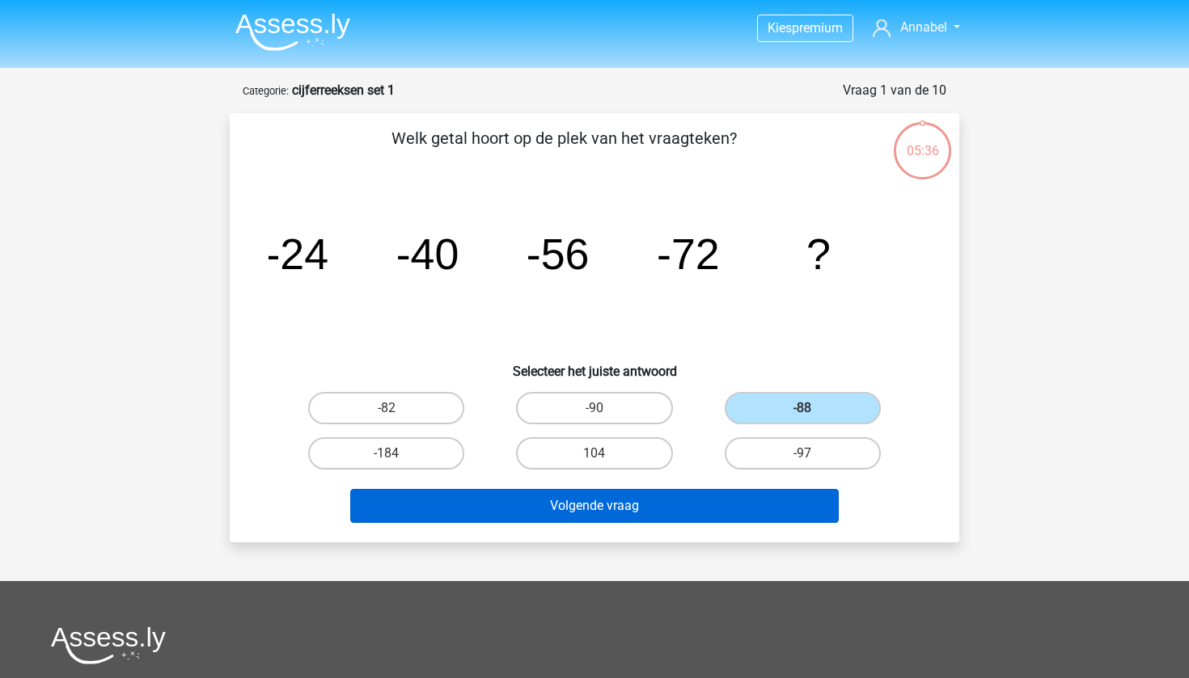
click at [686, 509] on button "Volgende vraag" at bounding box center [594, 506] width 489 height 34
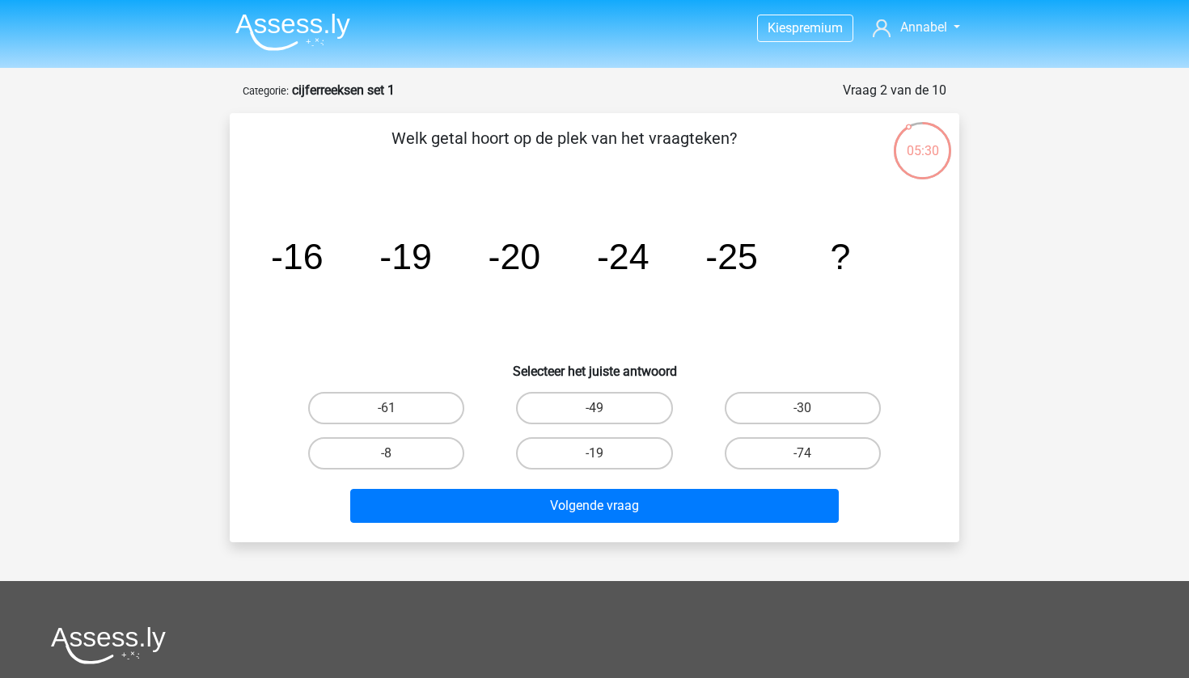
click at [380, 64] on header "Kies premium Annabel annajuliedw@gmaill.com" at bounding box center [594, 34] width 1189 height 68
click at [303, 36] on img at bounding box center [292, 32] width 115 height 38
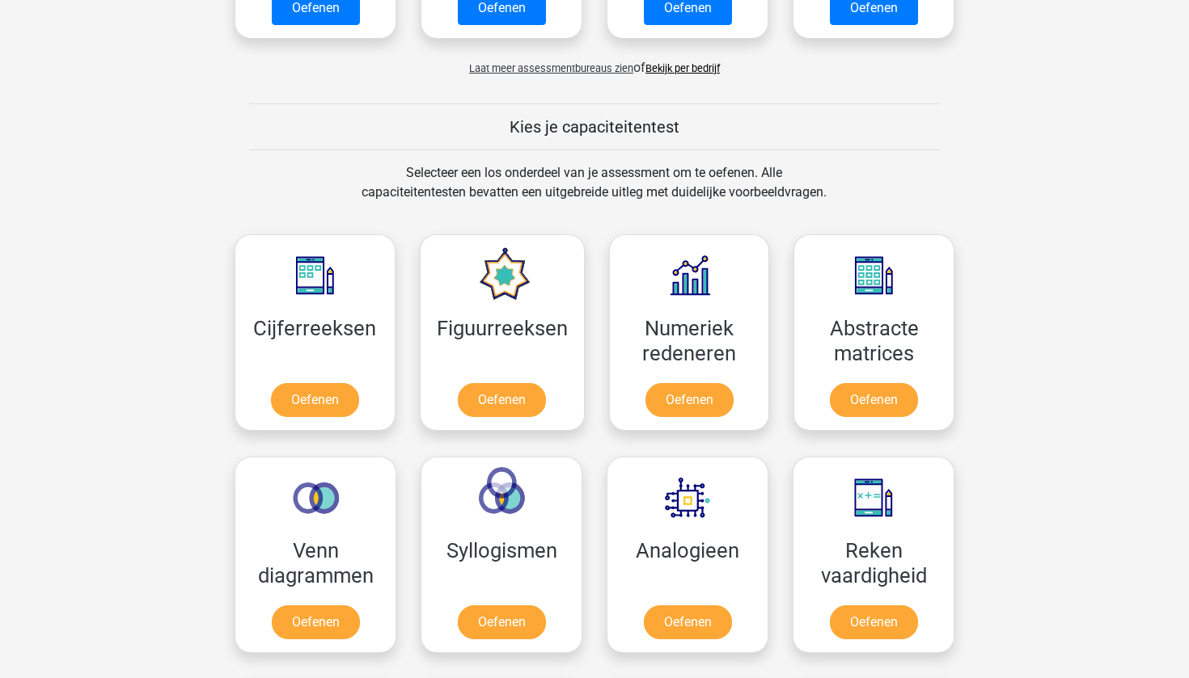
scroll to position [621, 0]
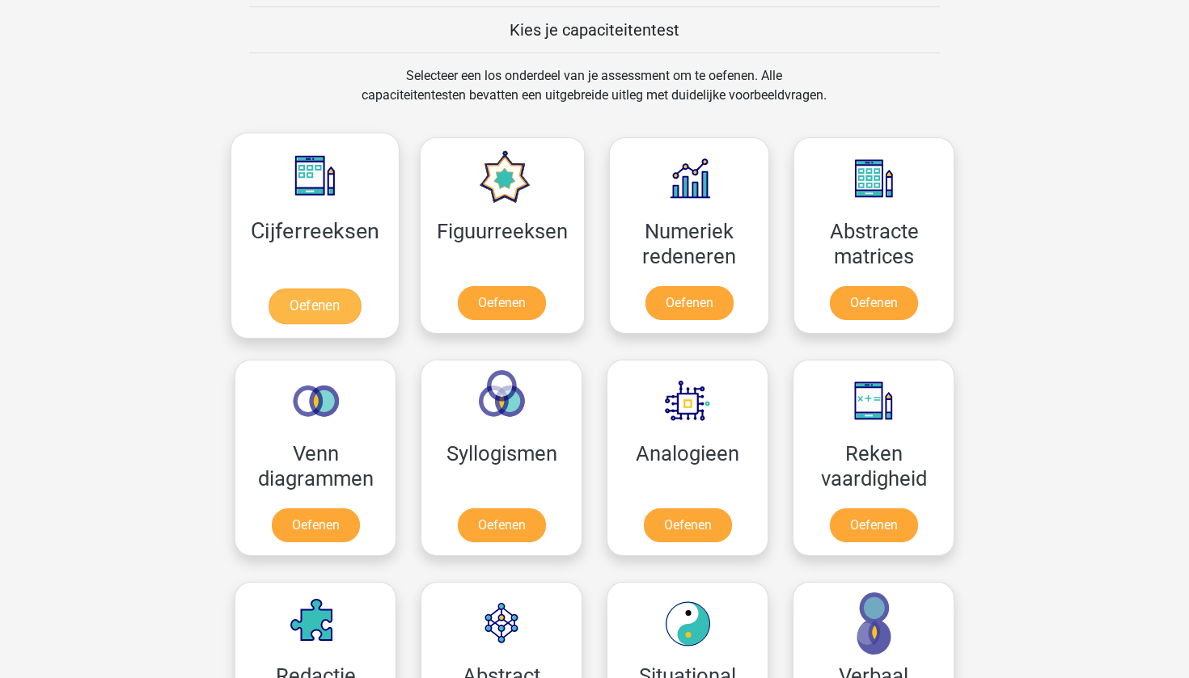
click at [314, 306] on link "Oefenen" at bounding box center [314, 307] width 92 height 36
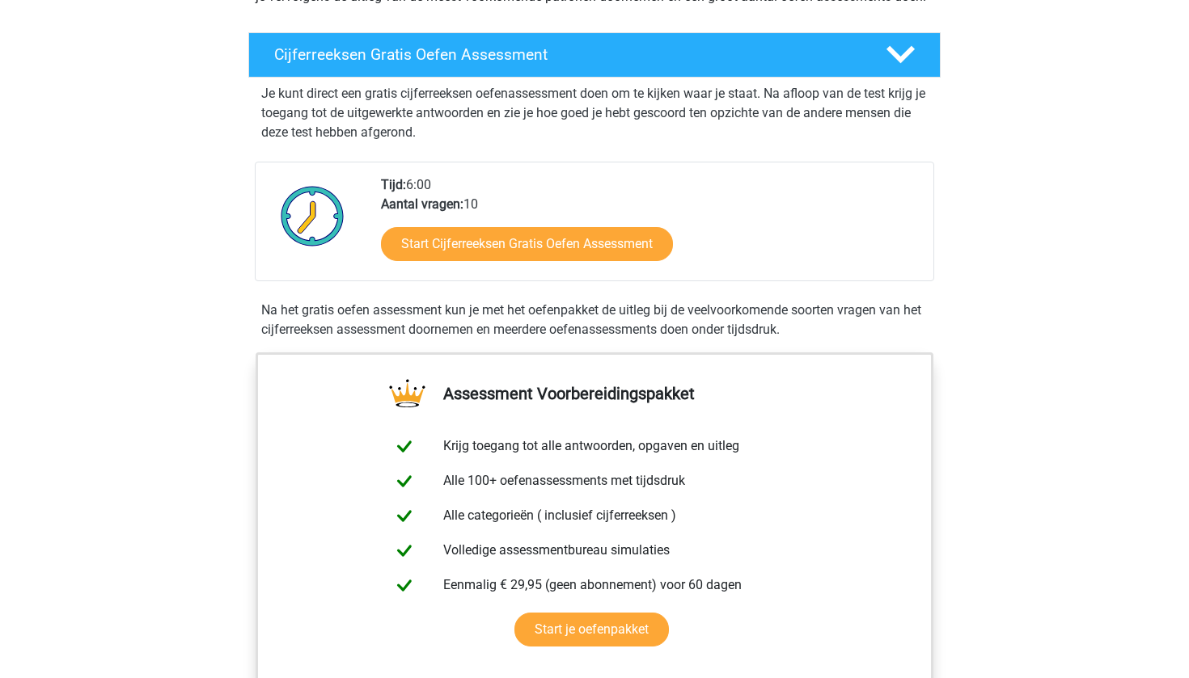
scroll to position [255, 0]
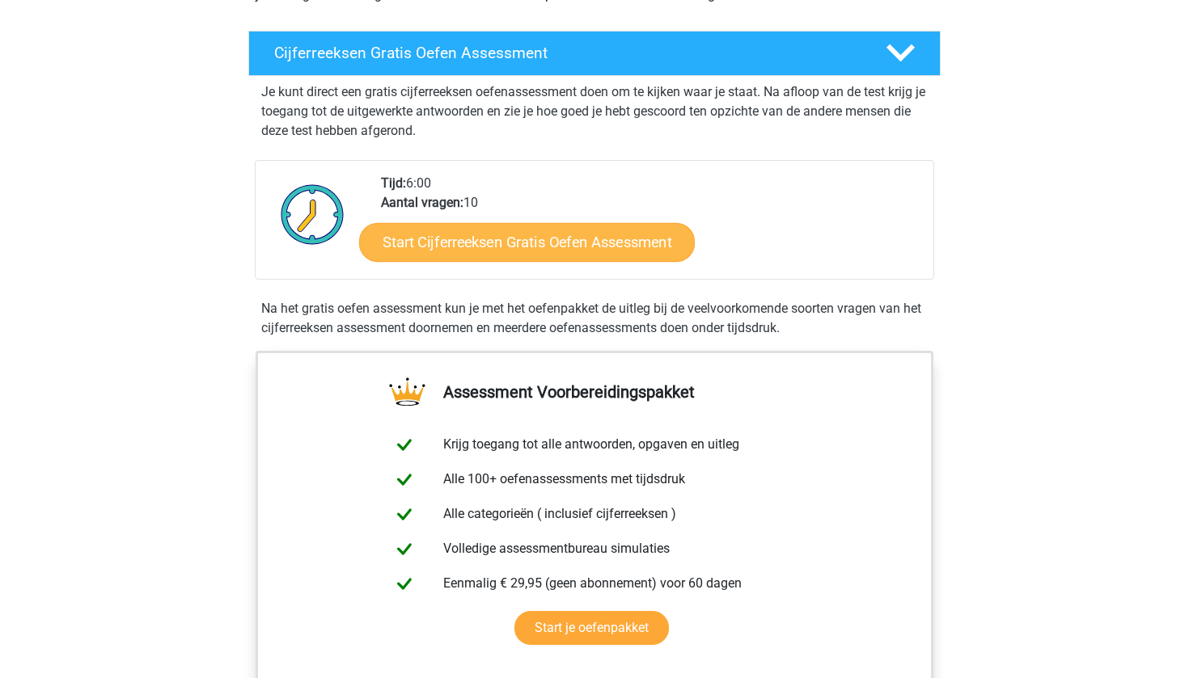
click at [577, 261] on link "Start Cijferreeksen Gratis Oefen Assessment" at bounding box center [527, 241] width 336 height 39
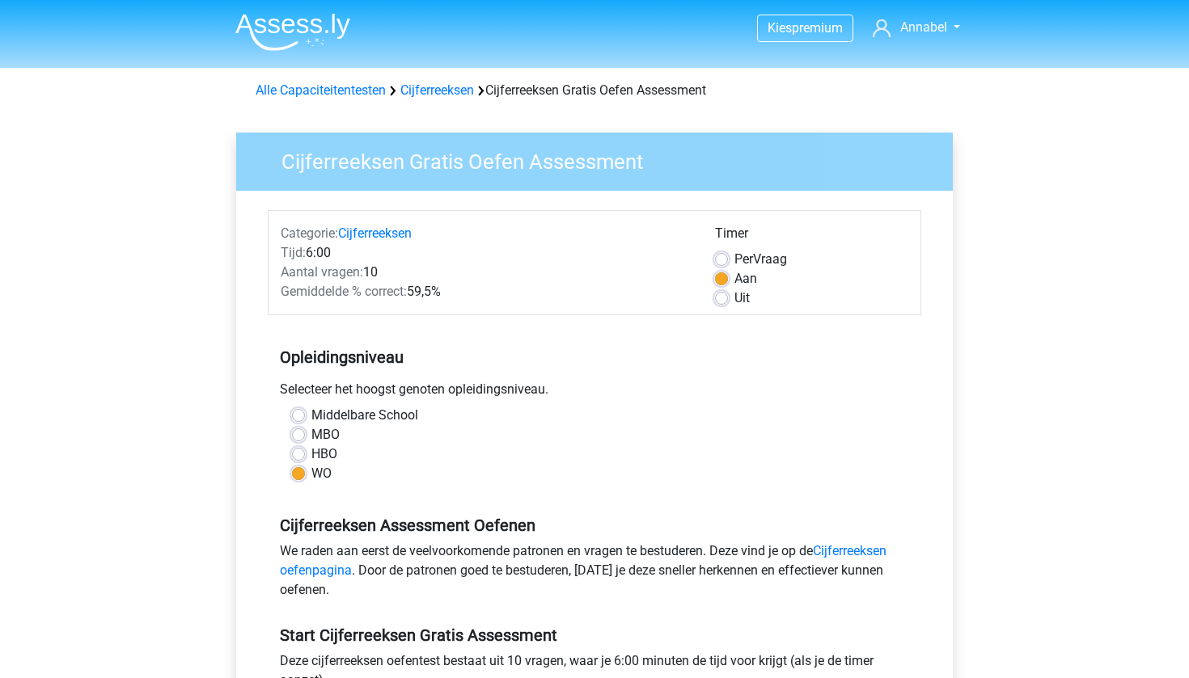
scroll to position [99, 0]
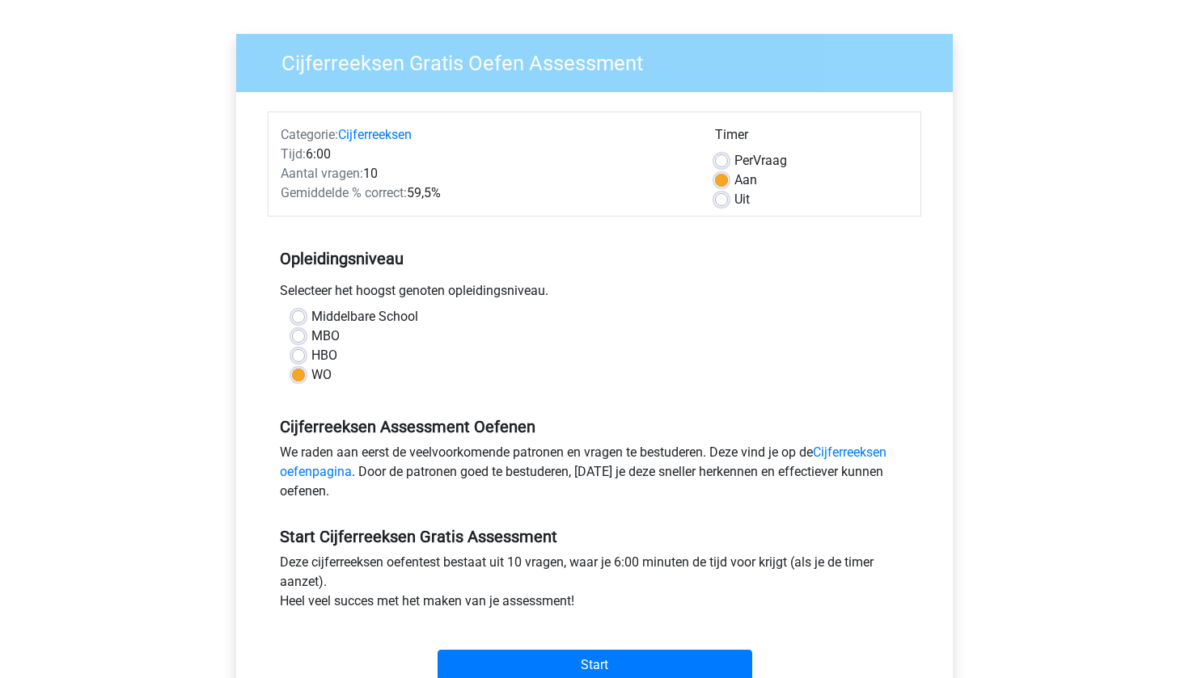
click at [318, 376] on label "WO" at bounding box center [321, 374] width 20 height 19
click at [305, 376] on input "WO" at bounding box center [298, 373] width 13 height 16
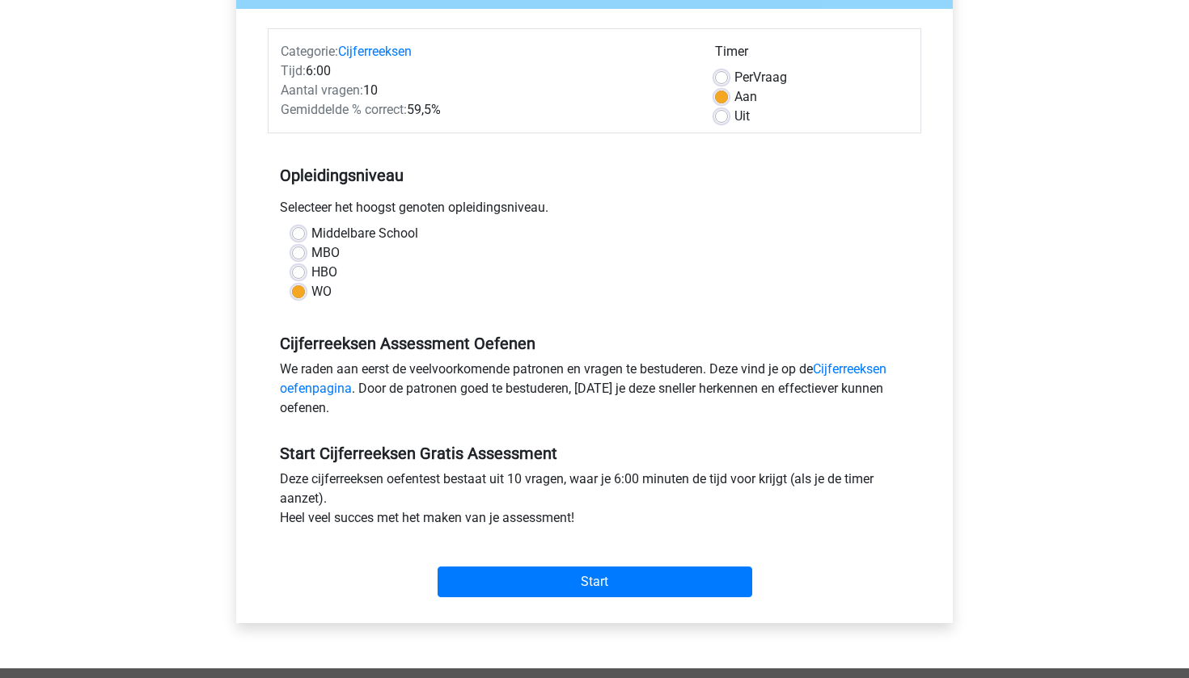
scroll to position [184, 0]
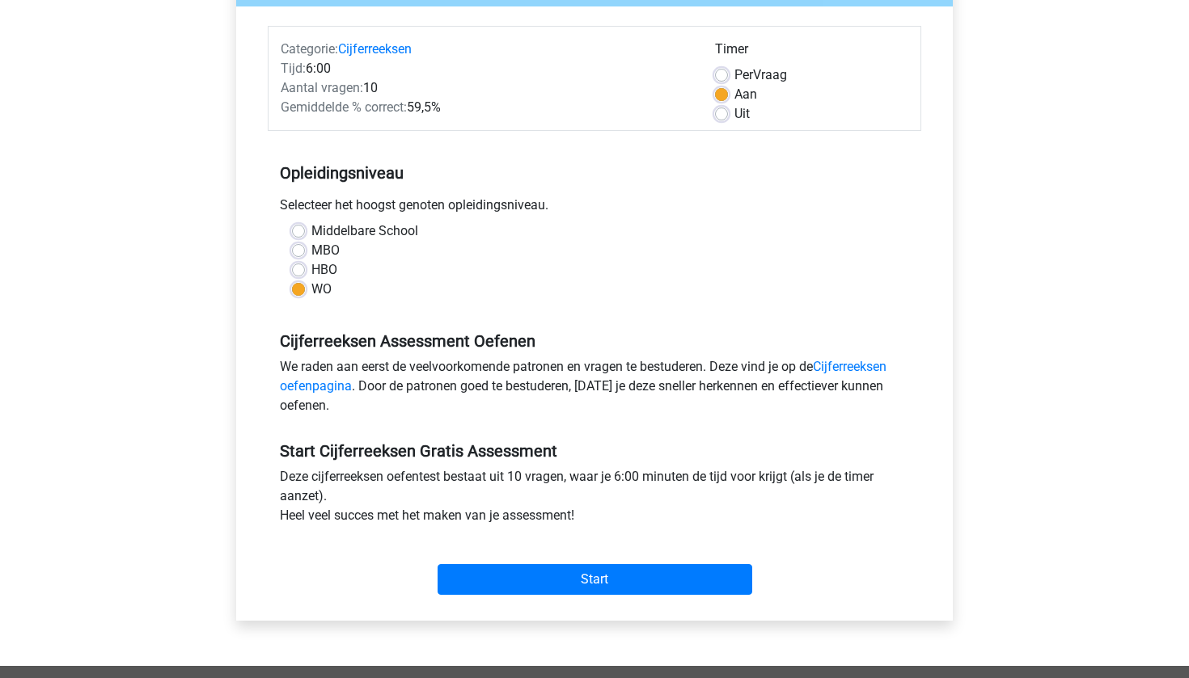
drag, startPoint x: 492, startPoint y: 595, endPoint x: 336, endPoint y: 569, distance: 158.2
click at [336, 569] on div "Start" at bounding box center [594, 566] width 653 height 57
click at [509, 602] on div "Start" at bounding box center [594, 567] width 653 height 70
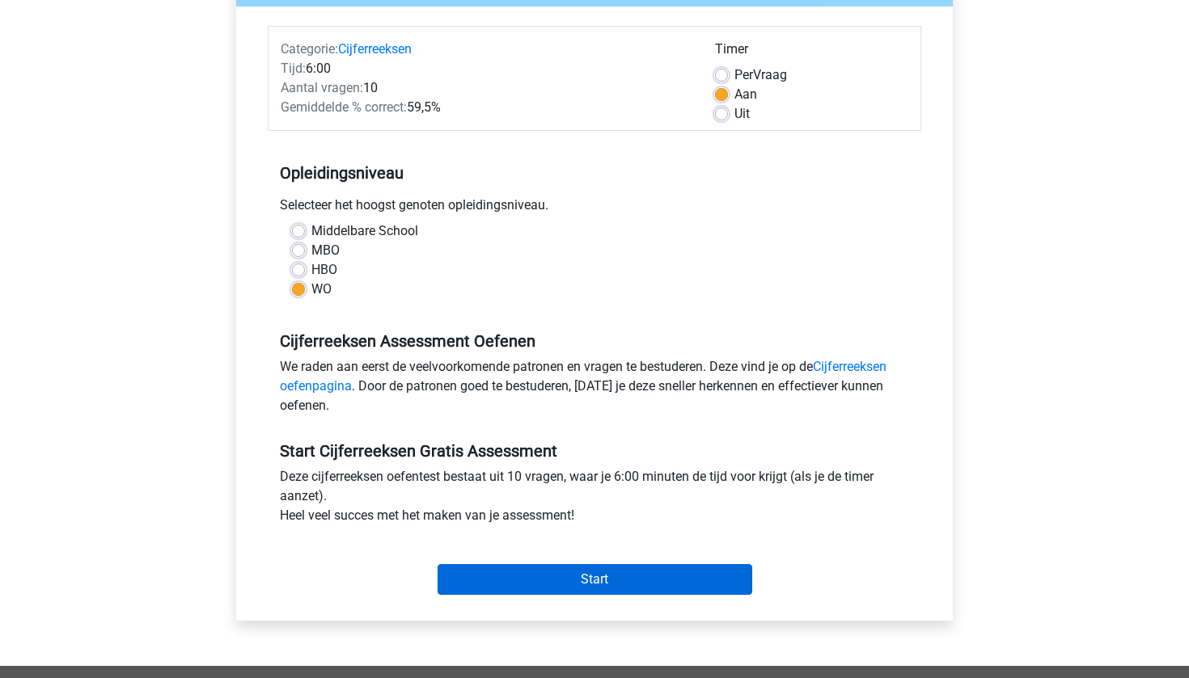
click at [509, 587] on input "Start" at bounding box center [594, 579] width 315 height 31
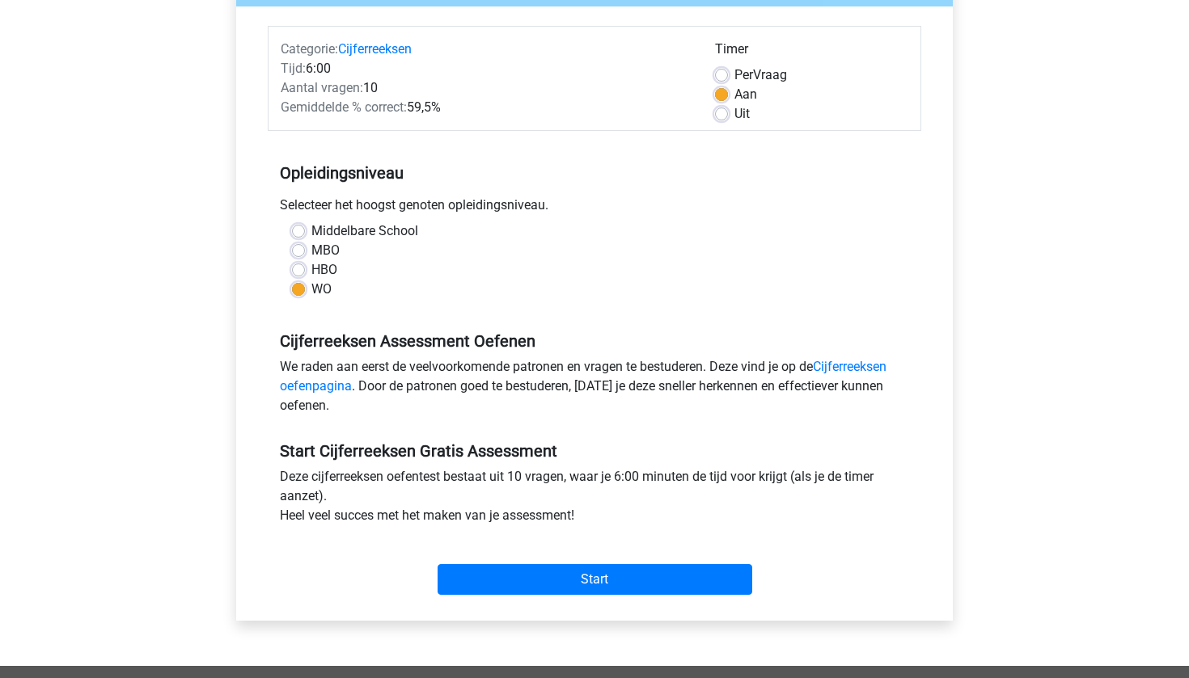
click at [314, 235] on label "Middelbare School" at bounding box center [364, 231] width 107 height 19
click at [305, 235] on input "Middelbare School" at bounding box center [298, 230] width 13 height 16
radio input "true"
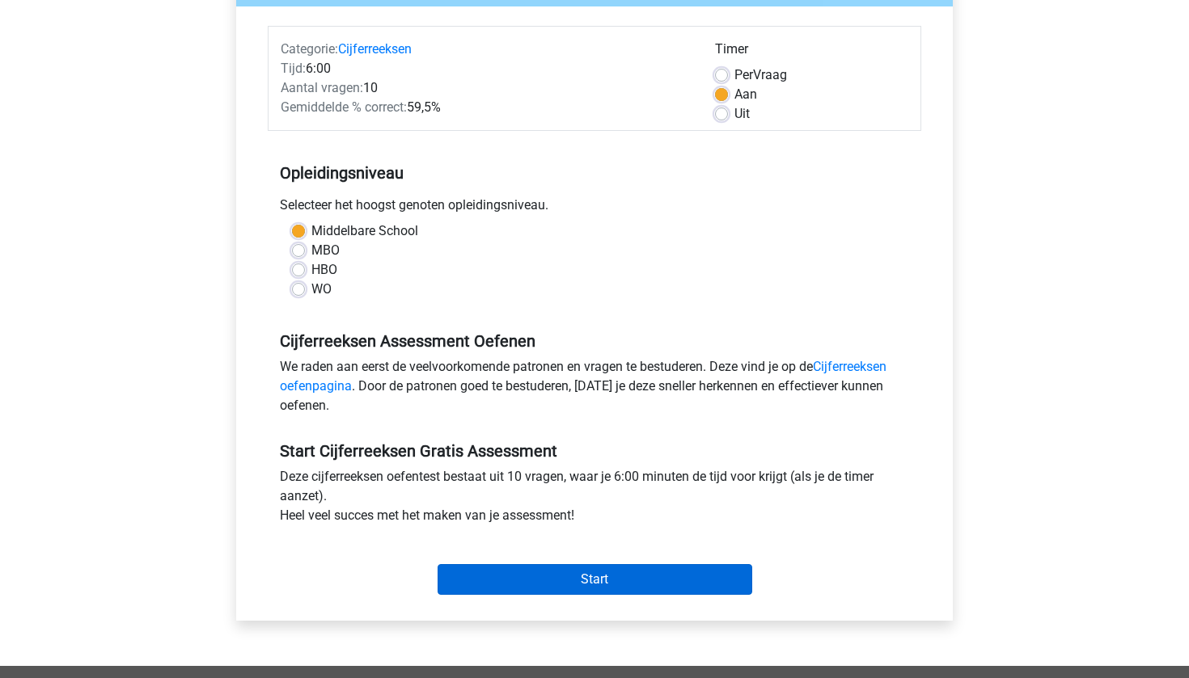
click at [507, 567] on input "Start" at bounding box center [594, 579] width 315 height 31
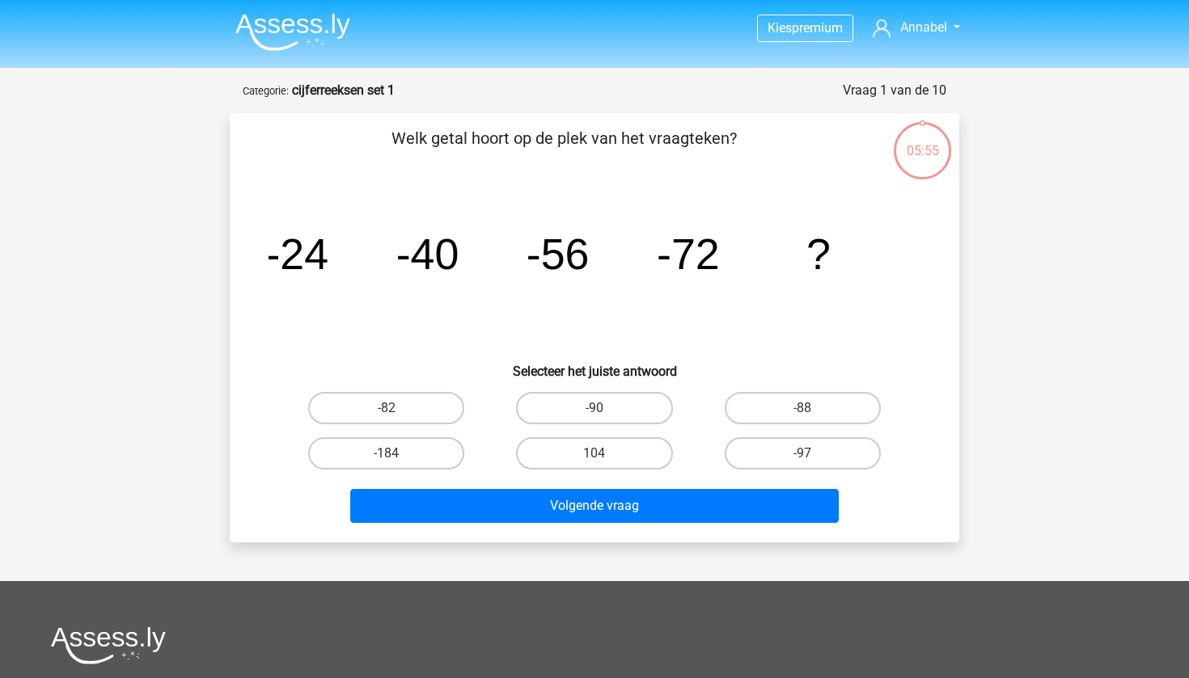
click at [765, 431] on div "-97" at bounding box center [803, 453] width 208 height 45
click at [765, 407] on label "-88" at bounding box center [802, 408] width 156 height 32
click at [802, 408] on input "-88" at bounding box center [807, 413] width 11 height 11
radio input "true"
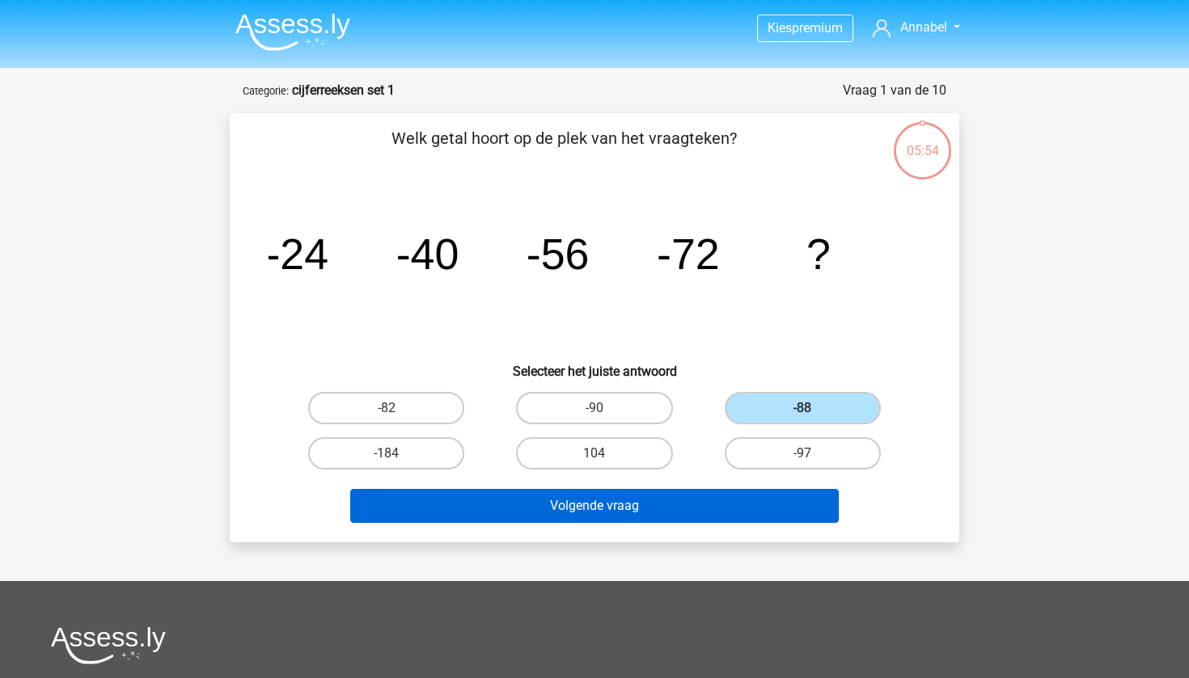
click at [647, 517] on button "Volgende vraag" at bounding box center [594, 506] width 489 height 34
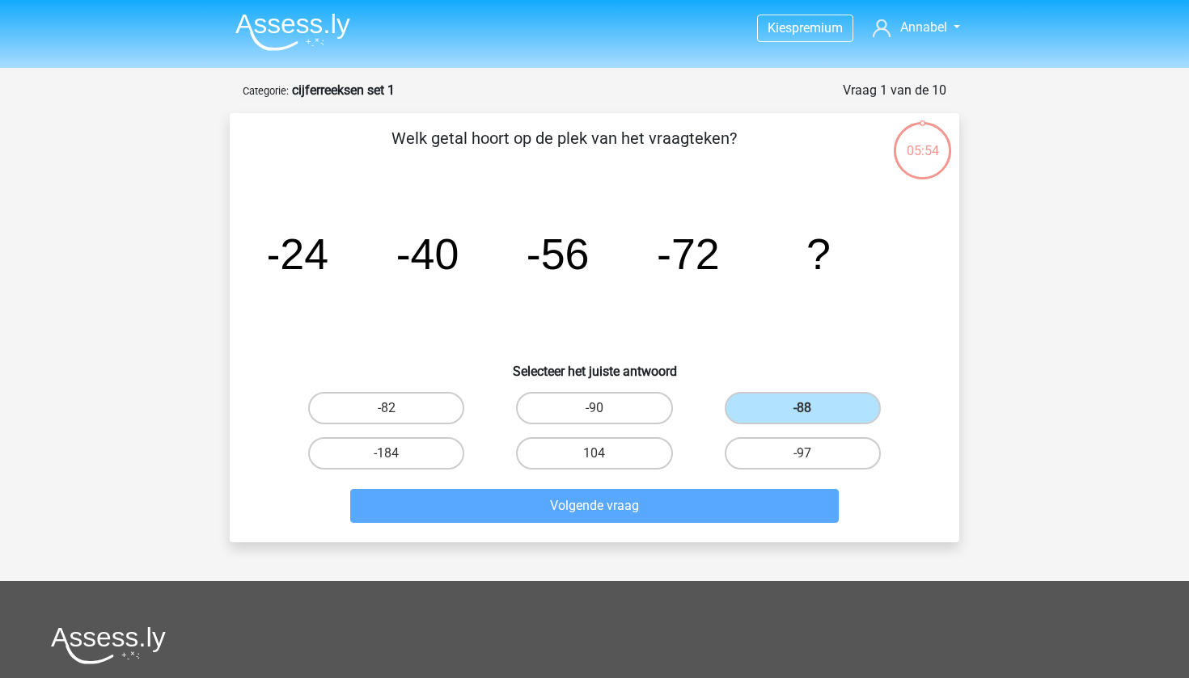
scroll to position [81, 0]
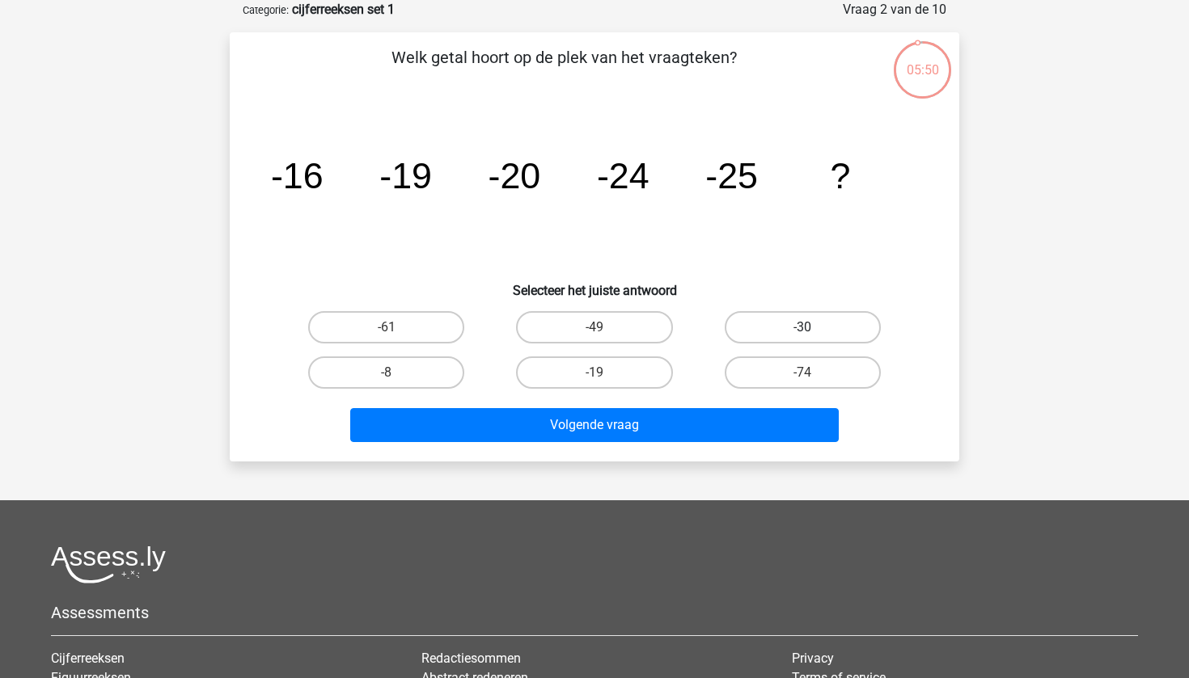
click at [766, 317] on label "-30" at bounding box center [802, 327] width 156 height 32
click at [802, 327] on input "-30" at bounding box center [807, 332] width 11 height 11
radio input "true"
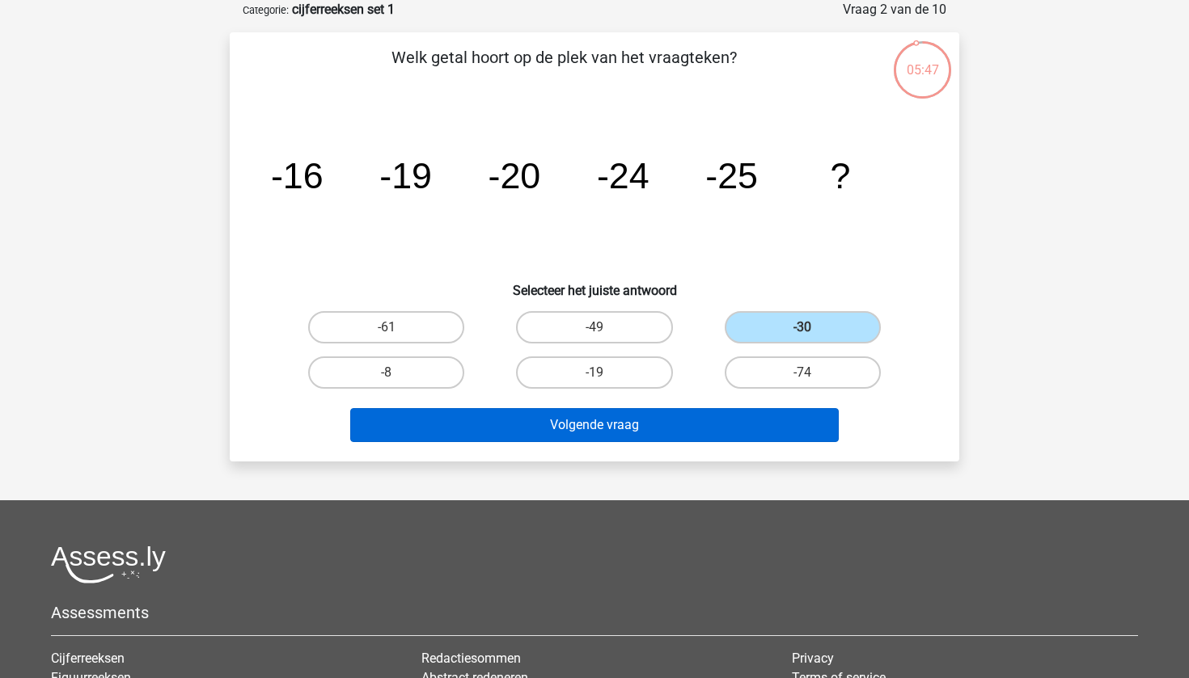
click at [452, 426] on button "Volgende vraag" at bounding box center [594, 425] width 489 height 34
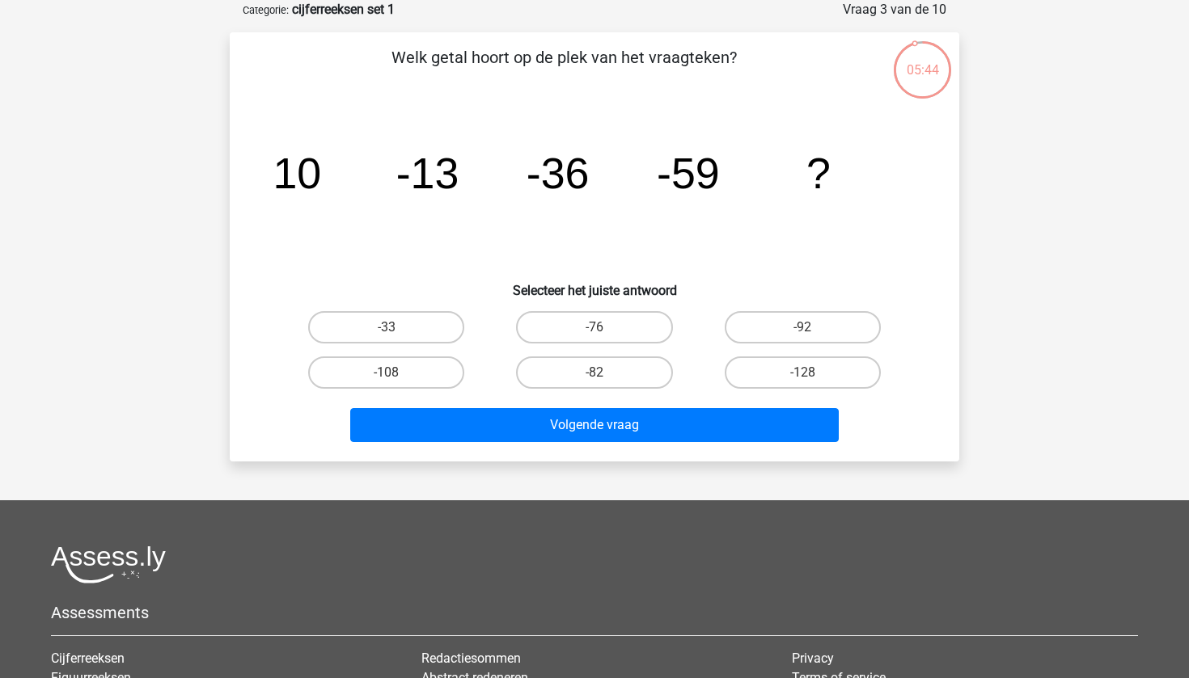
click at [593, 372] on div "-82" at bounding box center [593, 373] width 195 height 32
click at [529, 280] on h6 "Selecteer het juiste antwoord" at bounding box center [594, 284] width 678 height 28
click at [587, 380] on label "-82" at bounding box center [594, 373] width 156 height 32
click at [594, 380] on input "-82" at bounding box center [599, 378] width 11 height 11
radio input "true"
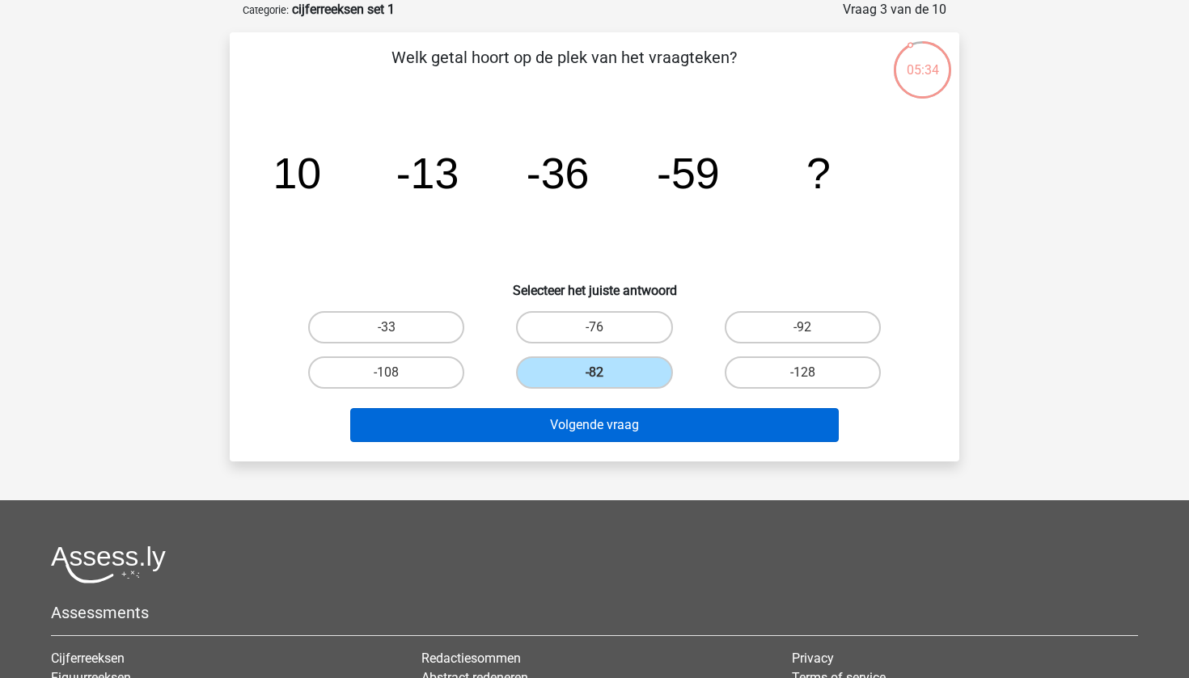
click at [587, 437] on button "Volgende vraag" at bounding box center [594, 425] width 489 height 34
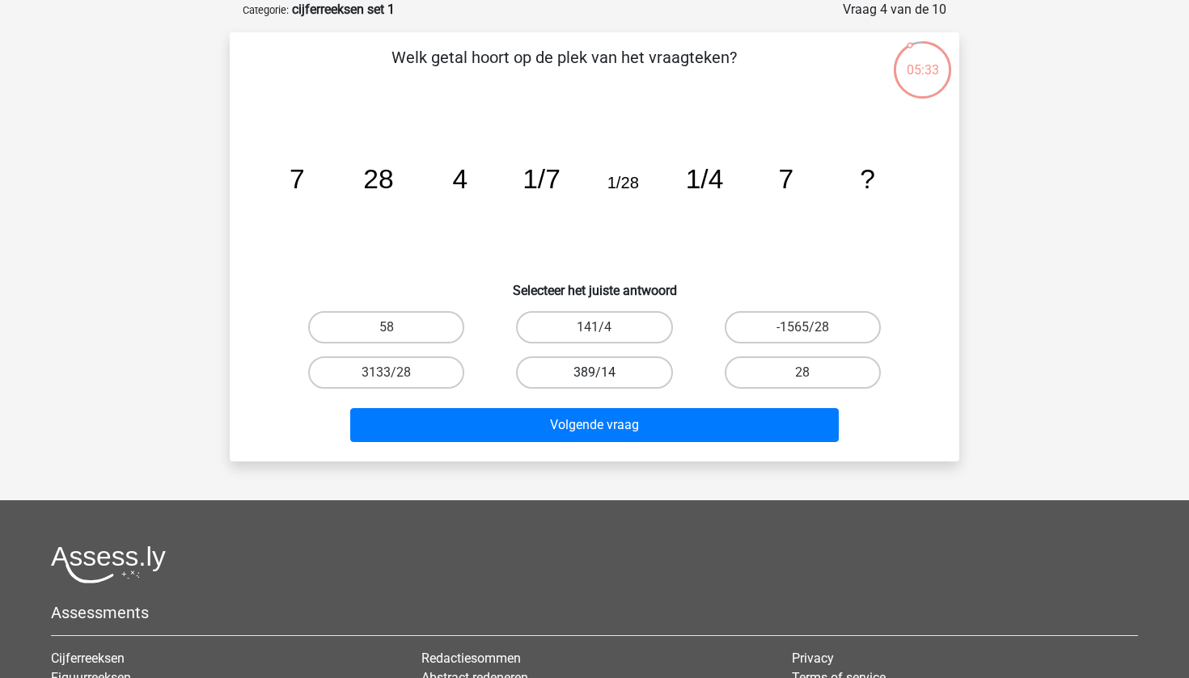
click at [602, 365] on label "389/14" at bounding box center [594, 373] width 156 height 32
click at [602, 373] on input "389/14" at bounding box center [599, 378] width 11 height 11
radio input "true"
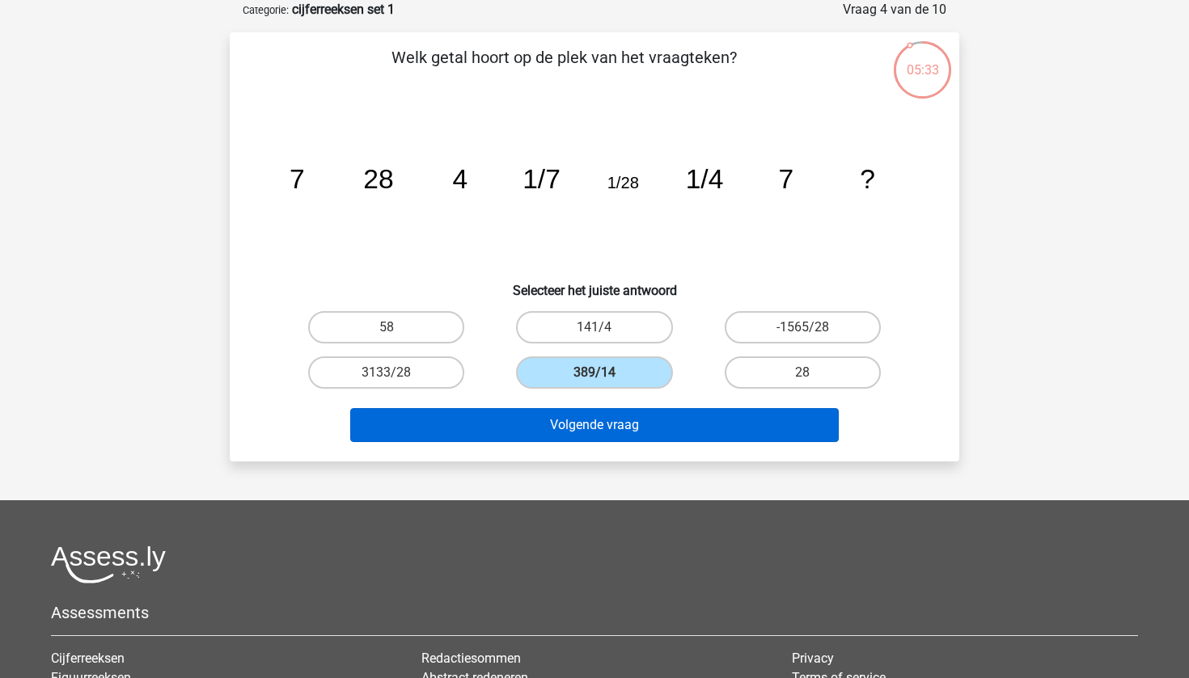
click at [589, 420] on button "Volgende vraag" at bounding box center [594, 425] width 489 height 34
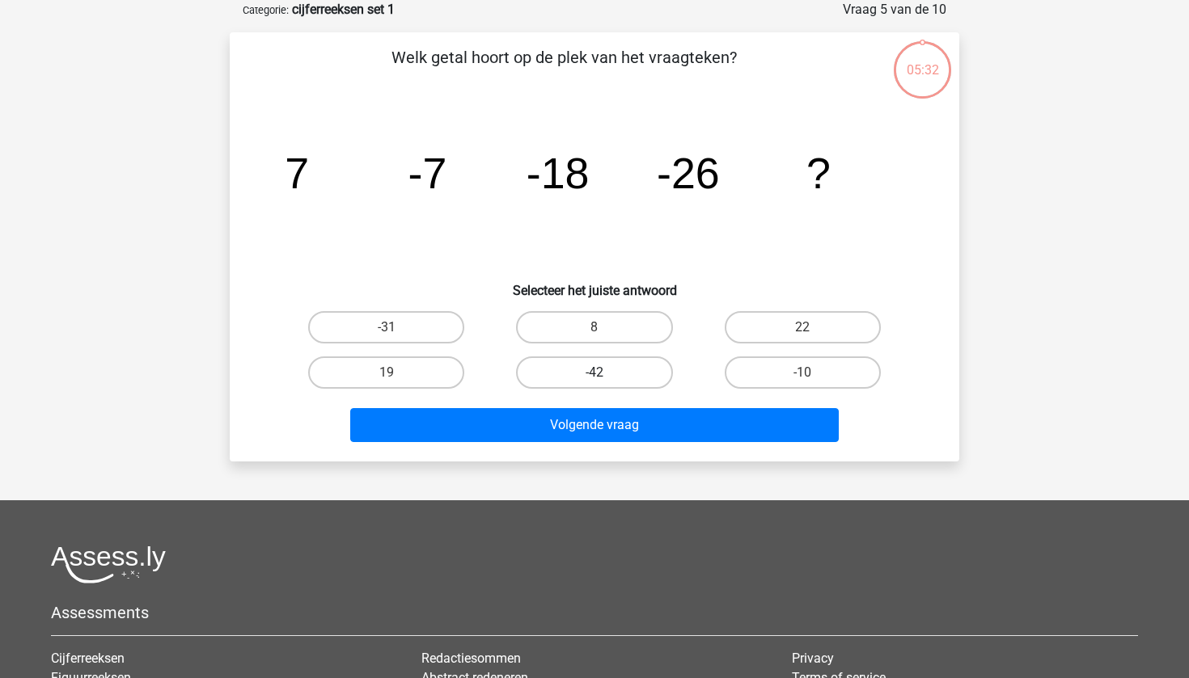
click at [602, 369] on label "-42" at bounding box center [594, 373] width 156 height 32
click at [602, 373] on input "-42" at bounding box center [599, 378] width 11 height 11
radio input "true"
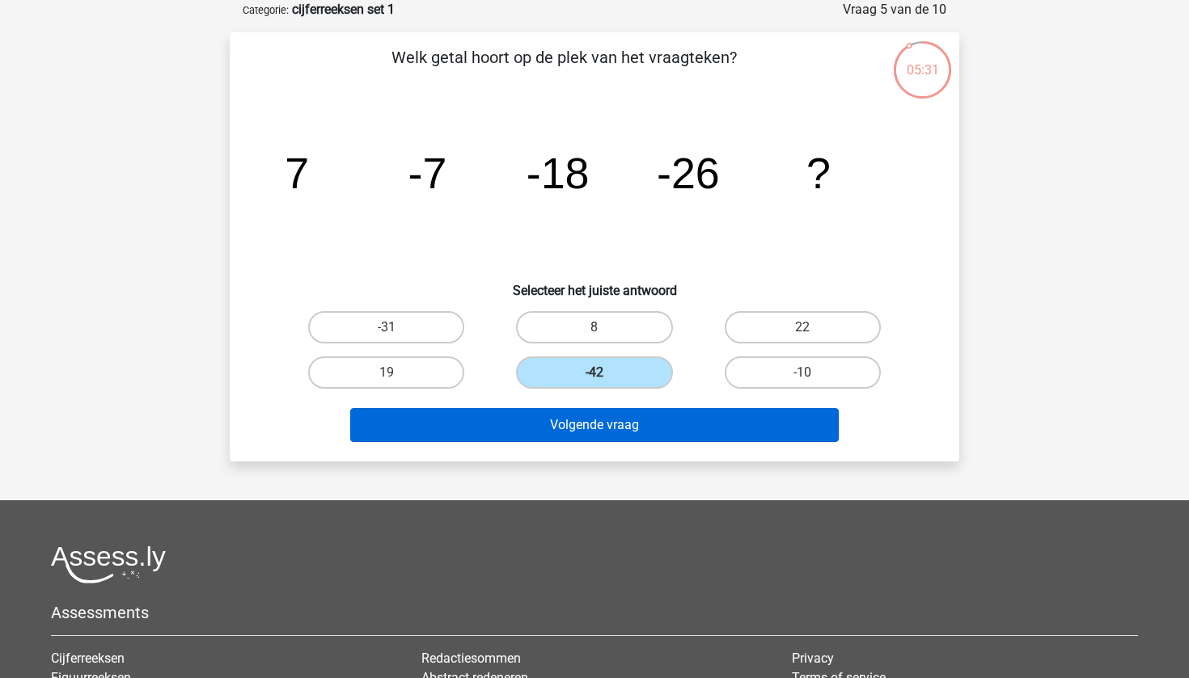
click at [594, 412] on button "Volgende vraag" at bounding box center [594, 425] width 489 height 34
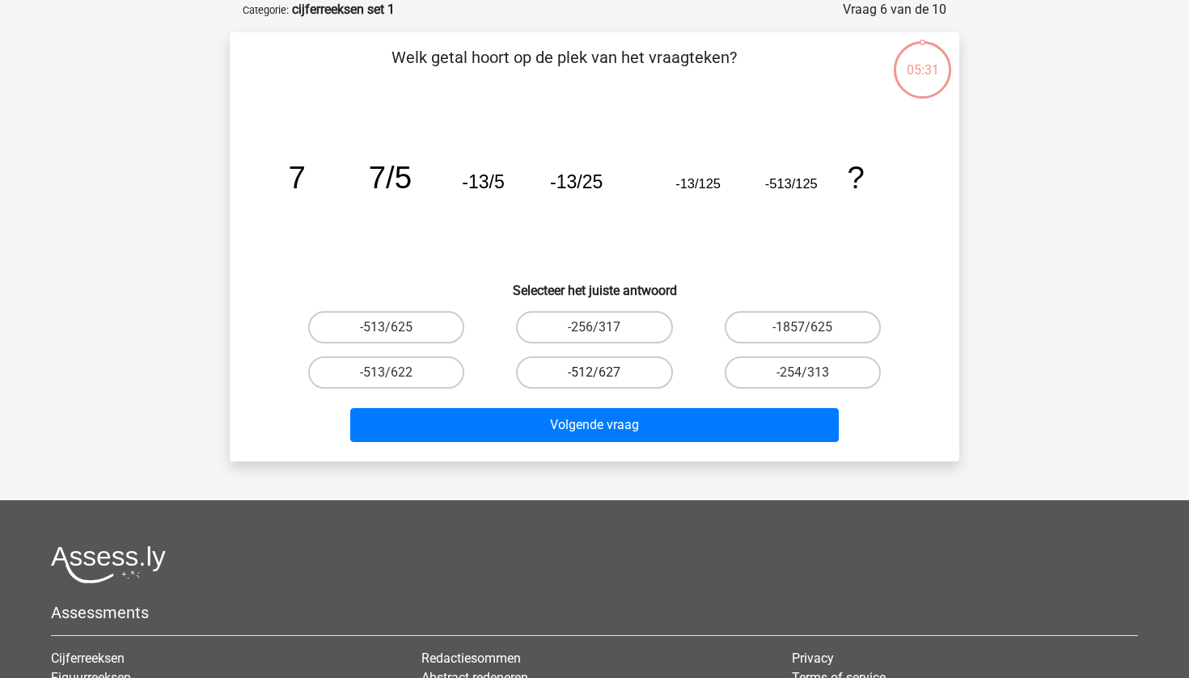
click at [611, 375] on label "-512/627" at bounding box center [594, 373] width 156 height 32
click at [605, 375] on input "-512/627" at bounding box center [599, 378] width 11 height 11
radio input "true"
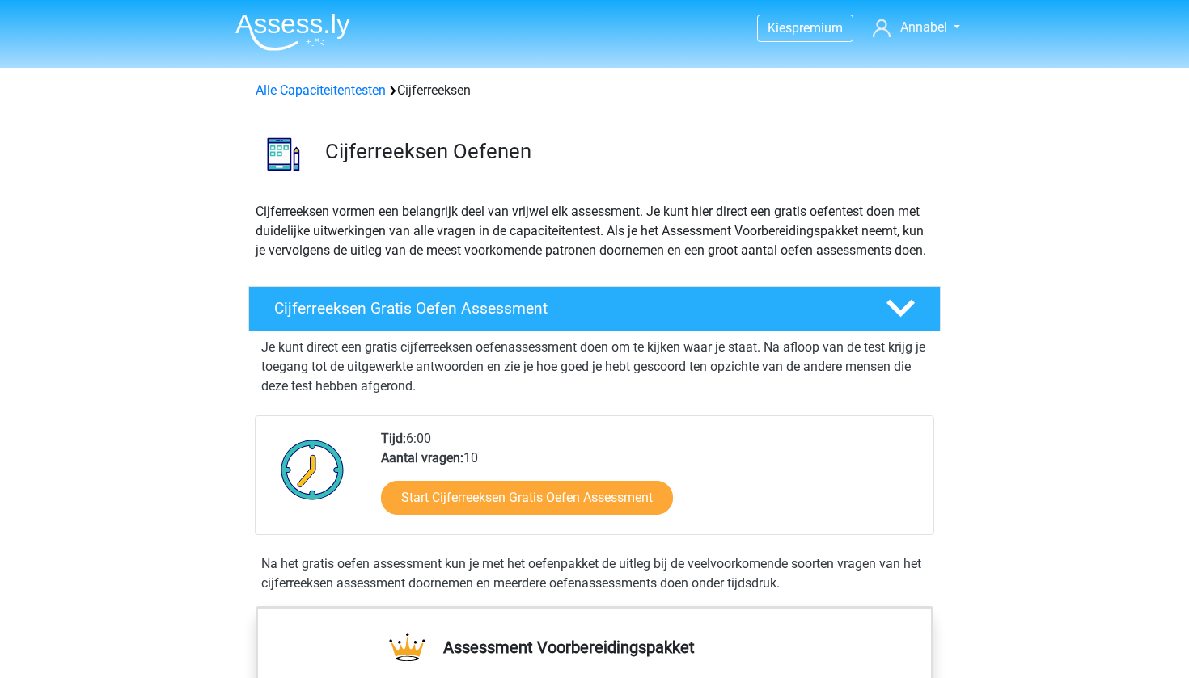
scroll to position [255, 0]
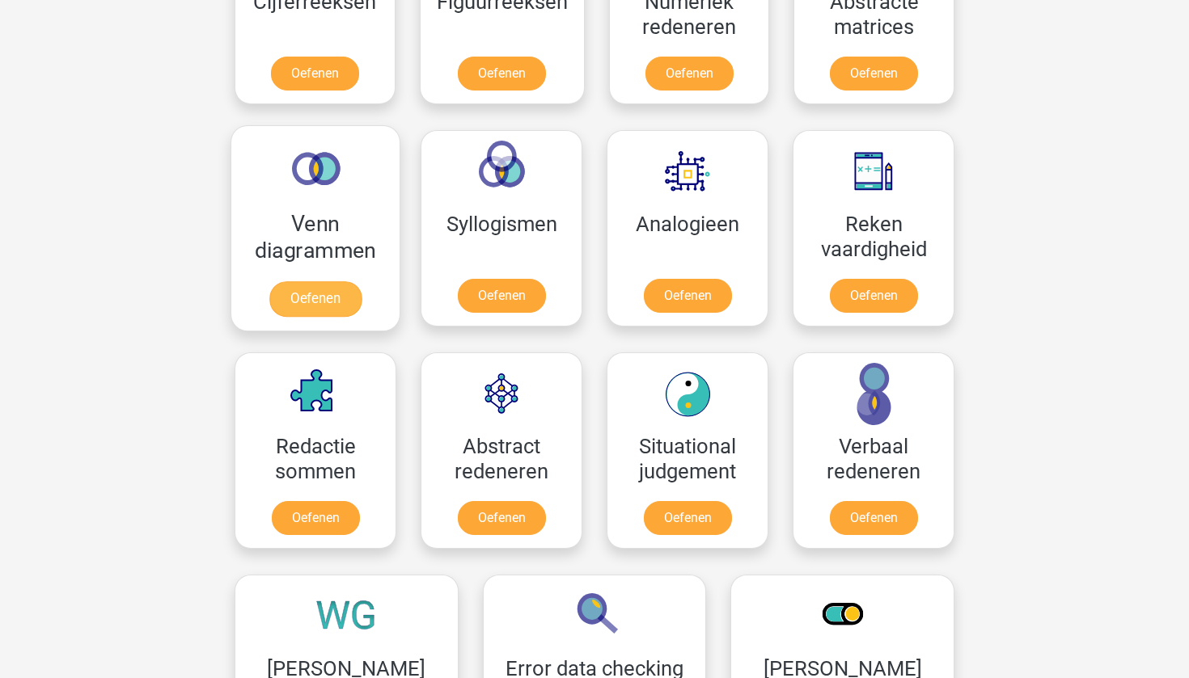
scroll to position [868, 0]
